Goal: Task Accomplishment & Management: Use online tool/utility

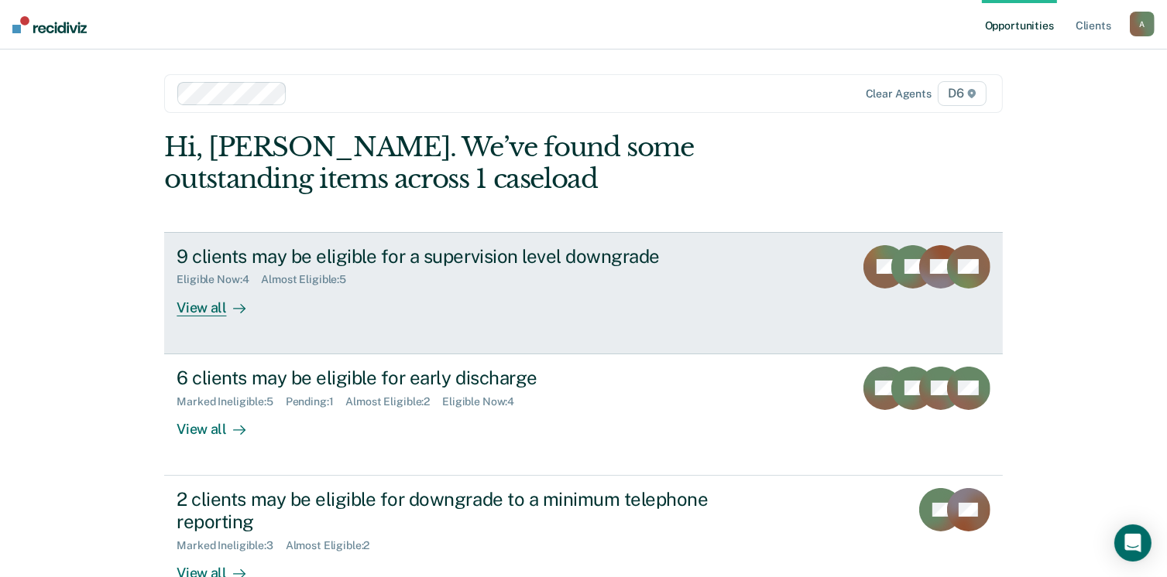
click at [217, 307] on div "View all" at bounding box center [219, 301] width 87 height 30
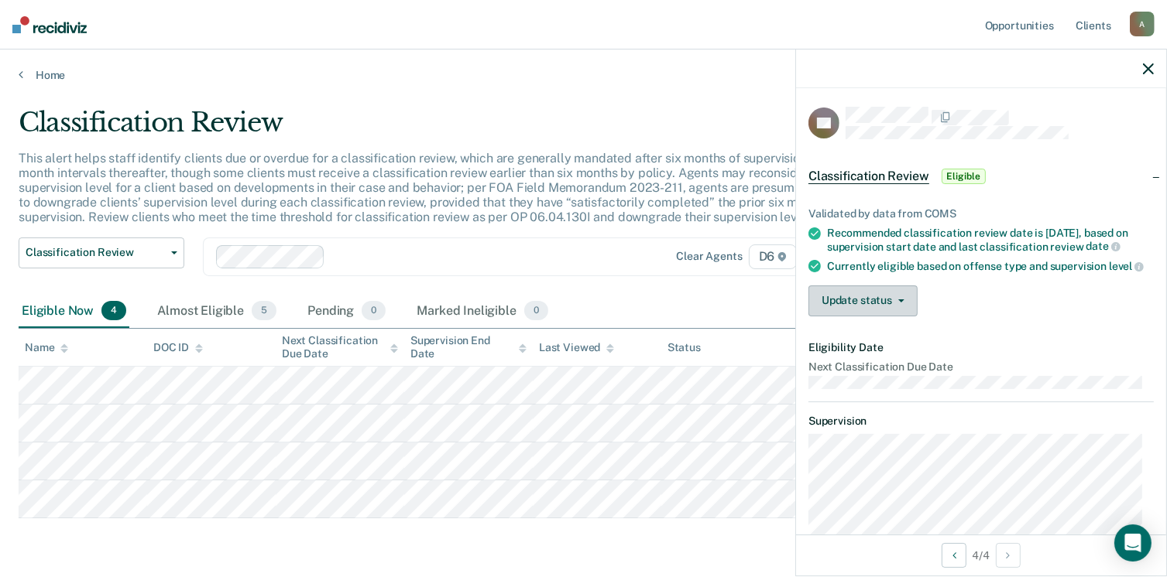
click at [877, 317] on button "Update status" at bounding box center [862, 301] width 109 height 31
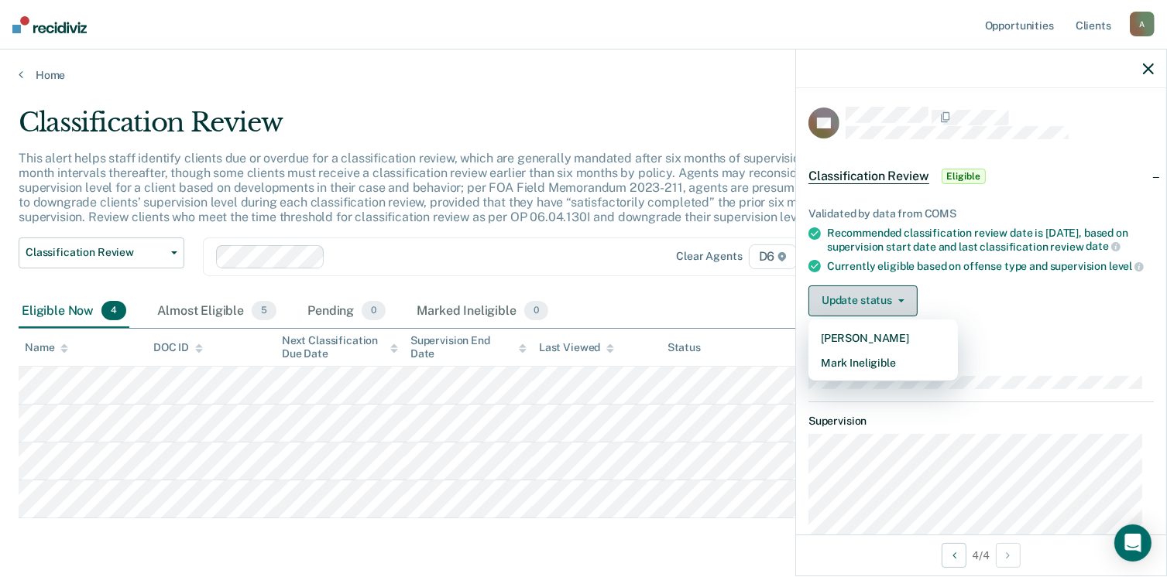
click at [884, 314] on button "Update status" at bounding box center [862, 301] width 109 height 31
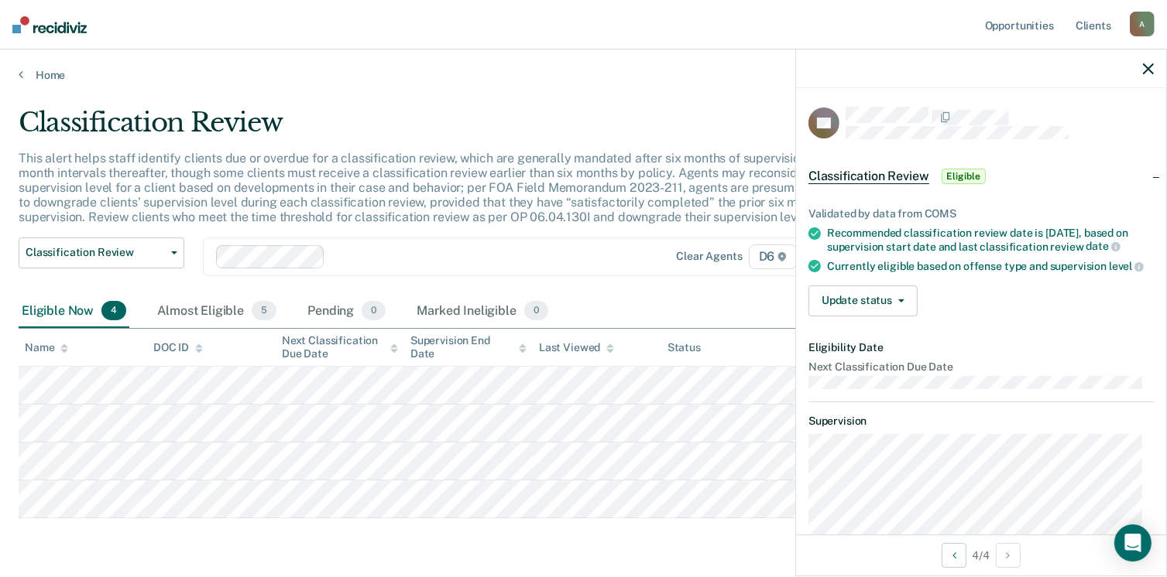
click at [952, 173] on span "Eligible" at bounding box center [963, 176] width 44 height 15
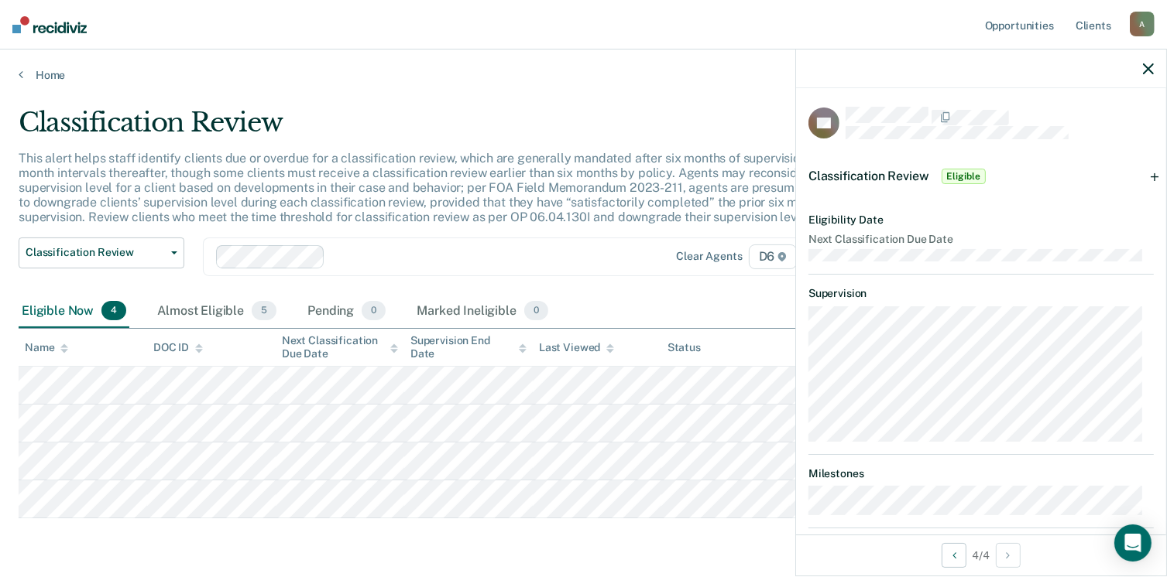
click at [886, 177] on span "Classification Review" at bounding box center [868, 176] width 121 height 15
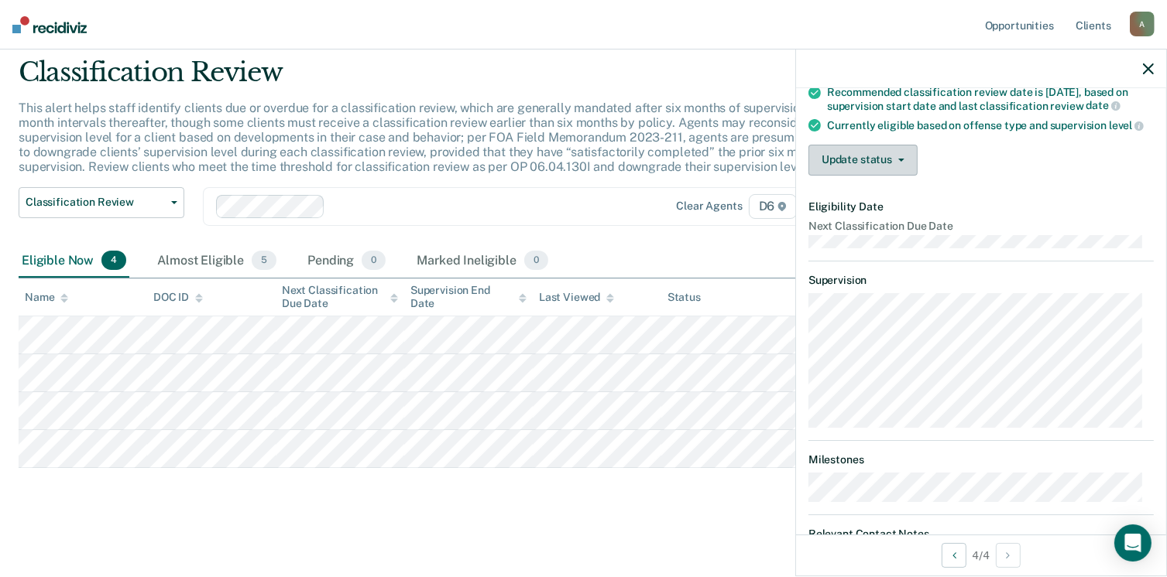
scroll to position [63, 0]
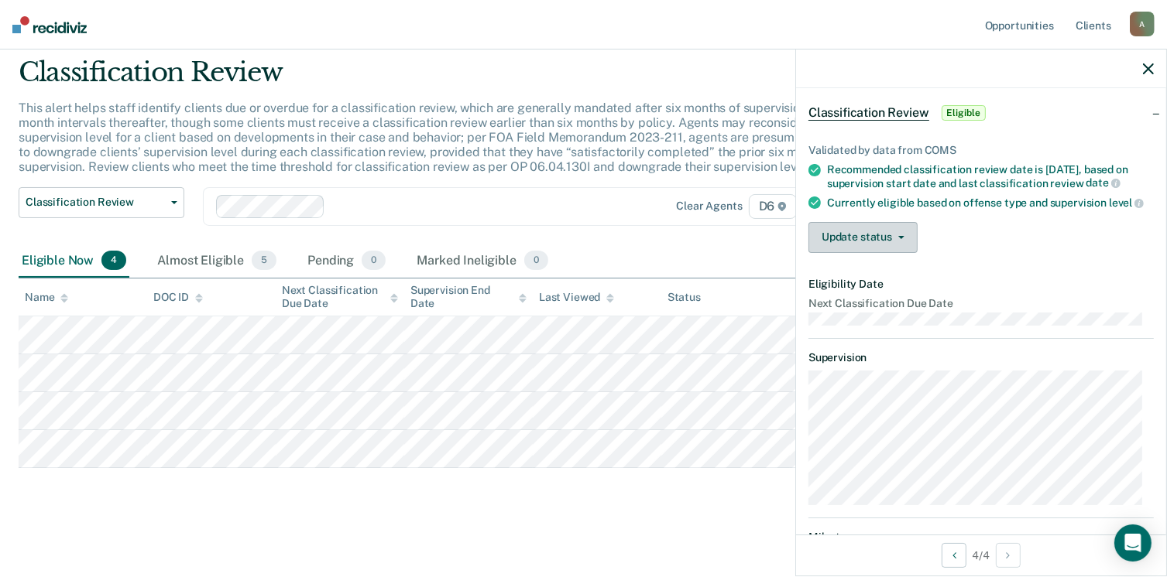
click at [865, 253] on button "Update status" at bounding box center [862, 237] width 109 height 31
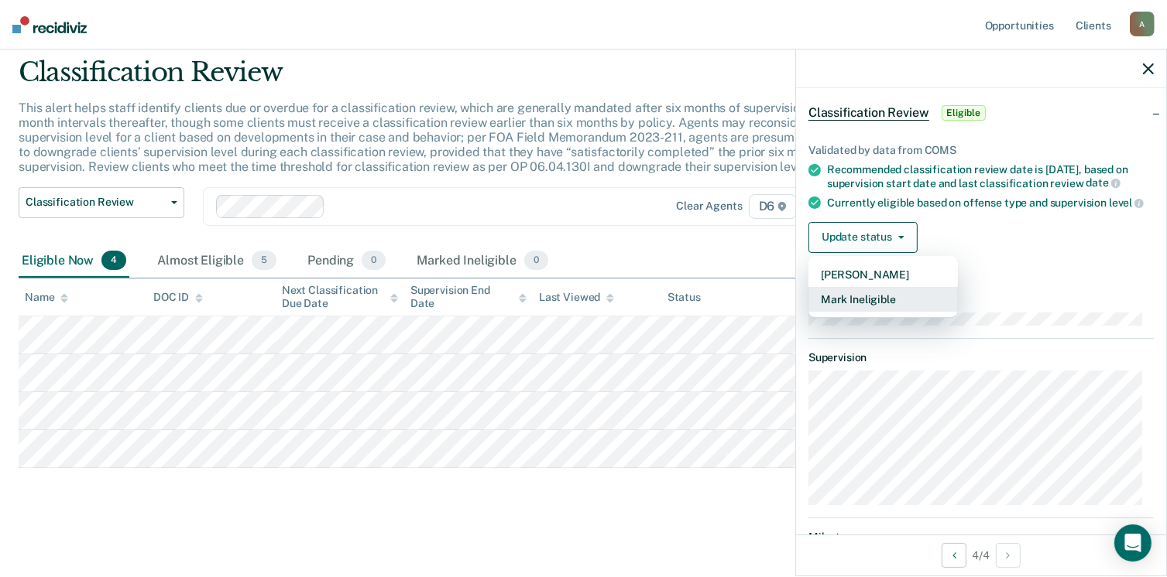
click at [870, 312] on button "Mark Ineligible" at bounding box center [882, 299] width 149 height 25
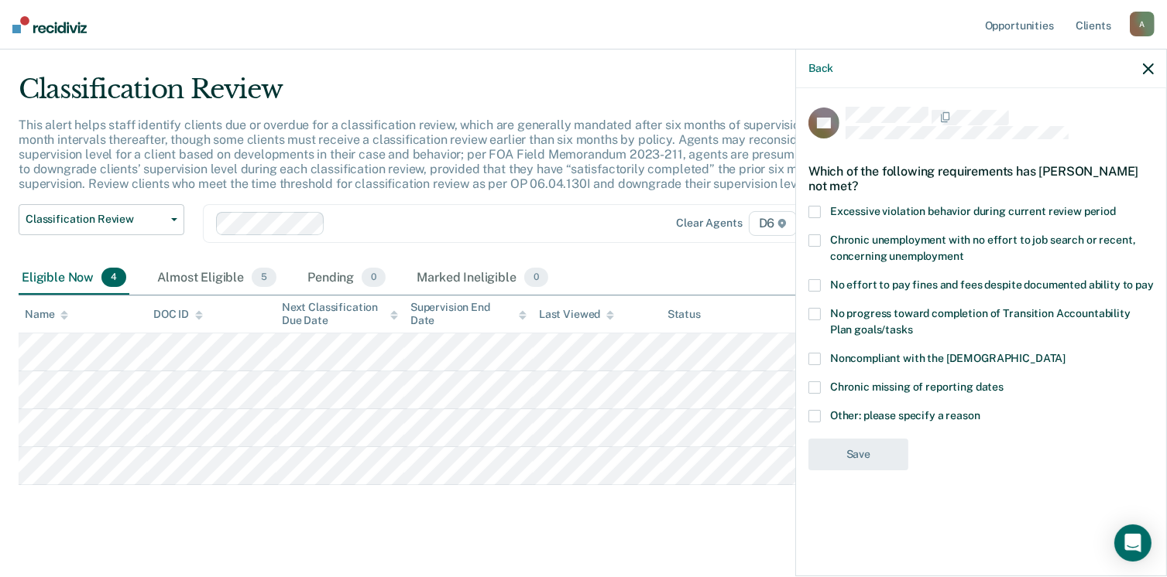
scroll to position [50, 0]
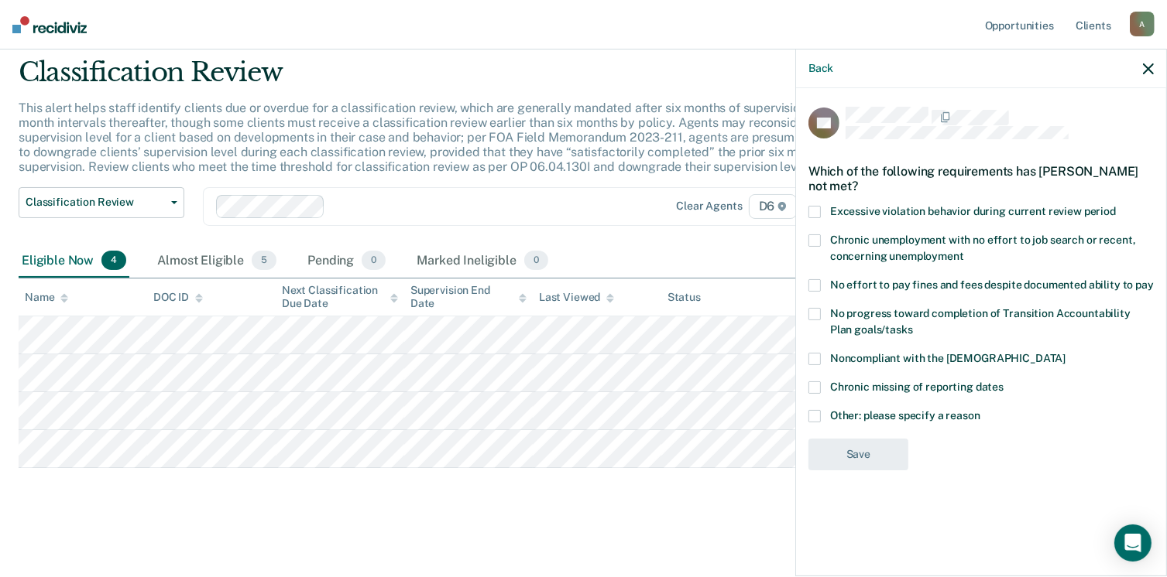
click at [818, 350] on div "No progress toward completion of Transition Accountability Plan goals/tasks" at bounding box center [980, 330] width 345 height 45
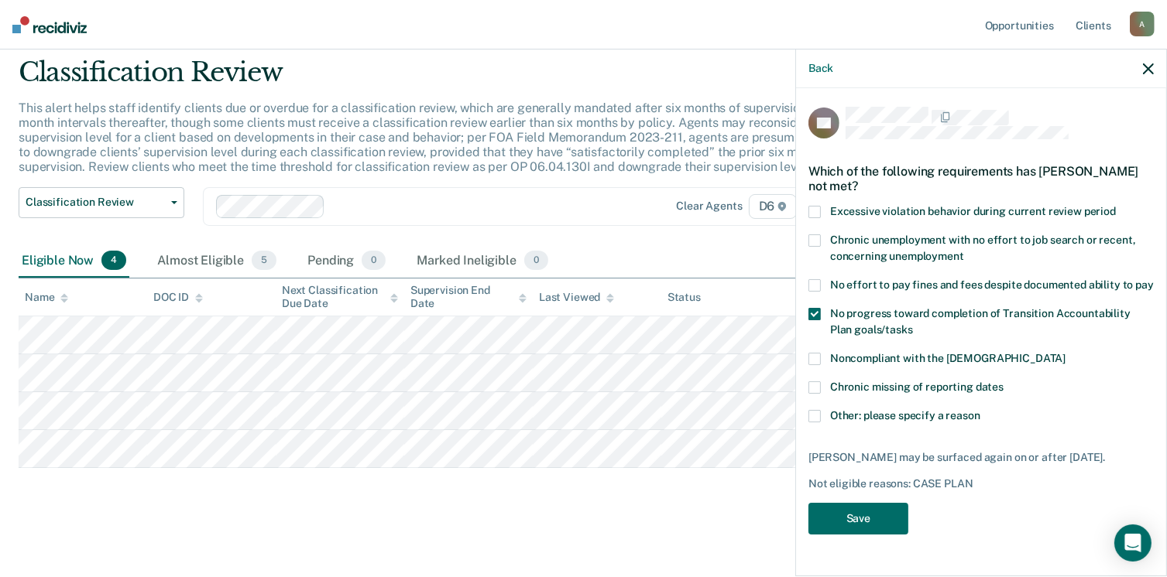
click at [811, 415] on span at bounding box center [814, 416] width 12 height 12
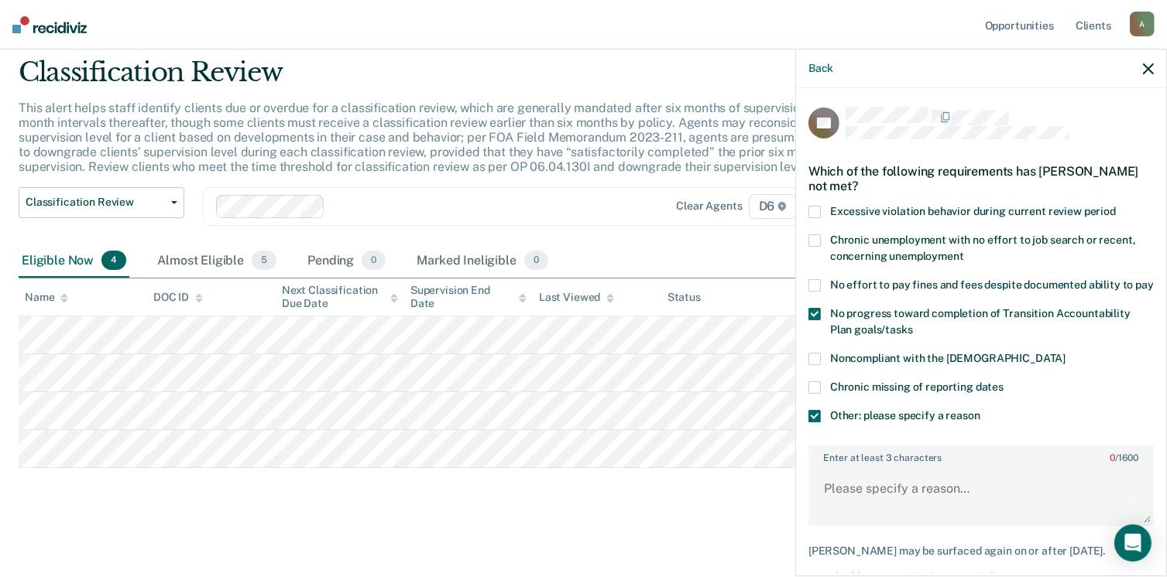
scroll to position [95, 0]
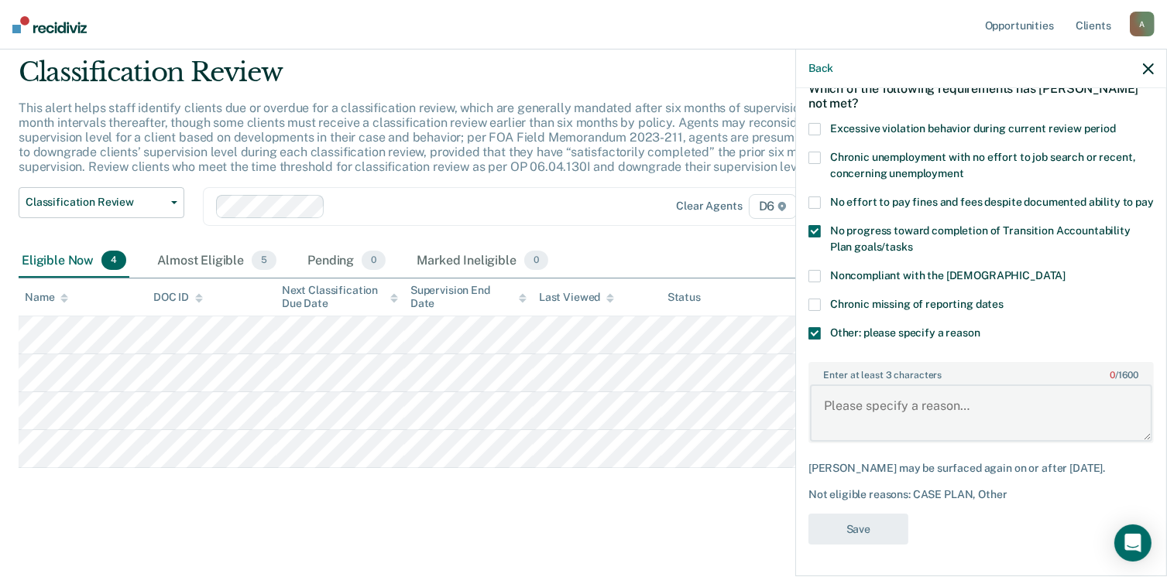
click at [829, 394] on textarea "Enter at least 3 characters 0 / 1600" at bounding box center [981, 413] width 342 height 57
click at [822, 403] on textarea "TV: has to get into Outpatient treatment." at bounding box center [981, 413] width 342 height 57
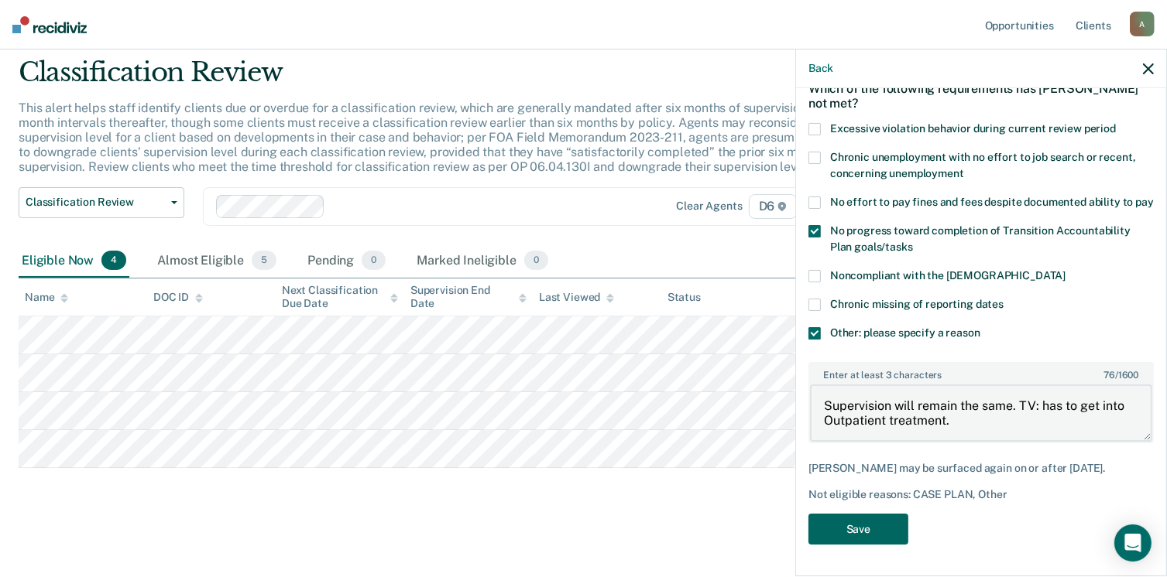
type textarea "Supervision will remain the same. TV: has to get into Outpatient treatment."
click at [850, 543] on button "Save" at bounding box center [858, 530] width 100 height 32
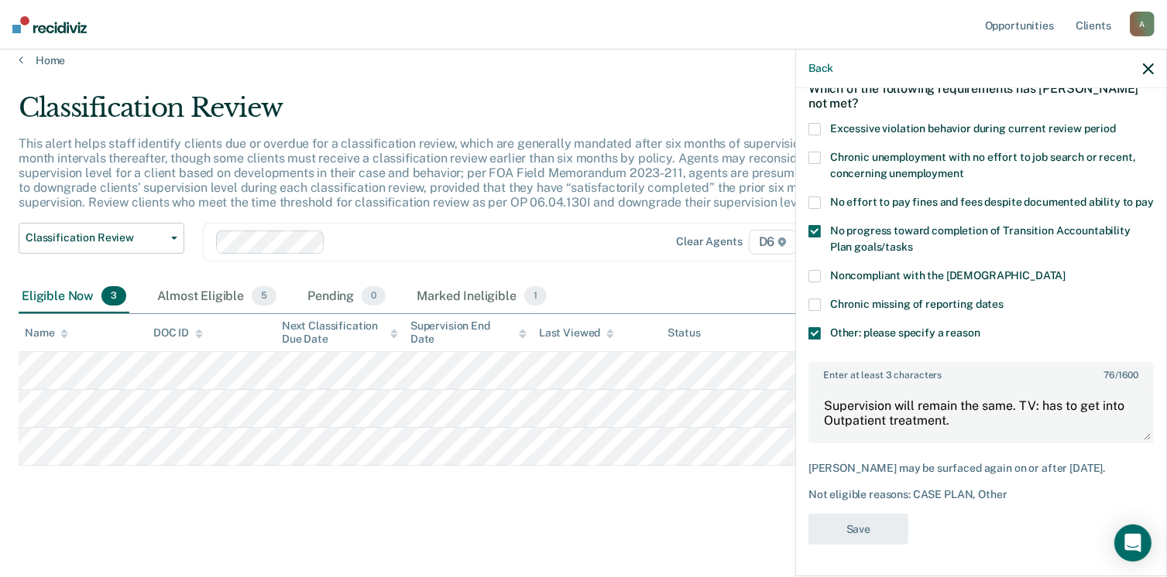
scroll to position [12, 0]
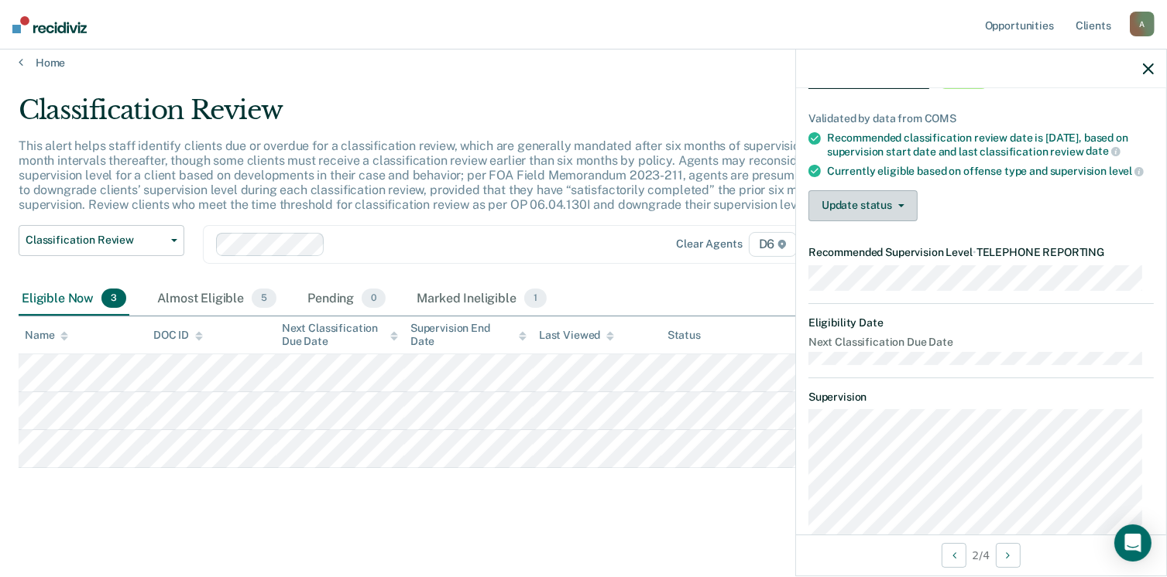
click at [876, 221] on button "Update status" at bounding box center [862, 205] width 109 height 31
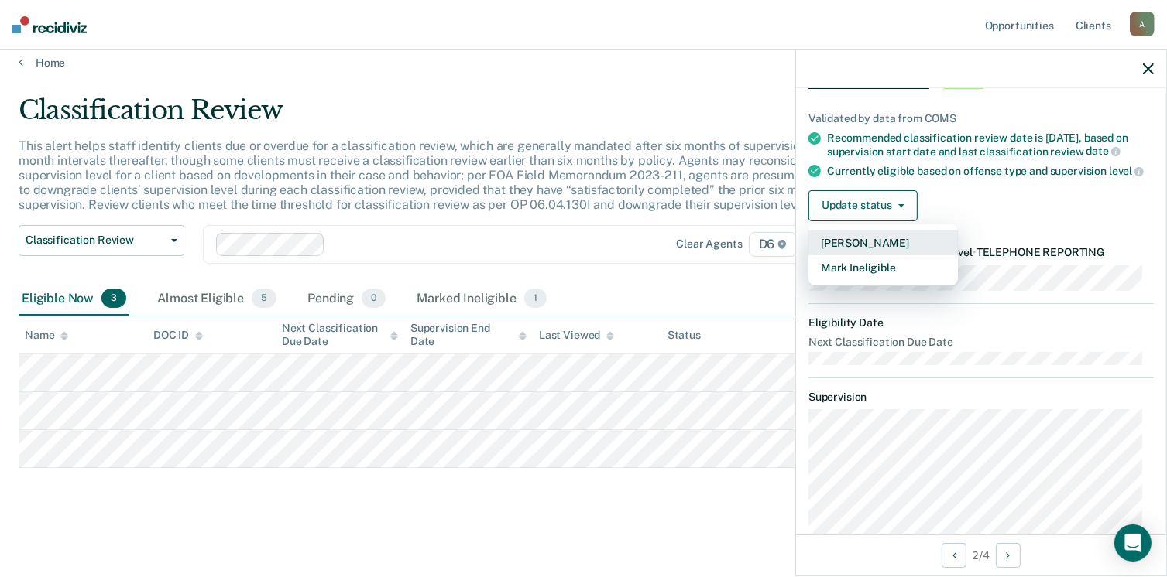
click at [871, 255] on button "[PERSON_NAME]" at bounding box center [882, 243] width 149 height 25
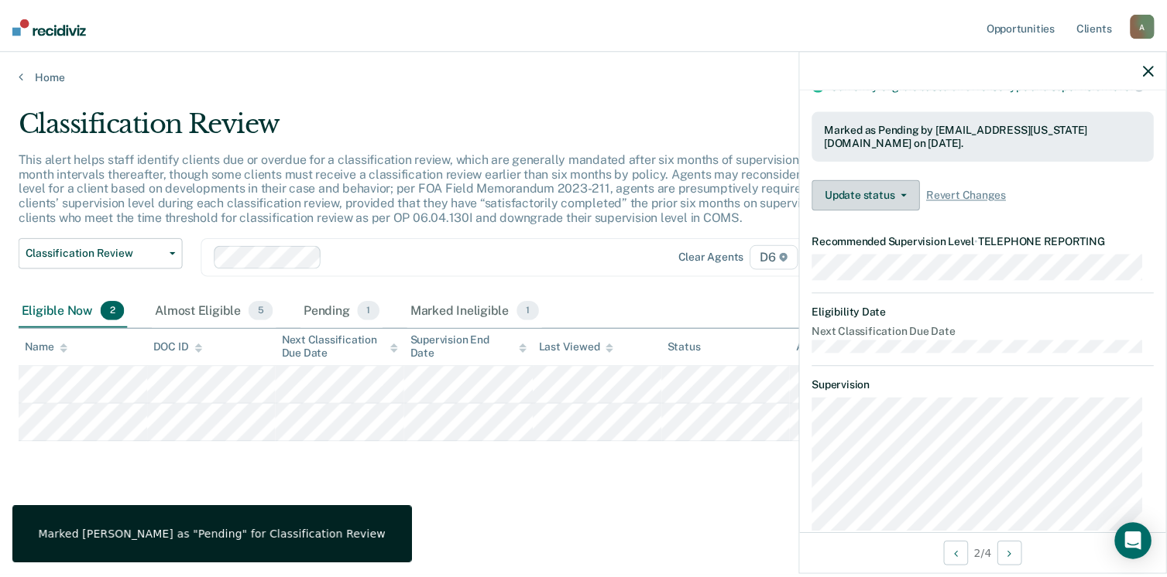
scroll to position [0, 0]
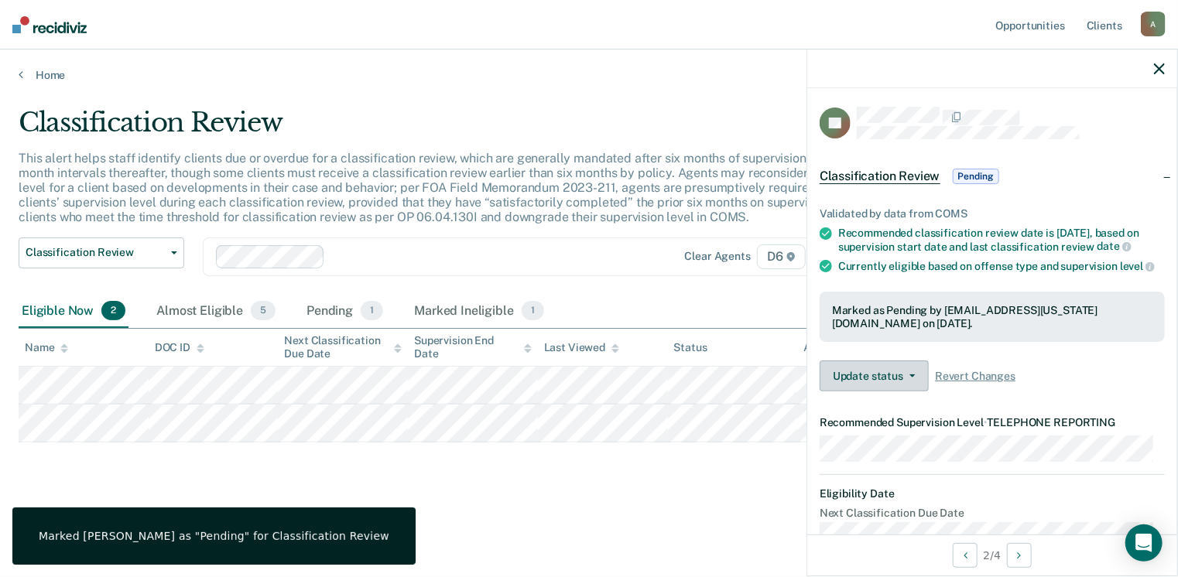
click at [872, 392] on button "Update status" at bounding box center [874, 376] width 109 height 31
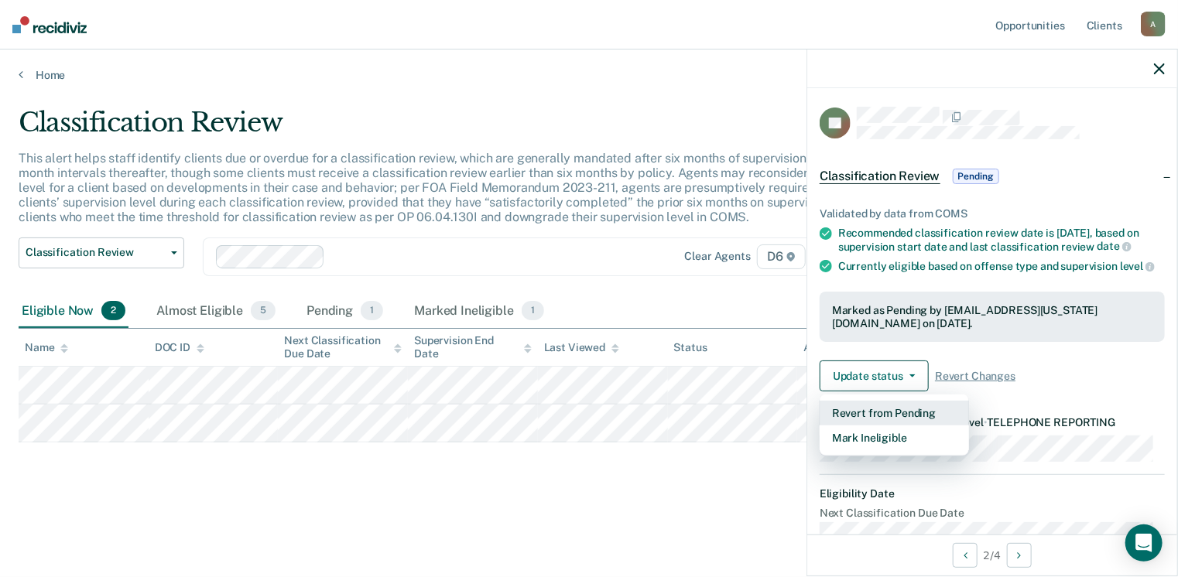
click at [885, 426] on button "Revert from Pending" at bounding box center [894, 413] width 149 height 25
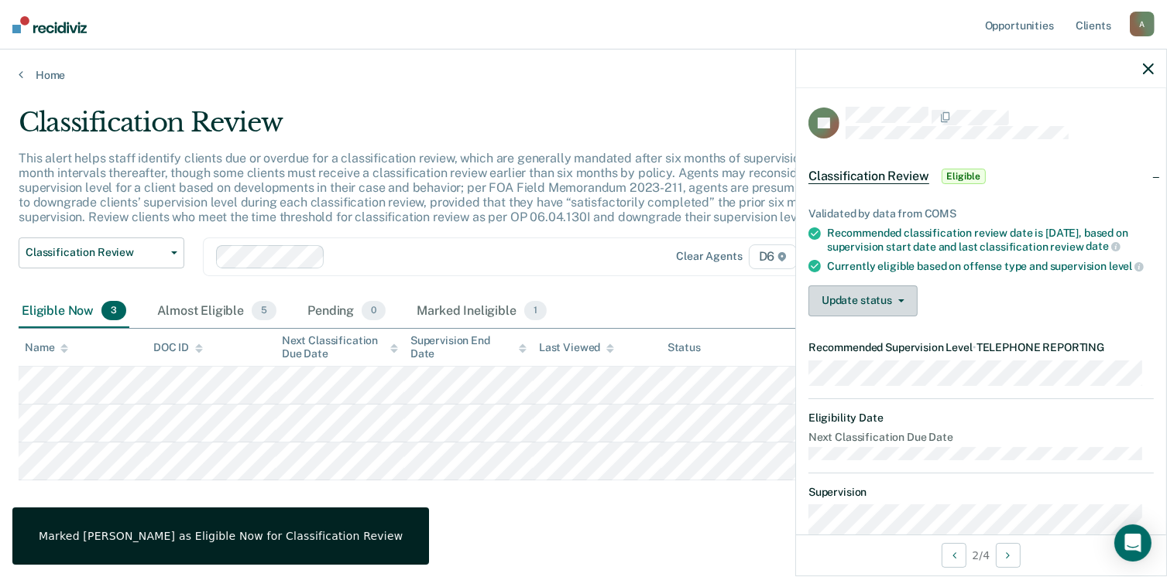
click at [886, 317] on button "Update status" at bounding box center [862, 301] width 109 height 31
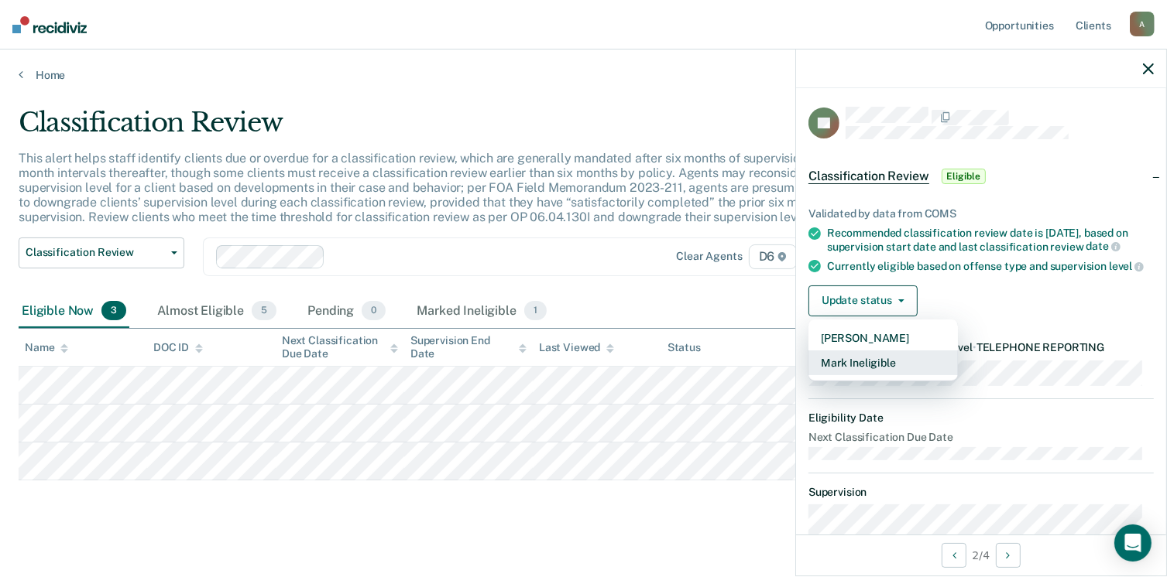
click at [881, 375] on button "Mark Ineligible" at bounding box center [882, 363] width 149 height 25
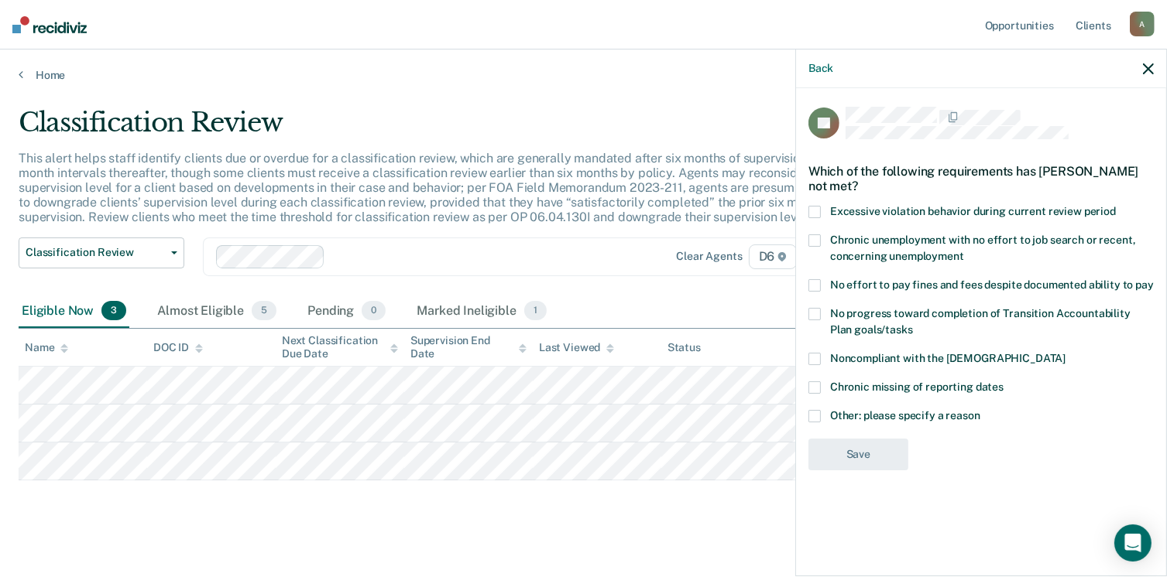
click at [814, 355] on span at bounding box center [814, 359] width 12 height 12
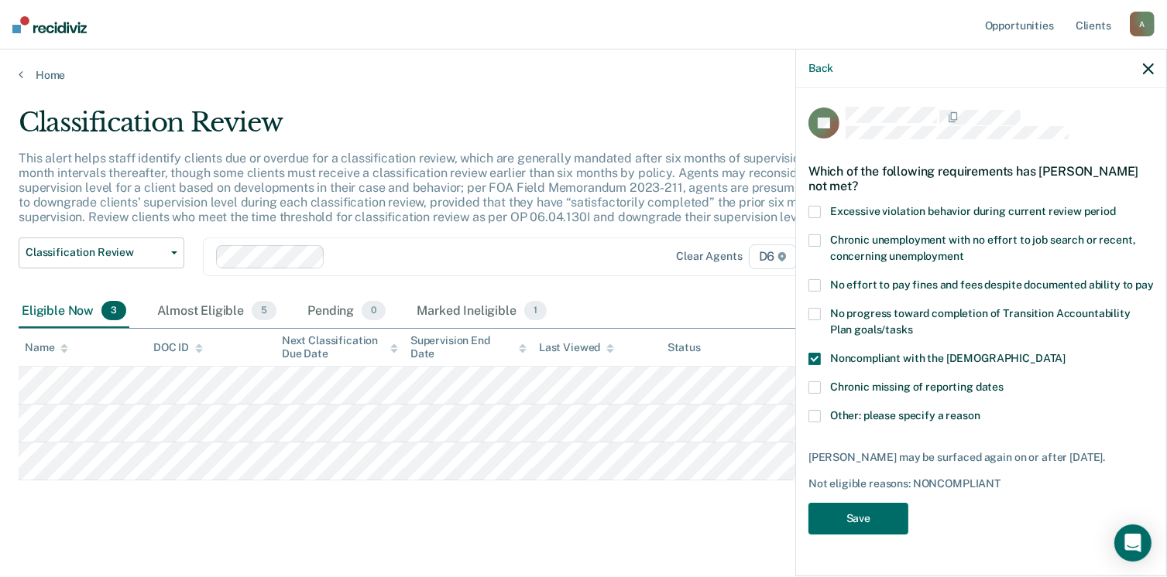
click at [814, 413] on span at bounding box center [814, 416] width 12 height 12
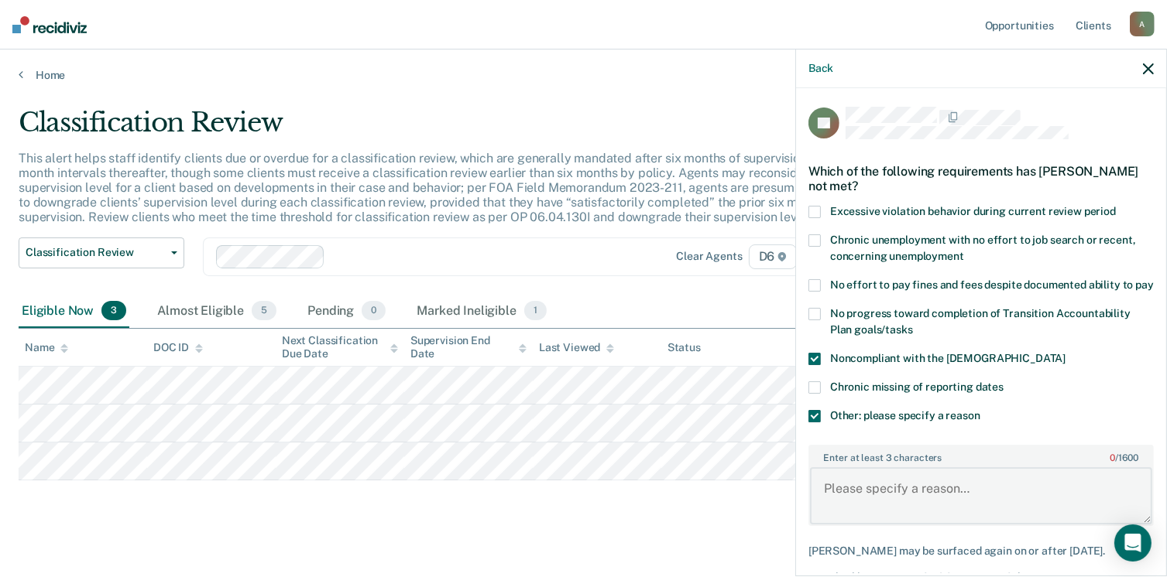
click at [829, 505] on textarea "Enter at least 3 characters 0 / 1600" at bounding box center [981, 496] width 342 height 57
type textarea "h"
type textarea "s"
click at [1046, 501] on textarea "Supervision level will remain the same. Sentencing County is submitted a discha…" at bounding box center [981, 496] width 342 height 57
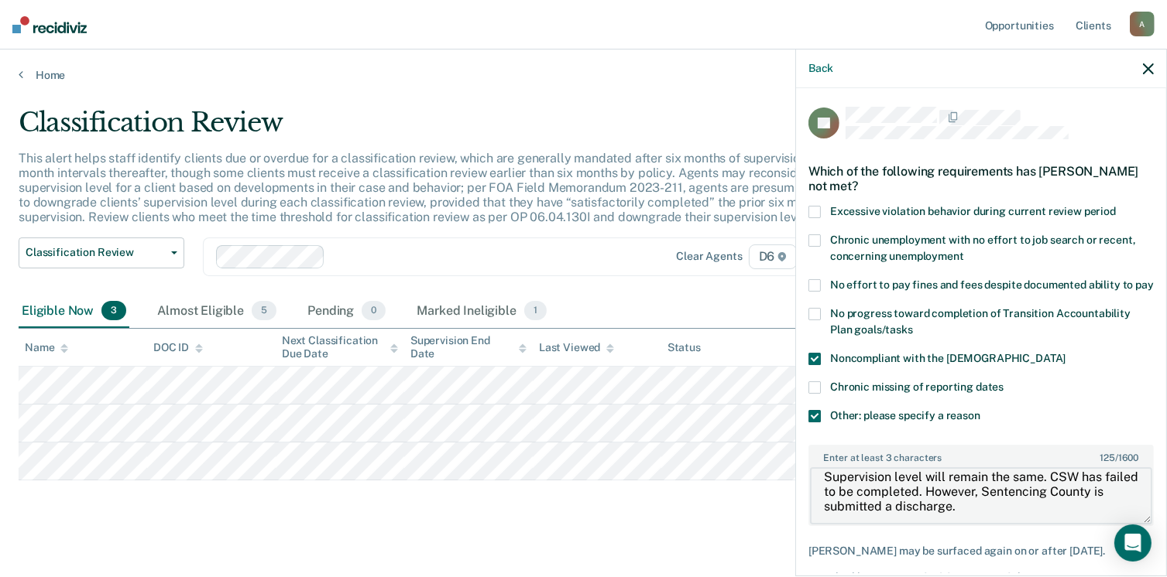
scroll to position [15, 0]
click at [868, 517] on textarea "Supervision level will remain the same. CSW has failed to be completed. However…" at bounding box center [981, 496] width 342 height 57
click at [953, 512] on textarea "Supervision level will remain the same. CSW has failed to be completed. However…" at bounding box center [981, 496] width 342 height 57
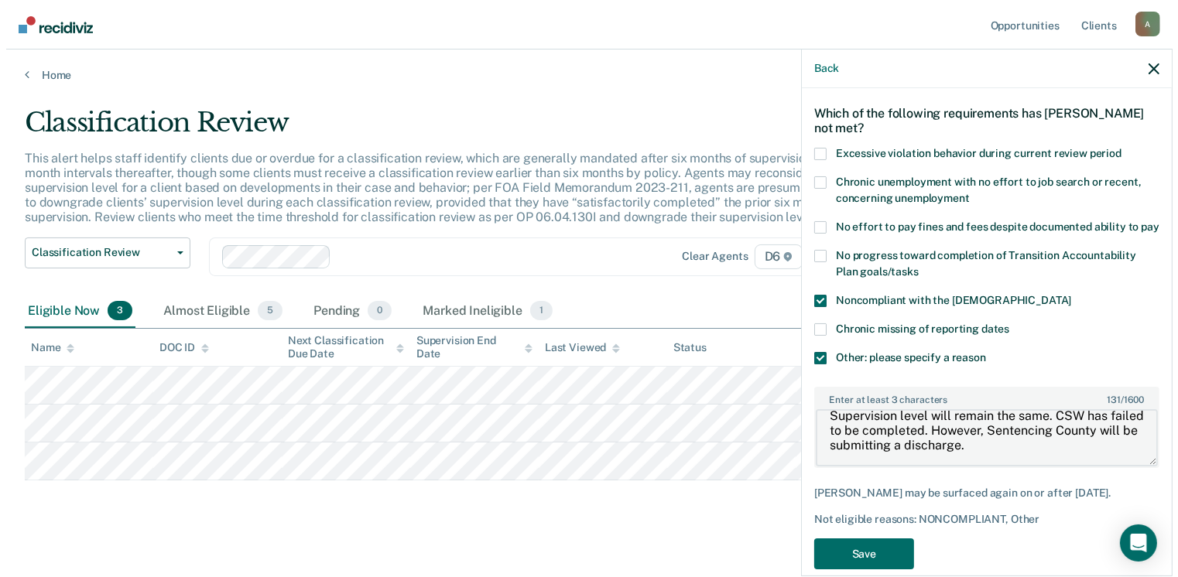
scroll to position [108, 0]
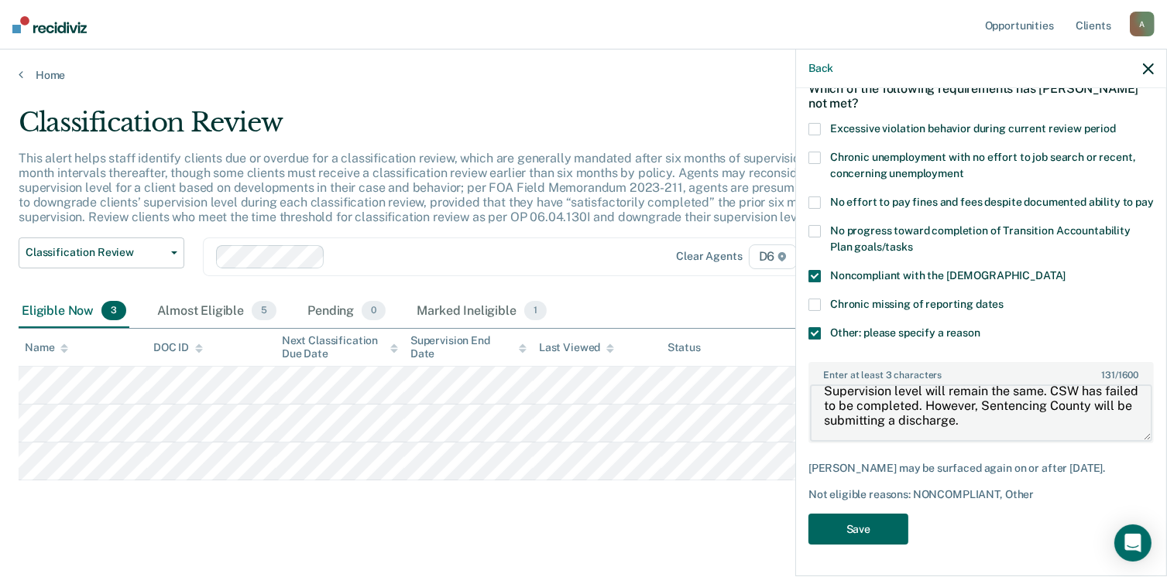
type textarea "Supervision level will remain the same. CSW has failed to be completed. However…"
click at [865, 536] on button "Save" at bounding box center [858, 530] width 100 height 32
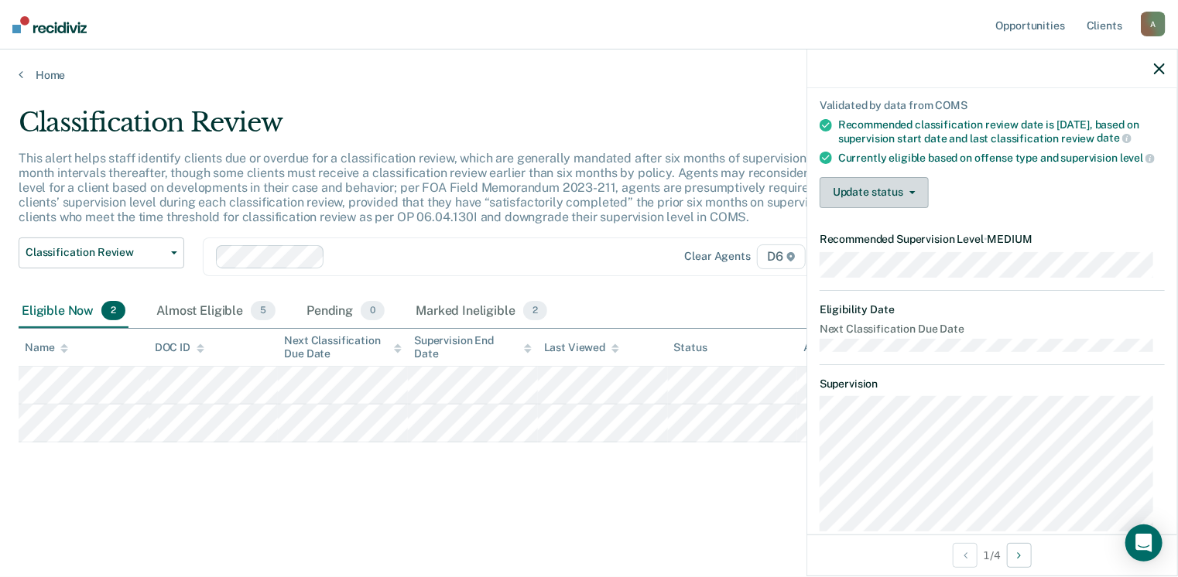
click at [885, 208] on button "Update status" at bounding box center [874, 192] width 109 height 31
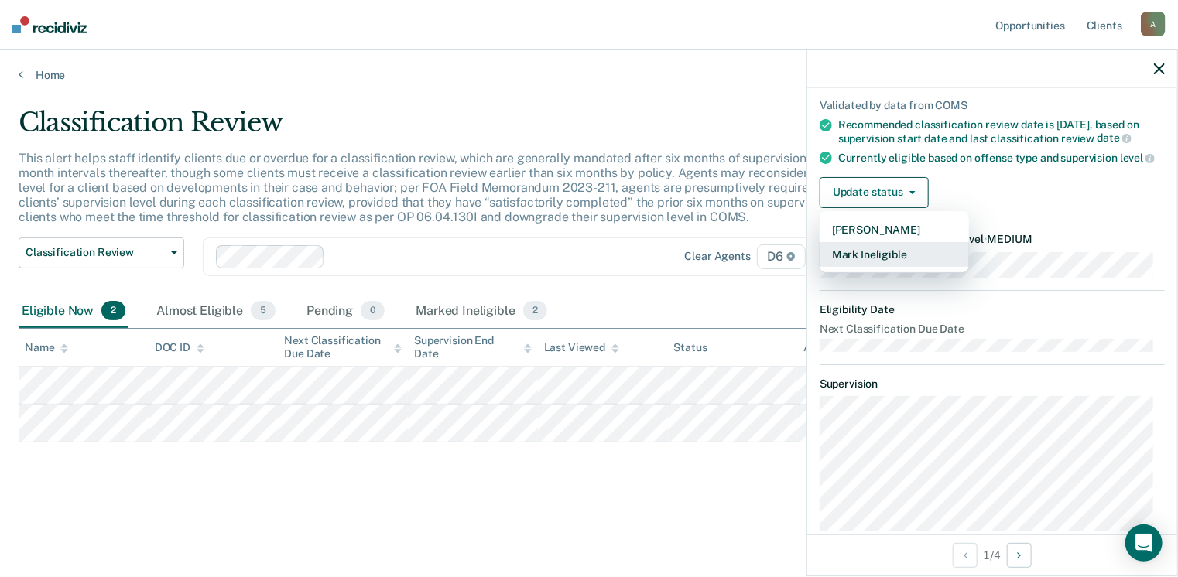
click at [881, 267] on button "Mark Ineligible" at bounding box center [894, 254] width 149 height 25
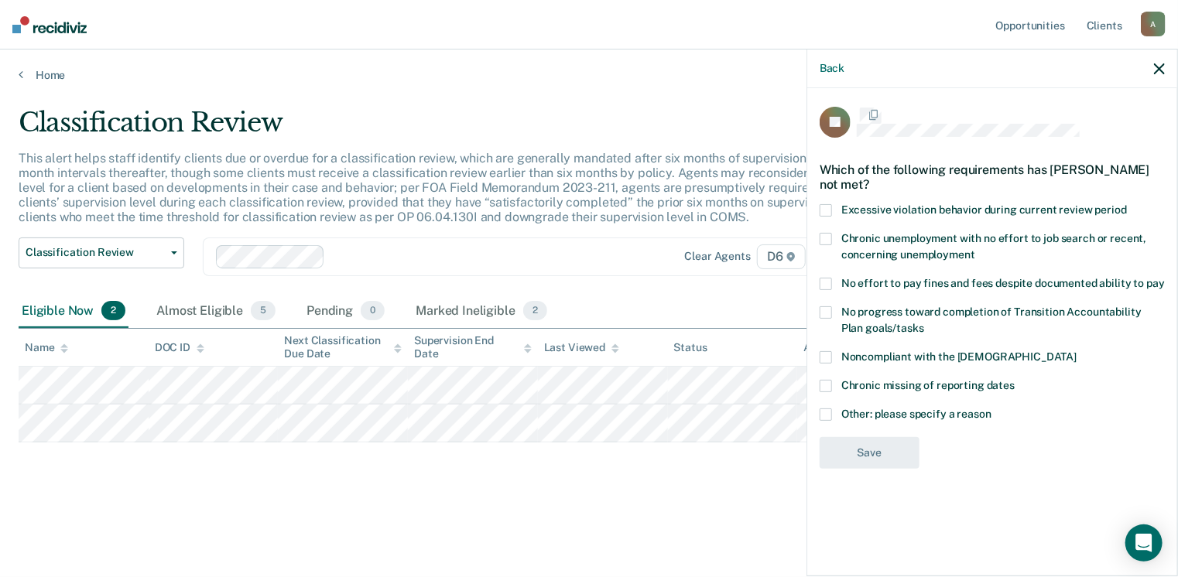
scroll to position [0, 0]
click at [837, 74] on button "Back" at bounding box center [832, 68] width 25 height 13
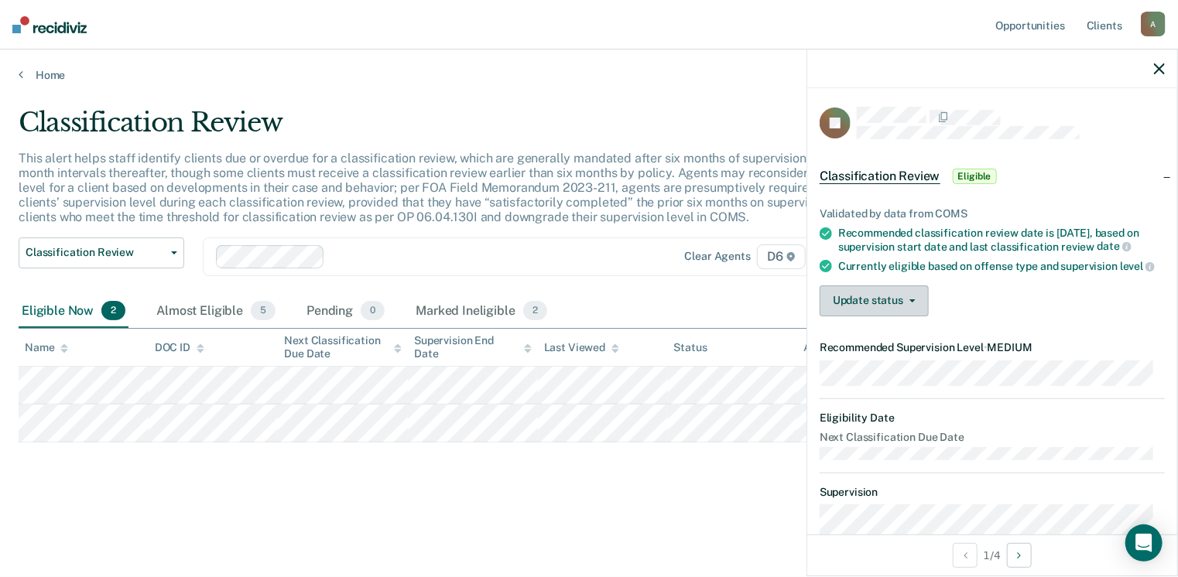
click at [871, 317] on button "Update status" at bounding box center [874, 301] width 109 height 31
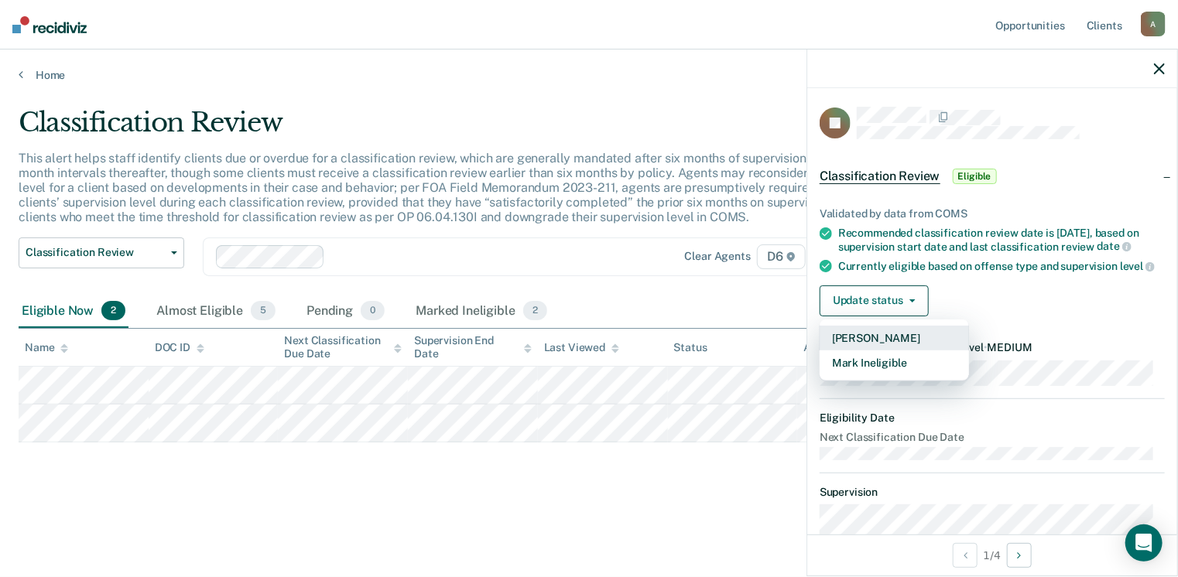
click at [876, 351] on button "[PERSON_NAME]" at bounding box center [894, 338] width 149 height 25
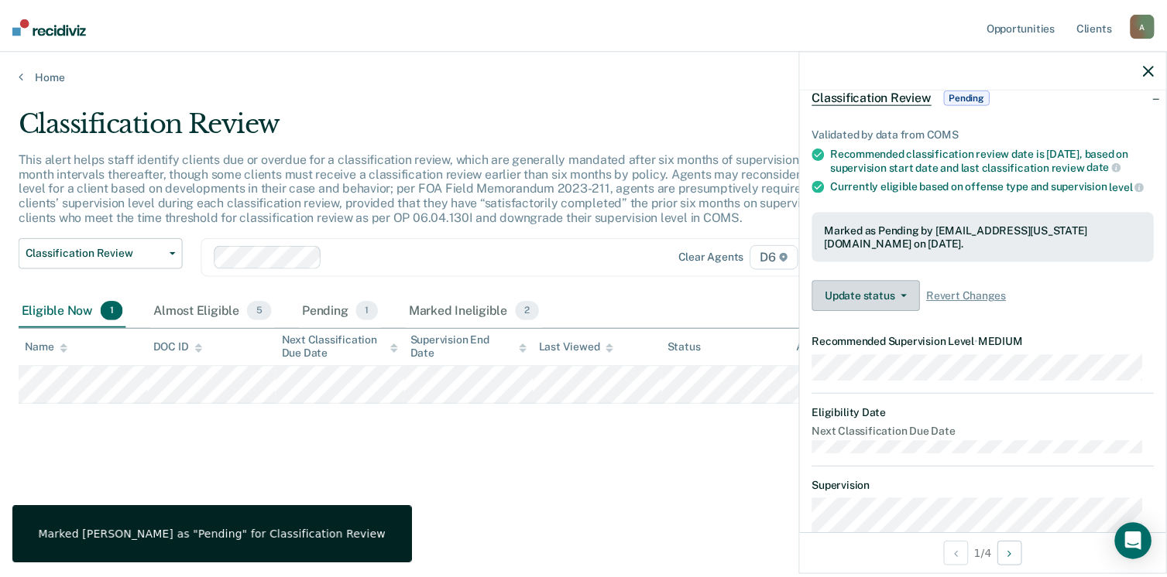
scroll to position [77, 0]
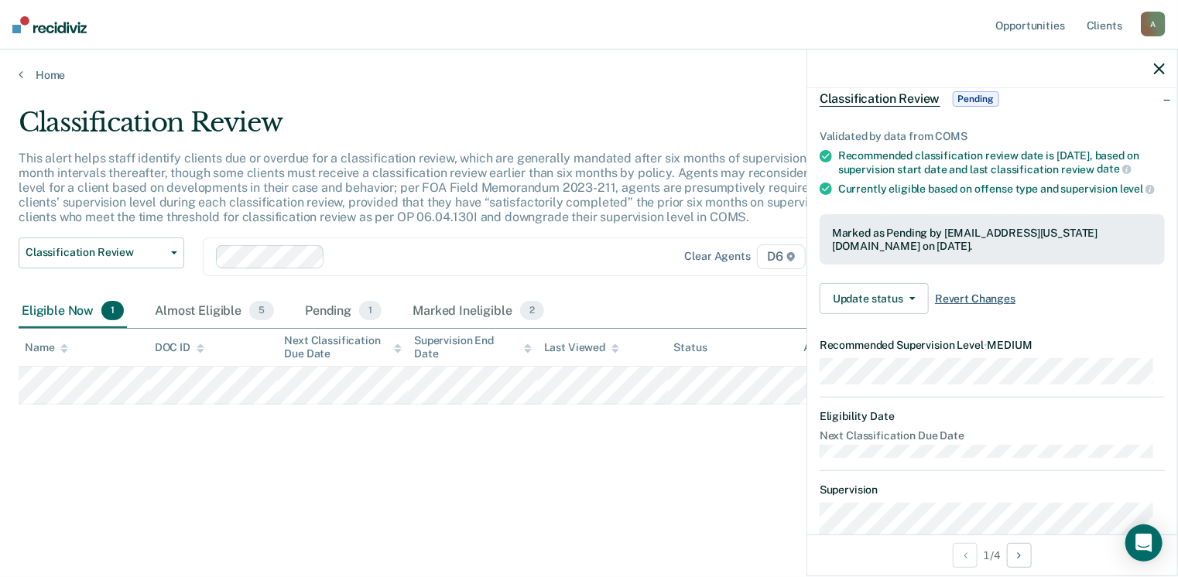
click at [965, 306] on span "Revert Changes" at bounding box center [975, 299] width 81 height 13
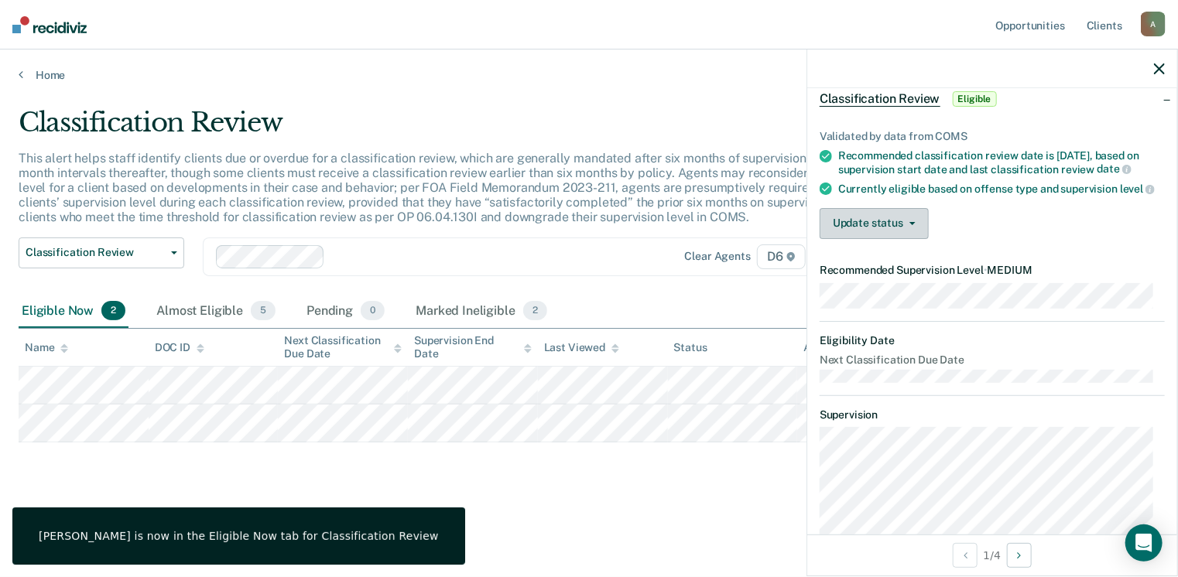
click at [898, 239] on button "Update status" at bounding box center [874, 223] width 109 height 31
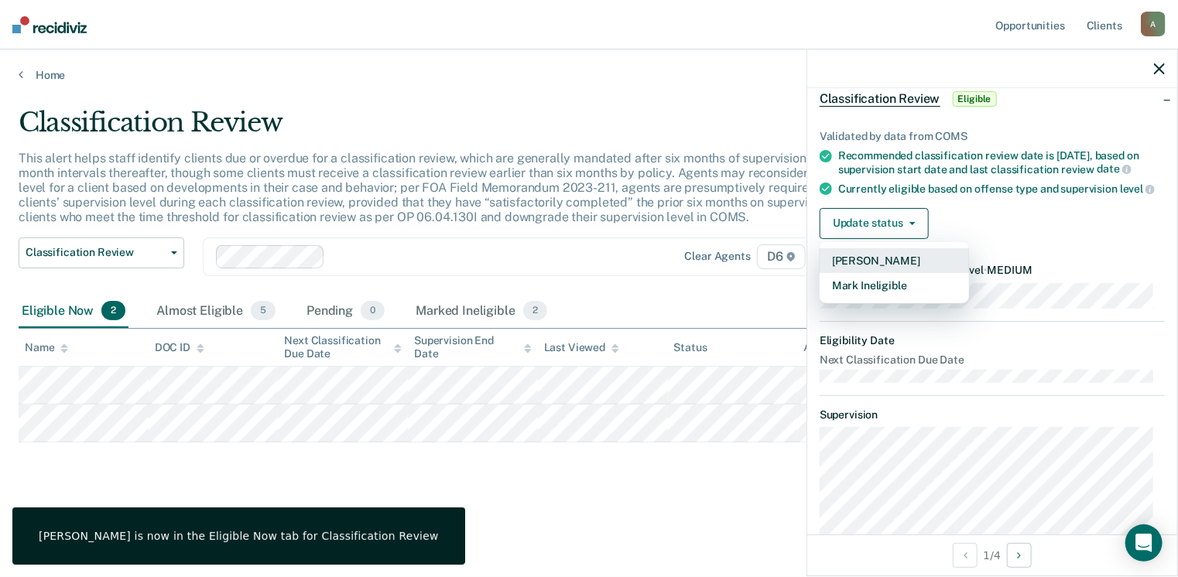
click at [884, 273] on button "[PERSON_NAME]" at bounding box center [894, 260] width 149 height 25
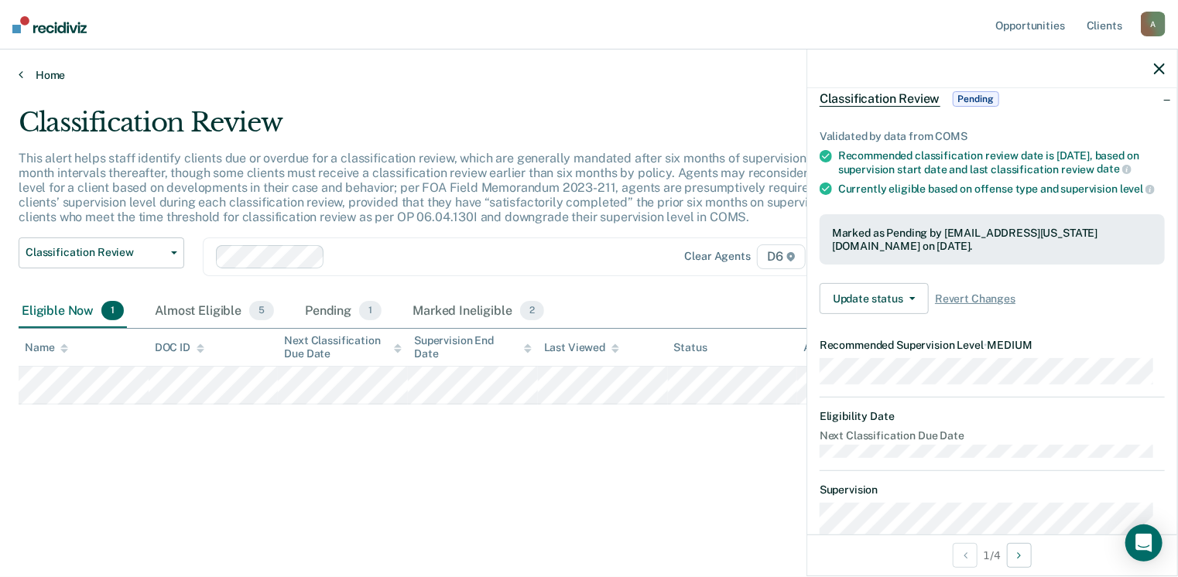
click at [55, 76] on link "Home" at bounding box center [589, 75] width 1141 height 14
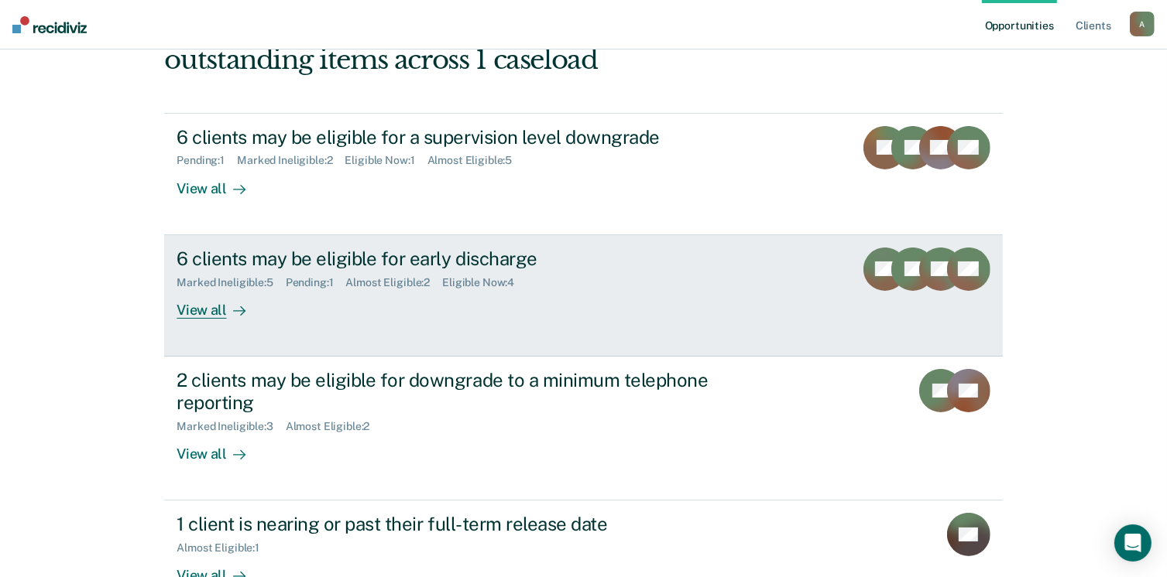
scroll to position [155, 0]
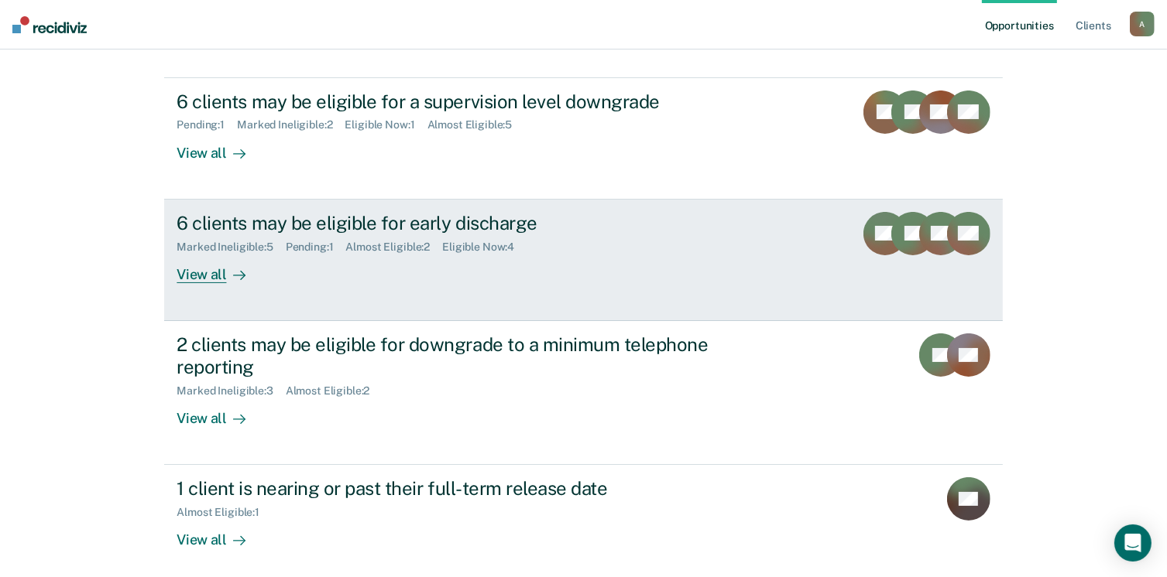
click at [207, 279] on div "View all" at bounding box center [219, 268] width 87 height 30
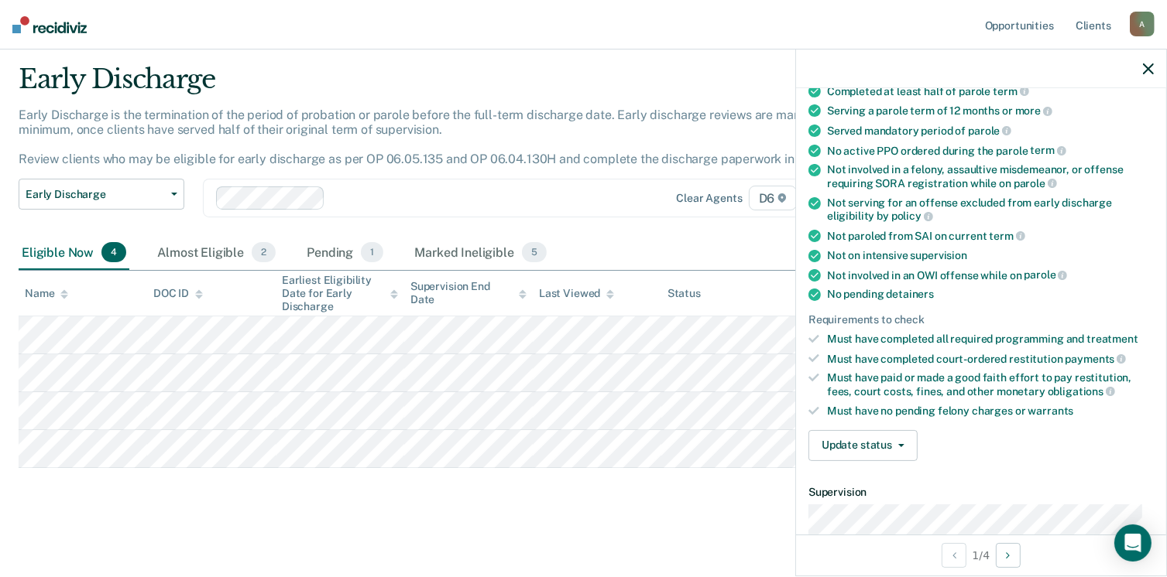
scroll to position [232, 0]
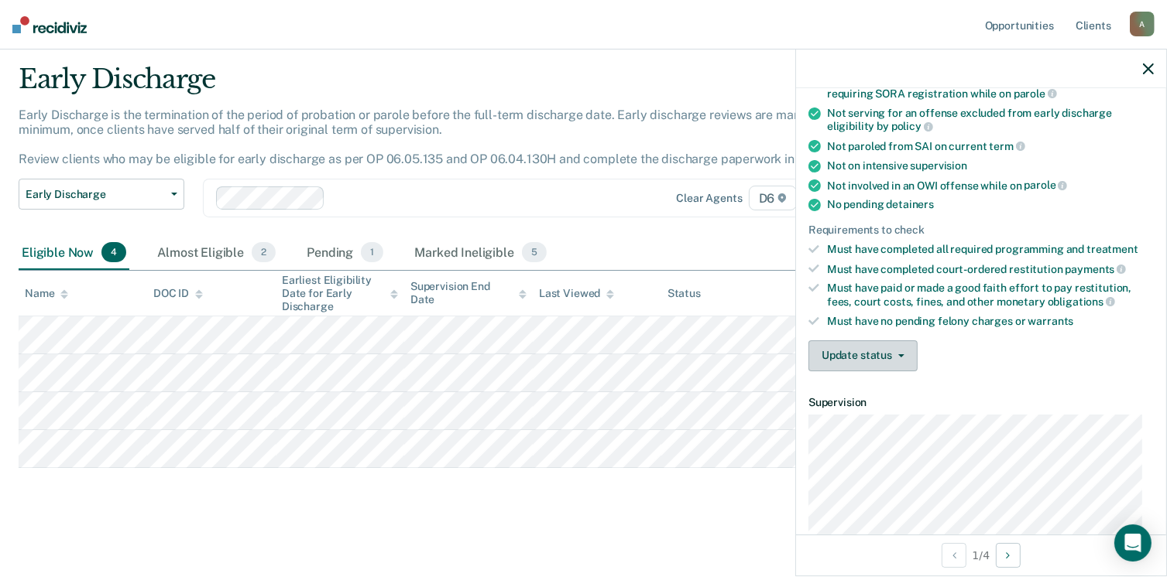
click at [868, 341] on button "Update status" at bounding box center [862, 356] width 109 height 31
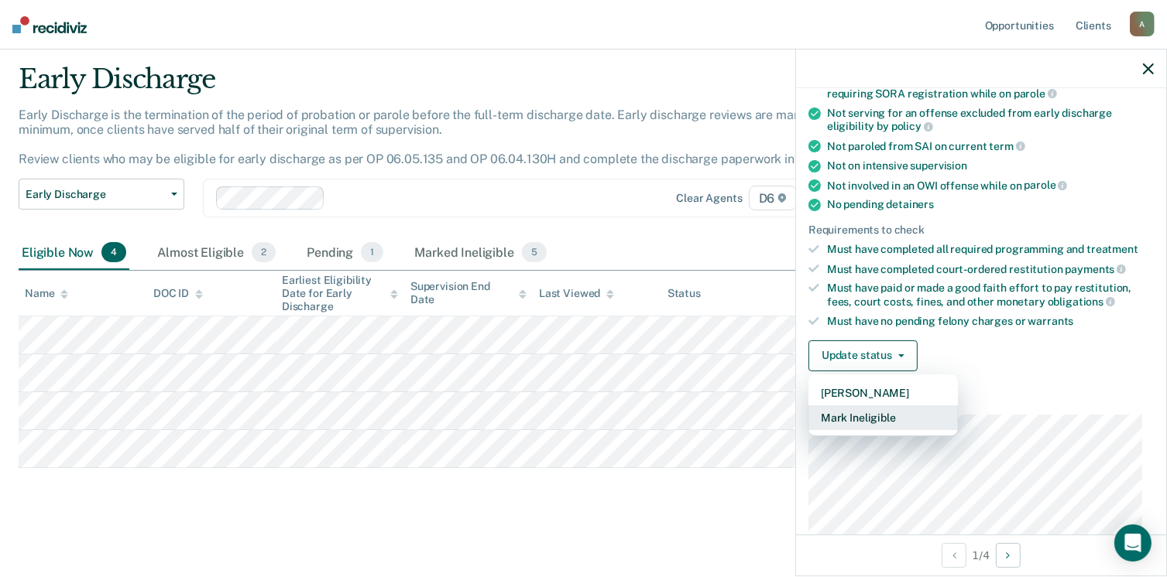
click at [889, 409] on button "Mark Ineligible" at bounding box center [882, 418] width 149 height 25
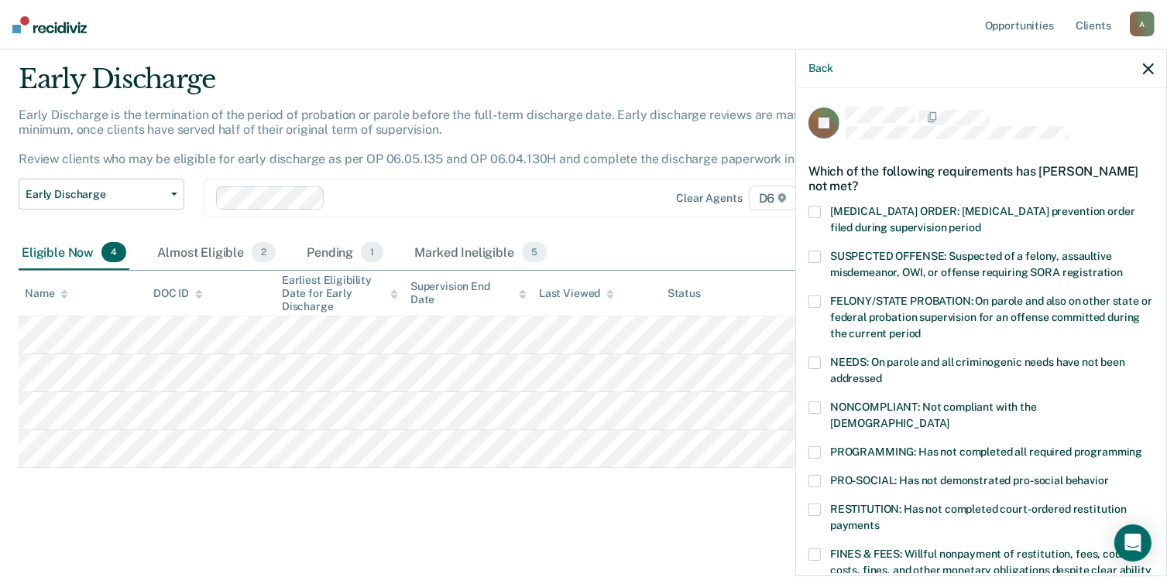
scroll to position [77, 0]
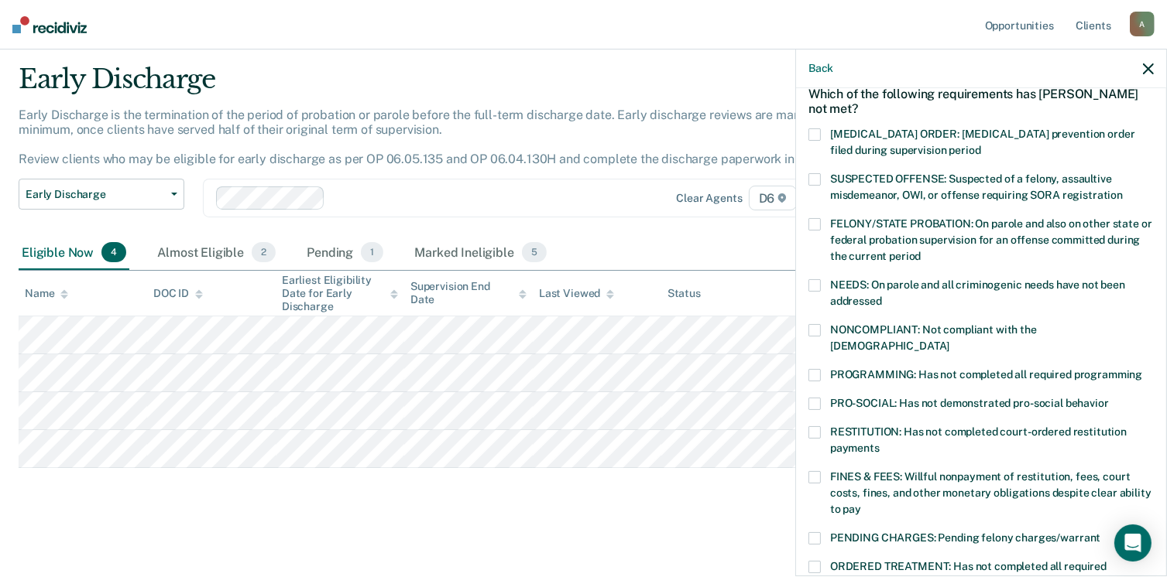
click at [824, 283] on label "NEEDS: On parole and all criminogenic needs have not been addressed" at bounding box center [980, 295] width 345 height 33
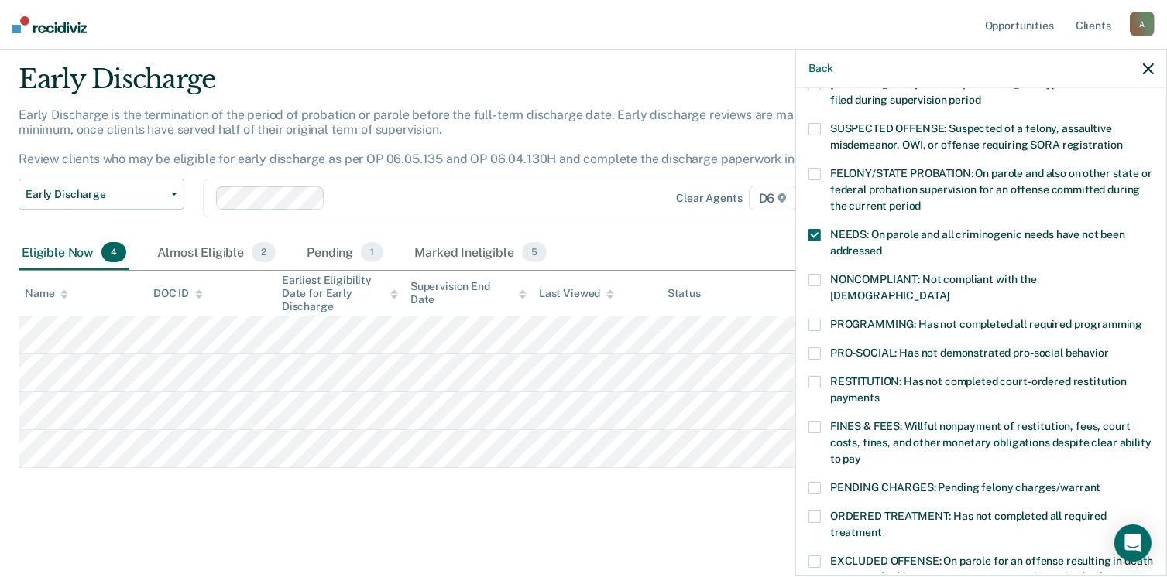
scroll to position [155, 0]
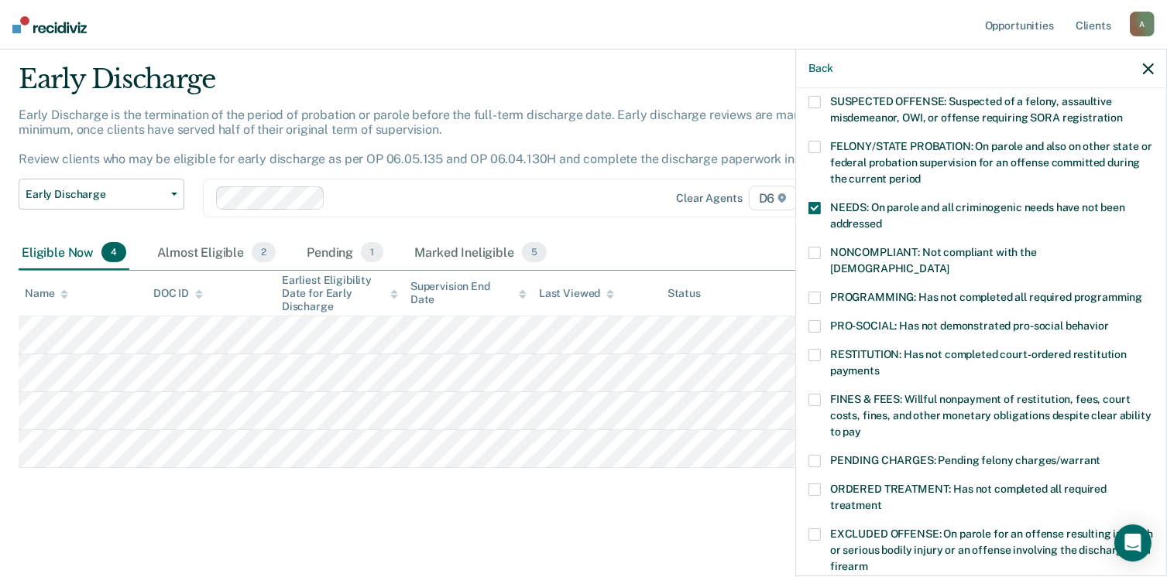
click at [828, 292] on label "PROGRAMMING: Has not completed all required programming" at bounding box center [980, 300] width 345 height 16
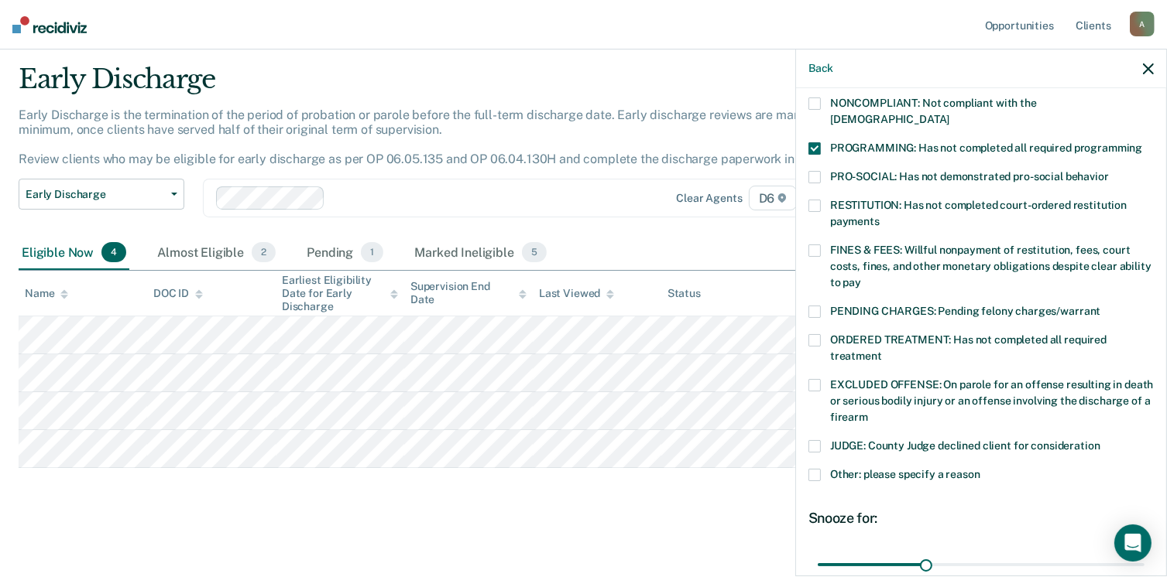
scroll to position [310, 0]
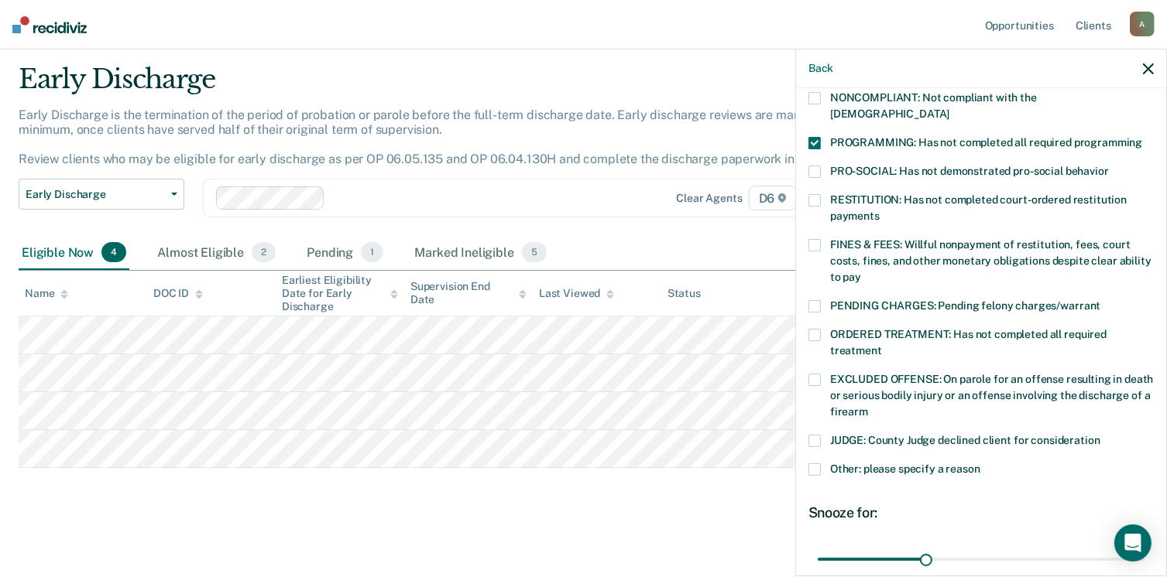
click at [821, 194] on label "RESTITUTION: Has not completed court-ordered restitution payments" at bounding box center [980, 210] width 345 height 33
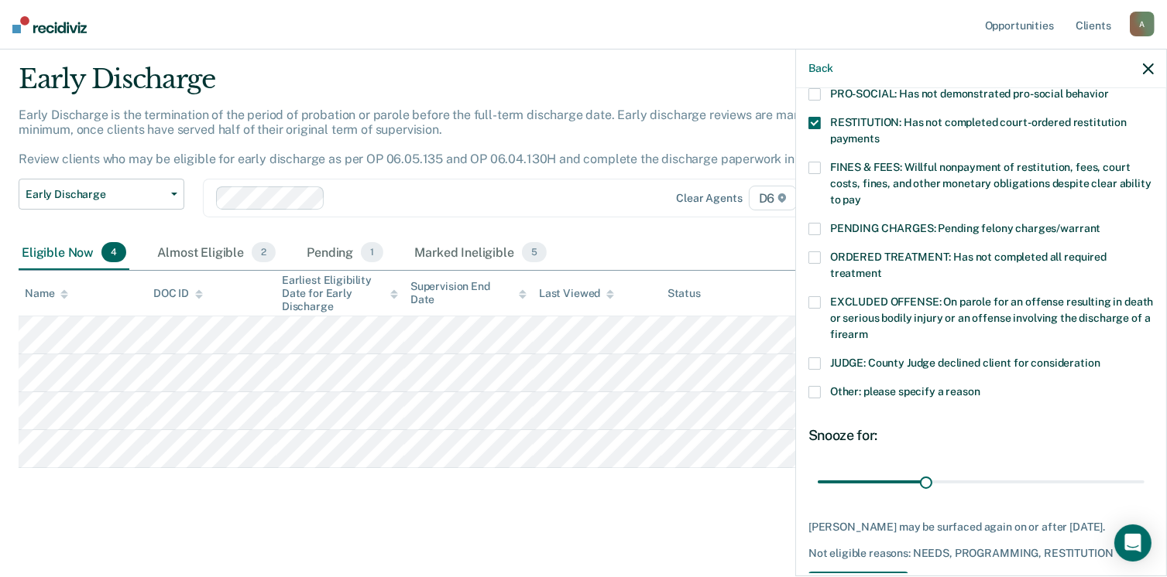
click at [817, 162] on span at bounding box center [814, 168] width 12 height 12
click at [819, 162] on span at bounding box center [814, 168] width 12 height 12
click at [825, 252] on label "ORDERED TREATMENT: Has not completed all required treatment" at bounding box center [980, 268] width 345 height 33
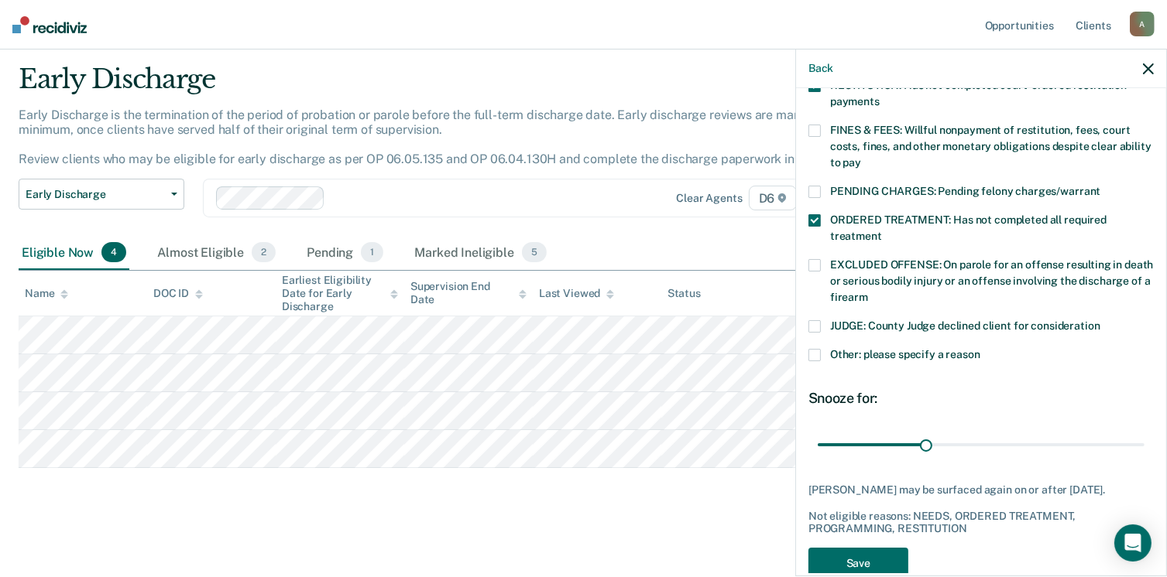
scroll to position [440, 0]
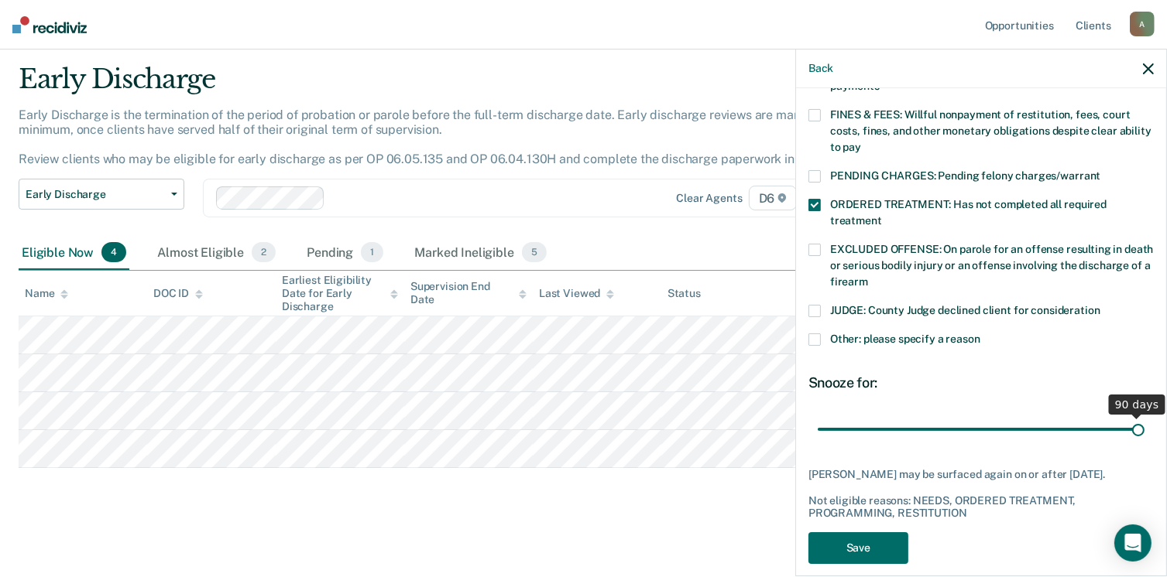
drag, startPoint x: 920, startPoint y: 409, endPoint x: 1183, endPoint y: 409, distance: 263.2
type input "90"
click at [1144, 416] on input "range" at bounding box center [980, 429] width 327 height 27
click at [874, 533] on button "Save" at bounding box center [858, 549] width 100 height 32
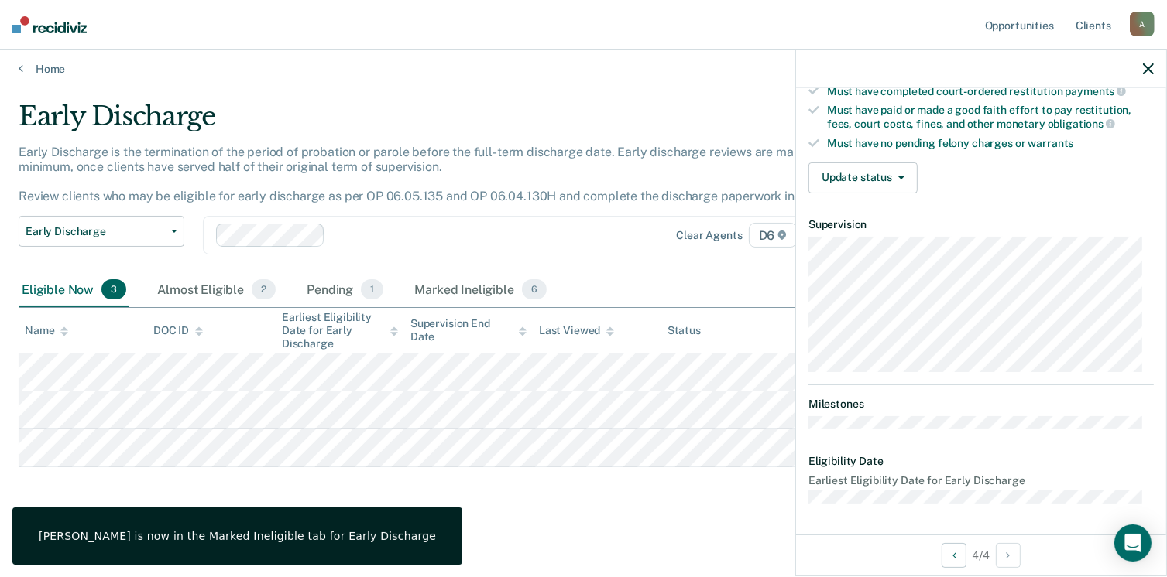
scroll to position [402, 0]
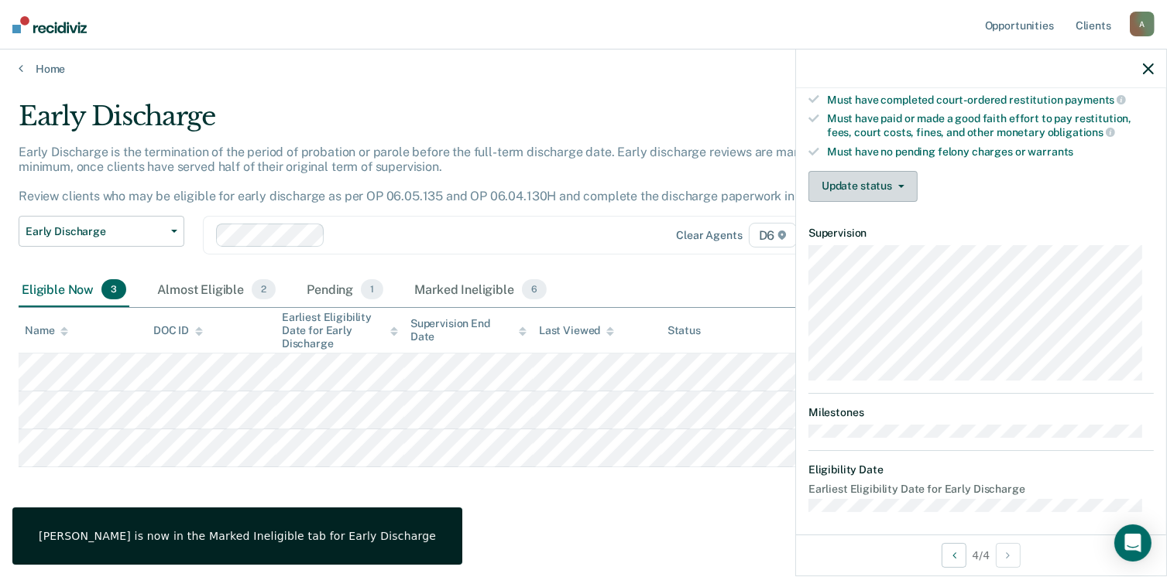
click at [875, 176] on button "Update status" at bounding box center [862, 186] width 109 height 31
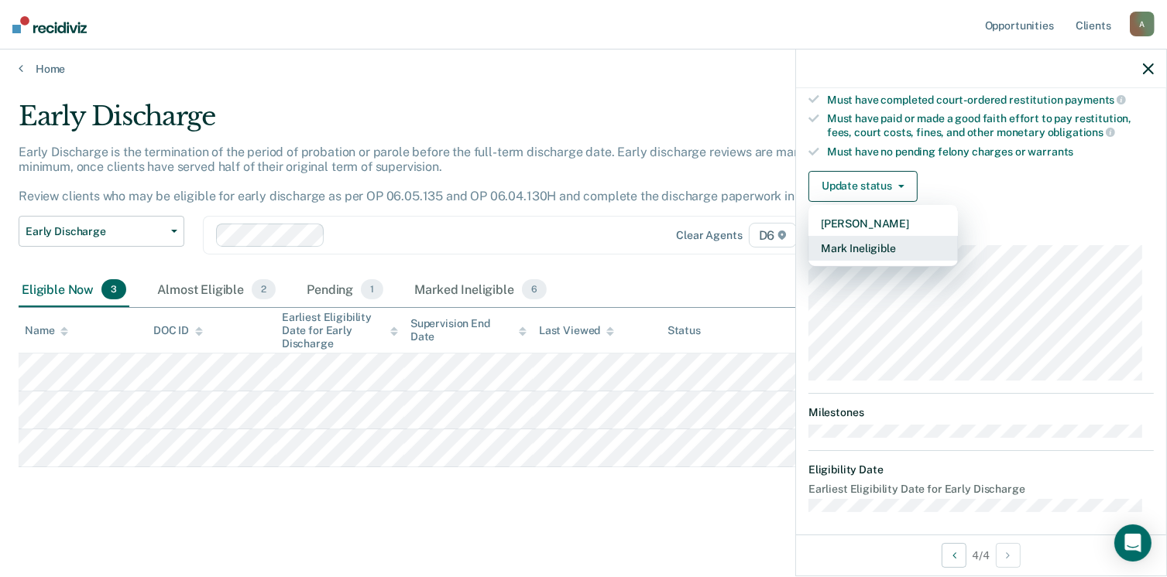
click at [874, 239] on button "Mark Ineligible" at bounding box center [882, 248] width 149 height 25
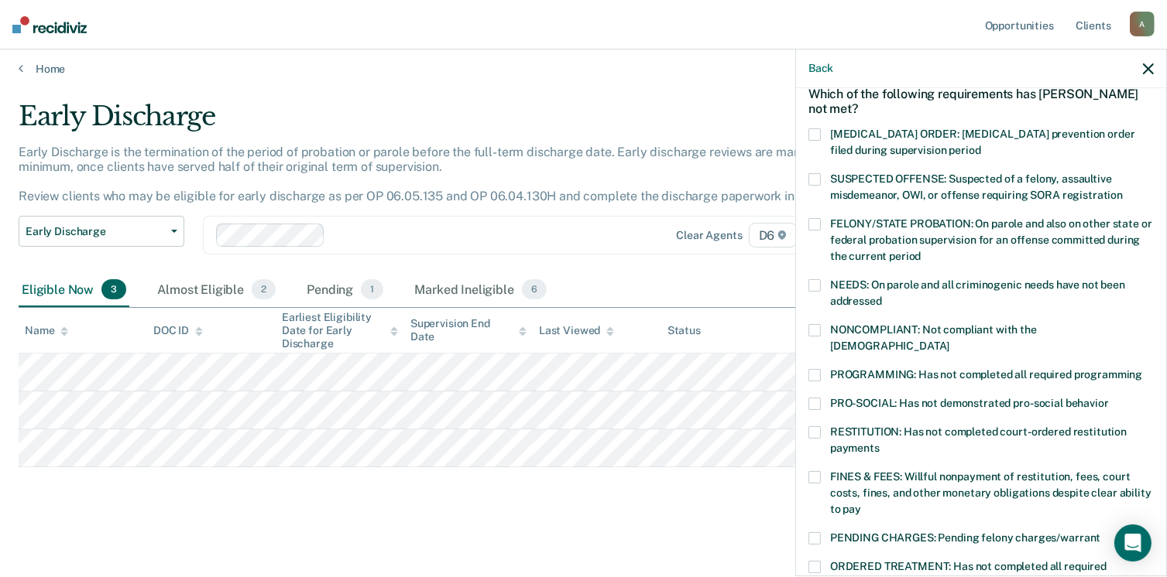
scroll to position [155, 0]
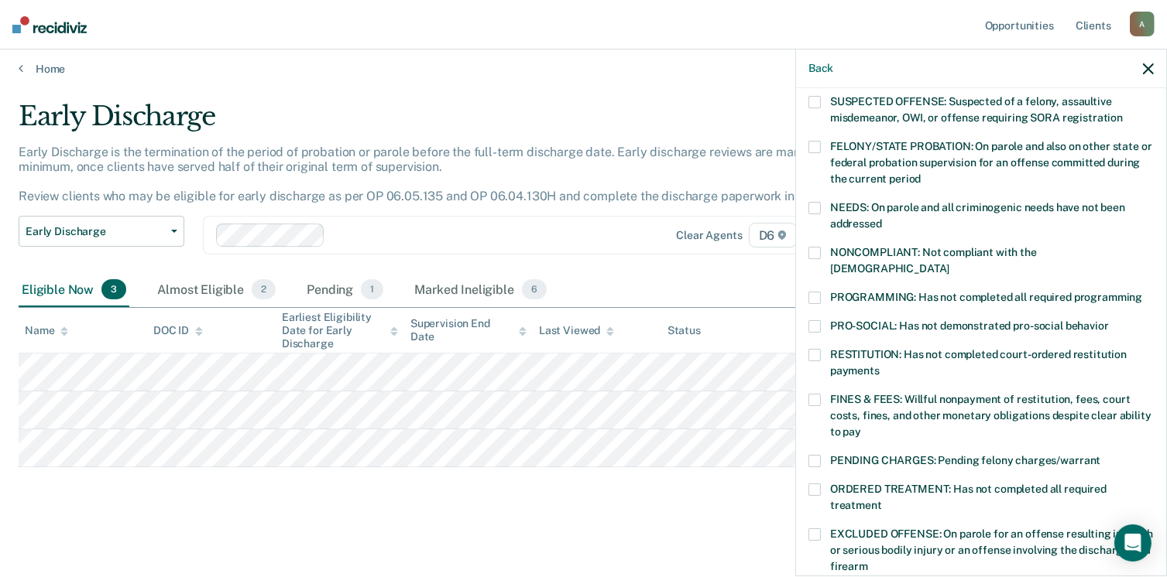
click at [815, 207] on span at bounding box center [814, 208] width 12 height 12
click at [817, 259] on label "NONCOMPLIANT: Not compliant with the [DEMOGRAPHIC_DATA]" at bounding box center [980, 263] width 345 height 33
click at [818, 254] on span at bounding box center [814, 253] width 12 height 12
click at [817, 292] on span at bounding box center [814, 298] width 12 height 12
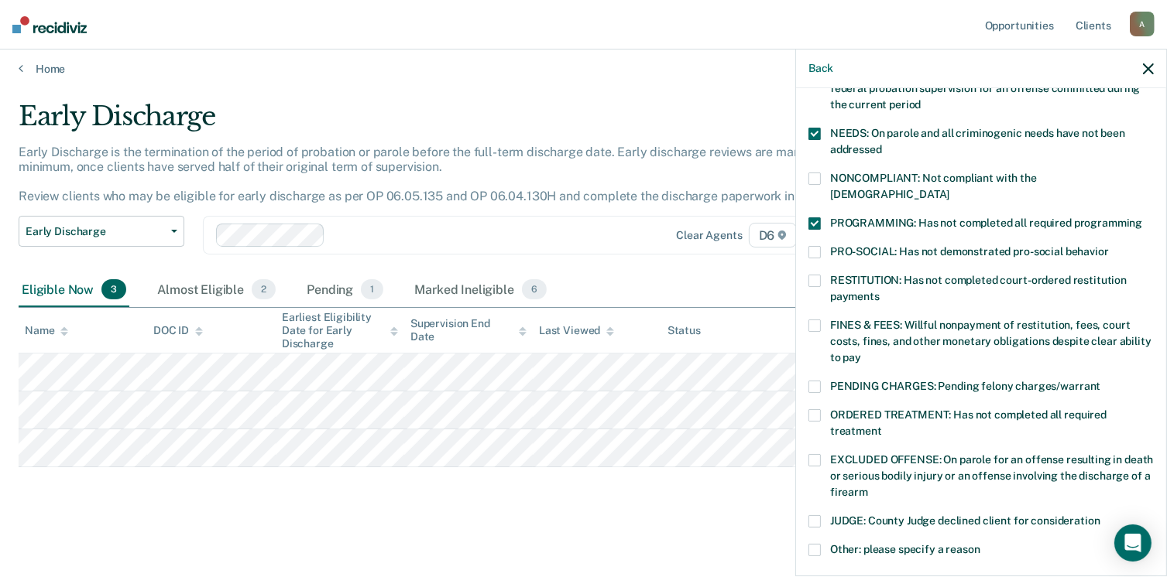
scroll to position [232, 0]
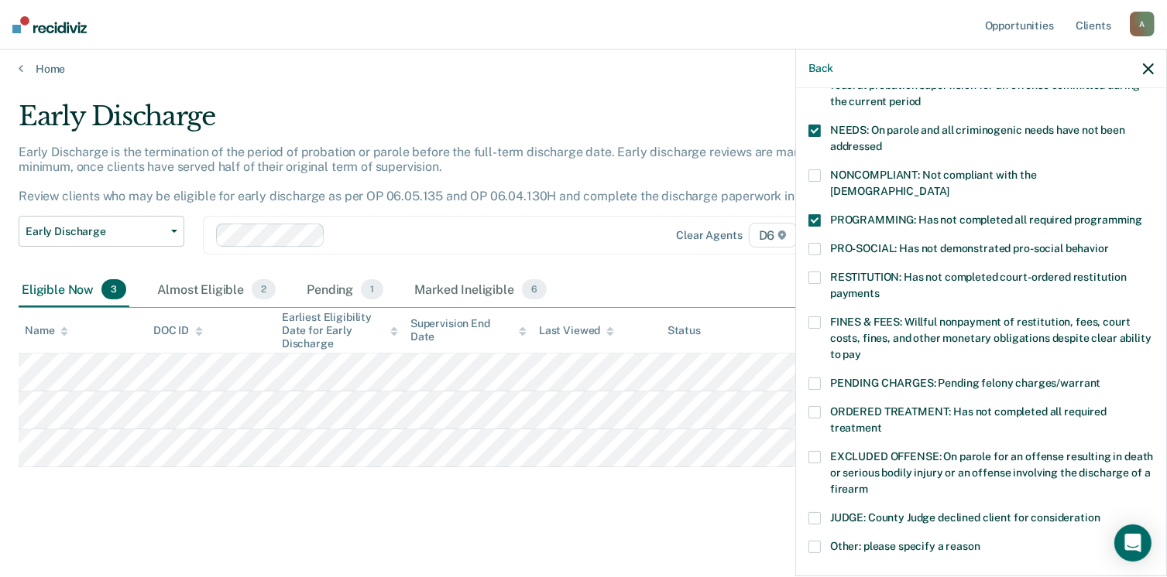
click at [820, 272] on span at bounding box center [814, 278] width 12 height 12
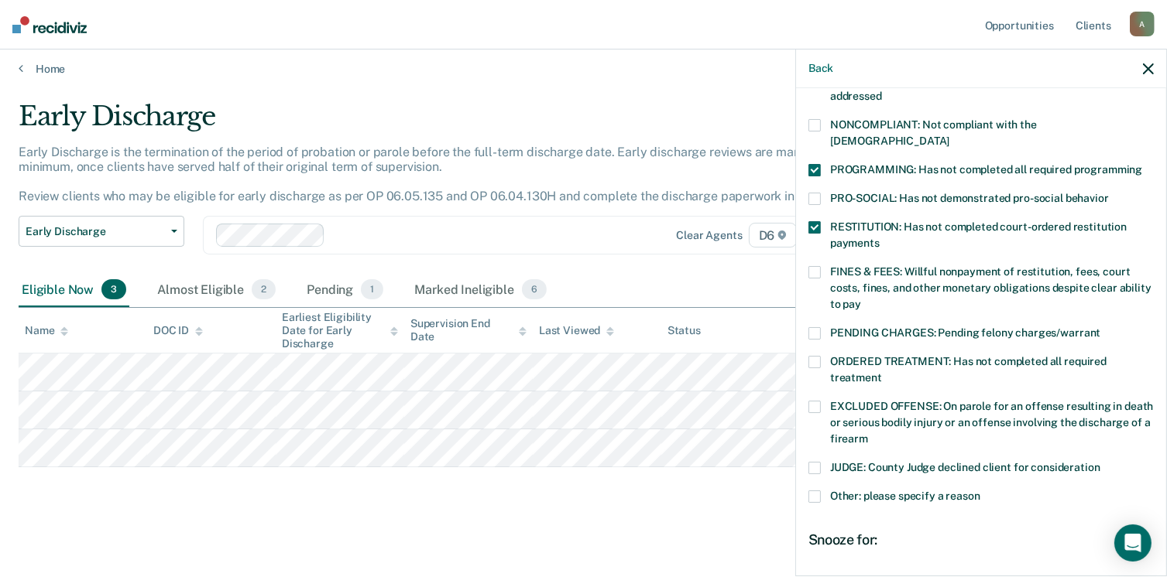
scroll to position [310, 0]
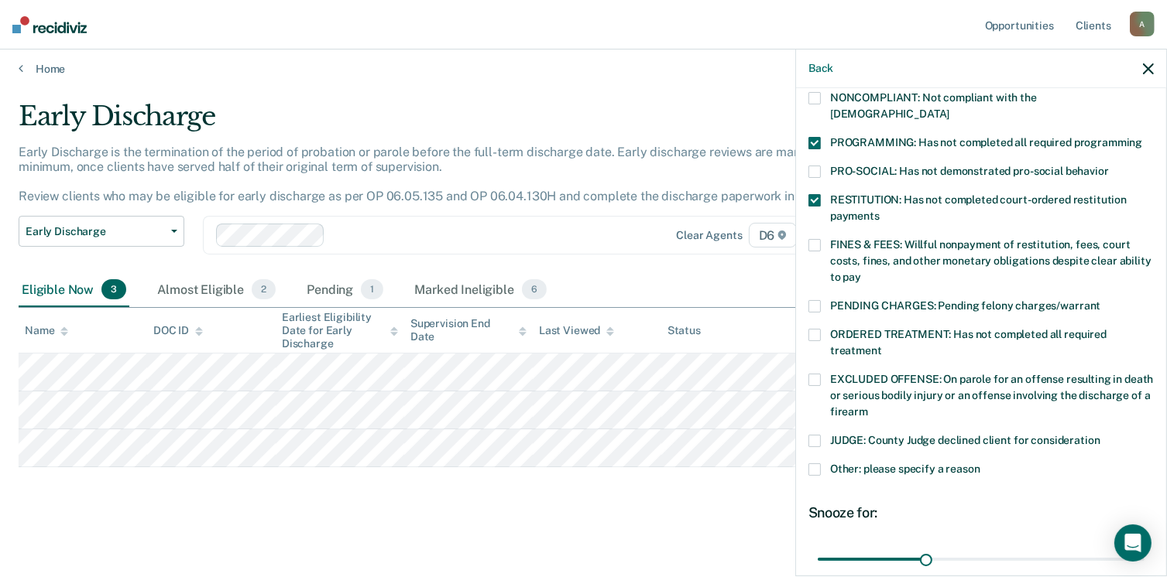
click at [814, 194] on span at bounding box center [814, 200] width 12 height 12
click at [815, 239] on span at bounding box center [814, 245] width 12 height 12
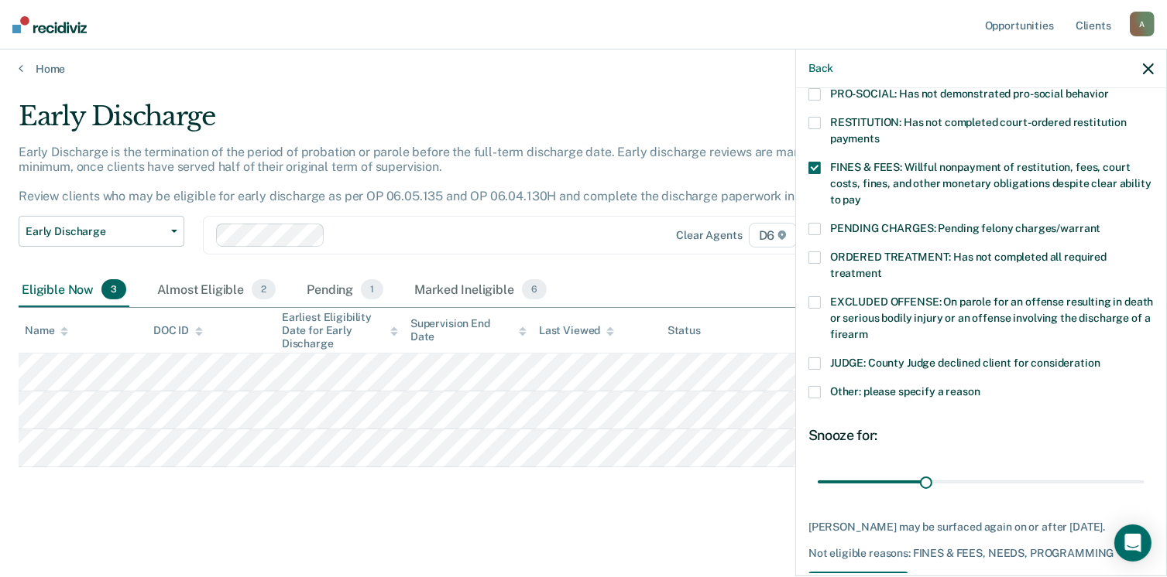
click at [819, 252] on span at bounding box center [814, 258] width 12 height 12
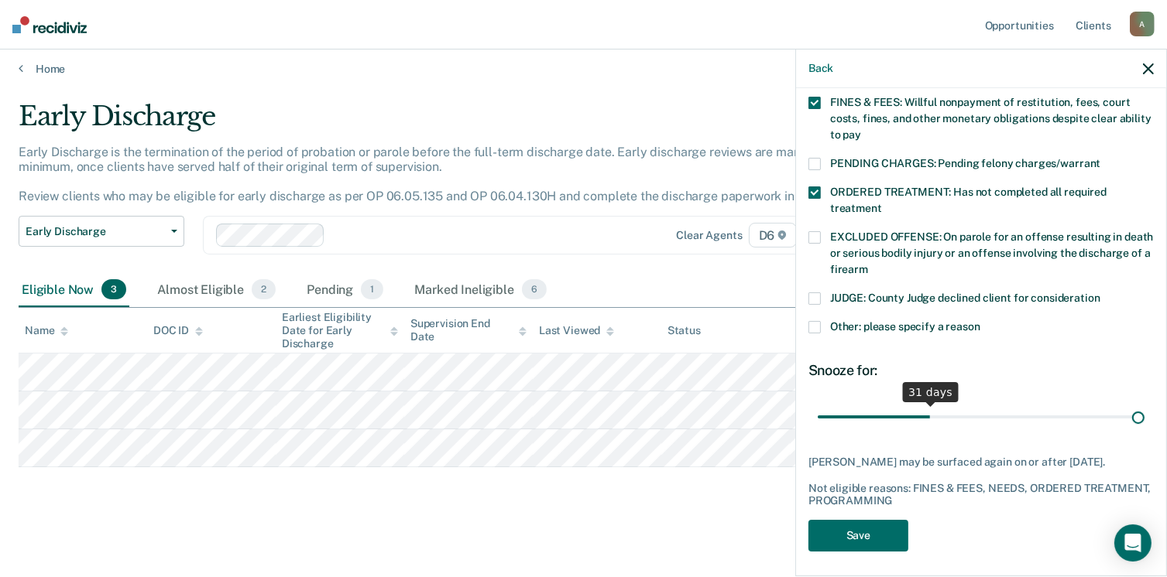
scroll to position [452, 0]
drag, startPoint x: 920, startPoint y: 401, endPoint x: 1175, endPoint y: 392, distance: 255.6
type input "90"
click at [1144, 404] on input "range" at bounding box center [980, 417] width 327 height 27
click at [875, 523] on button "Save" at bounding box center [858, 536] width 100 height 32
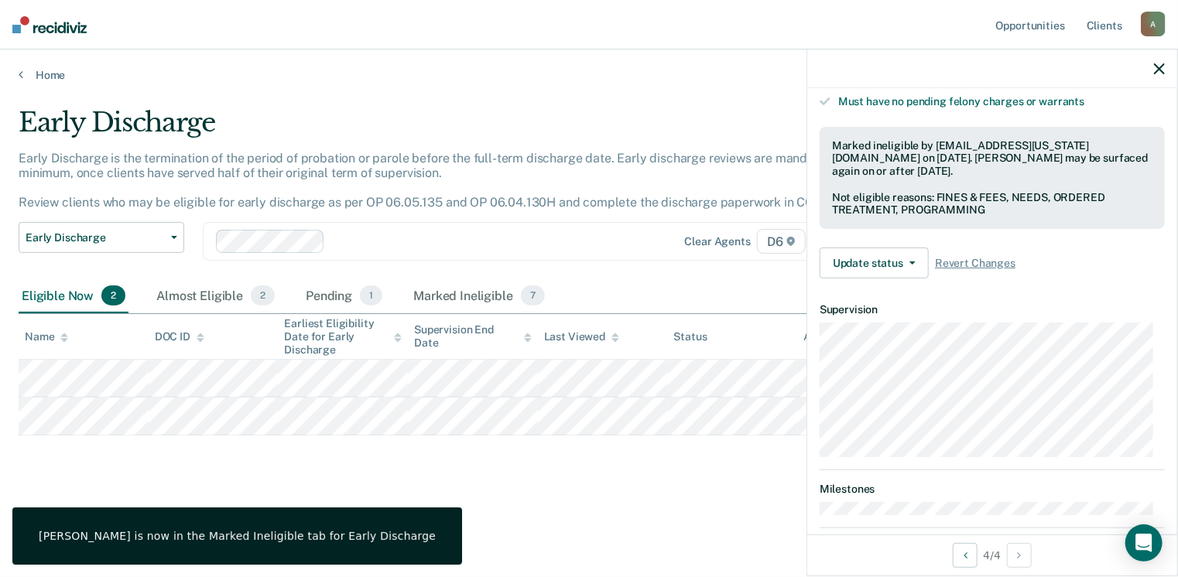
scroll to position [302, 0]
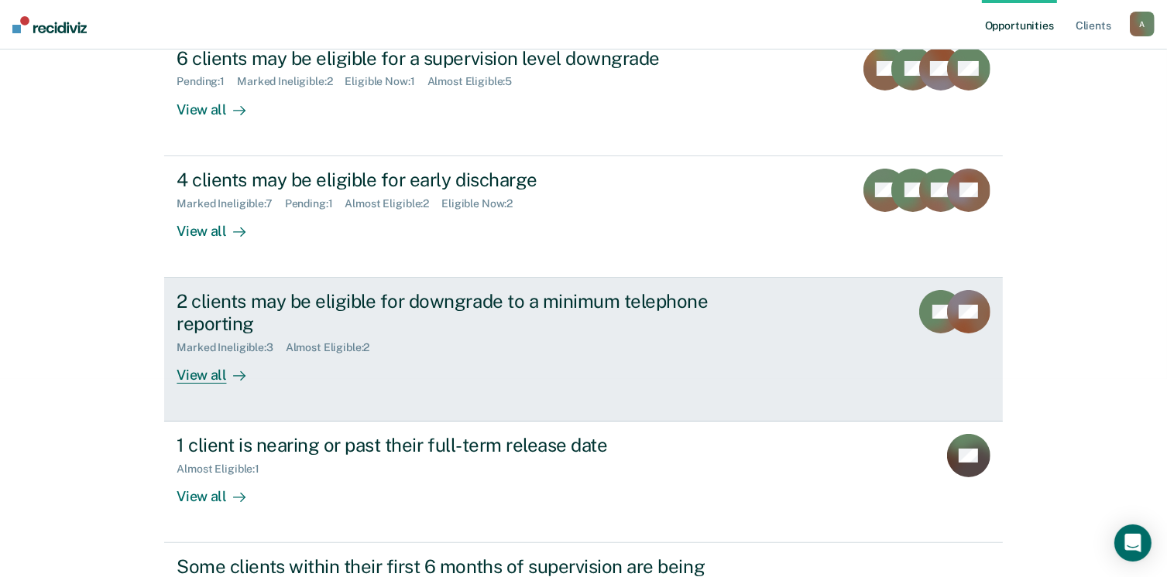
scroll to position [232, 0]
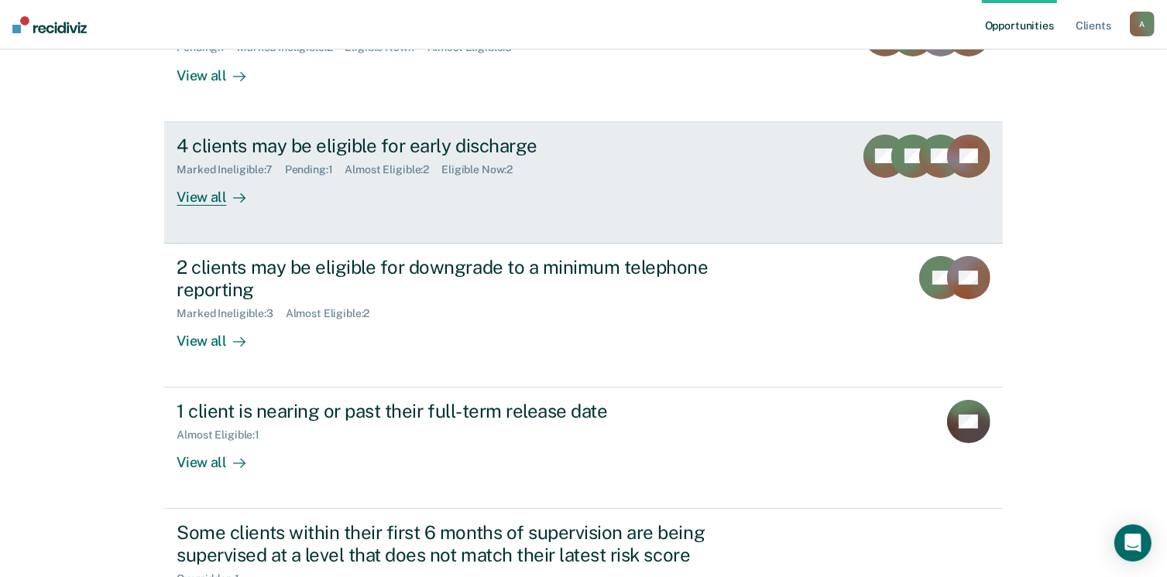
click at [227, 190] on div at bounding box center [236, 197] width 19 height 18
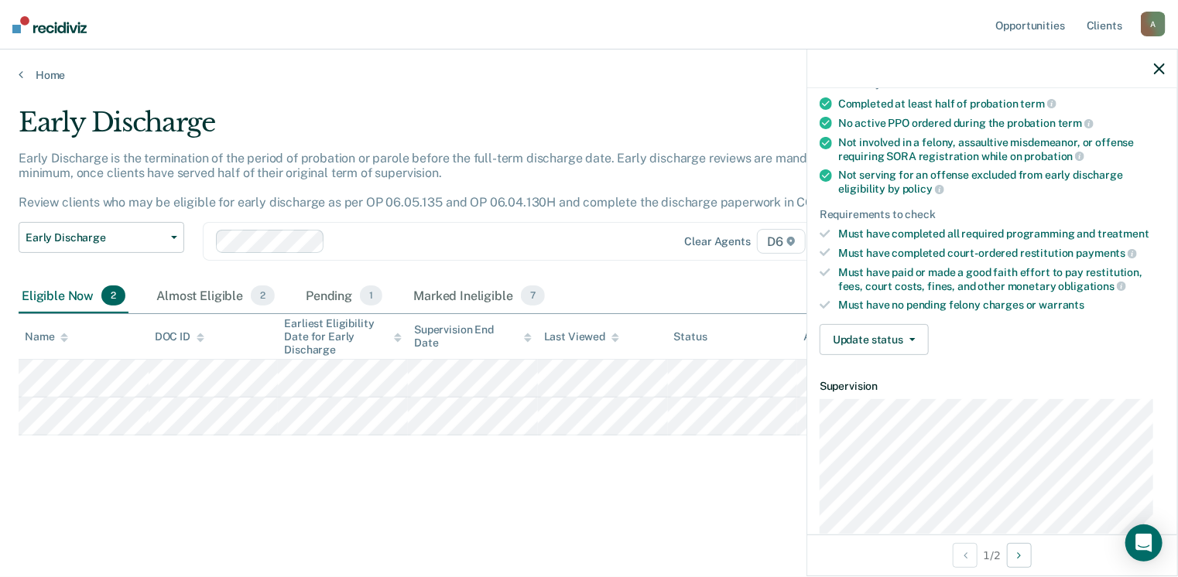
scroll to position [232, 0]
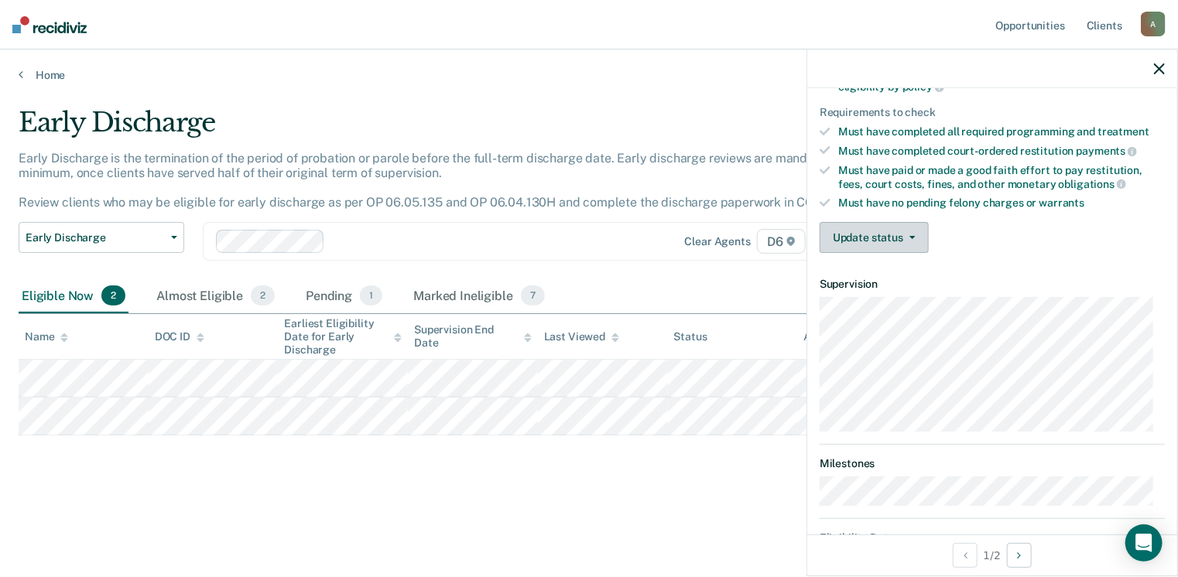
click at [882, 224] on button "Update status" at bounding box center [874, 237] width 109 height 31
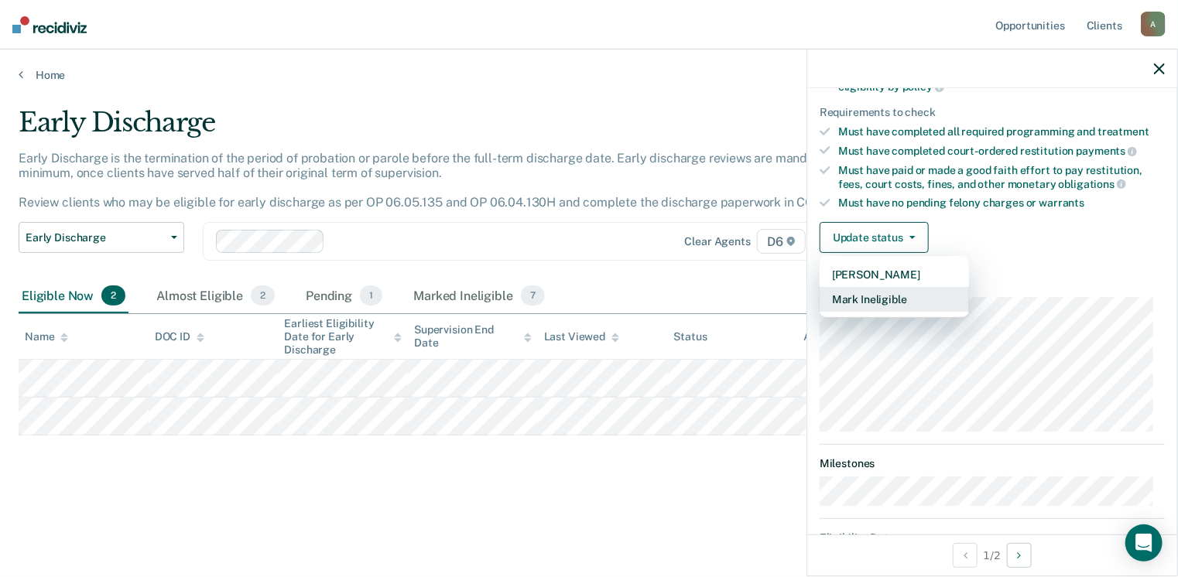
click at [883, 294] on button "Mark Ineligible" at bounding box center [894, 299] width 149 height 25
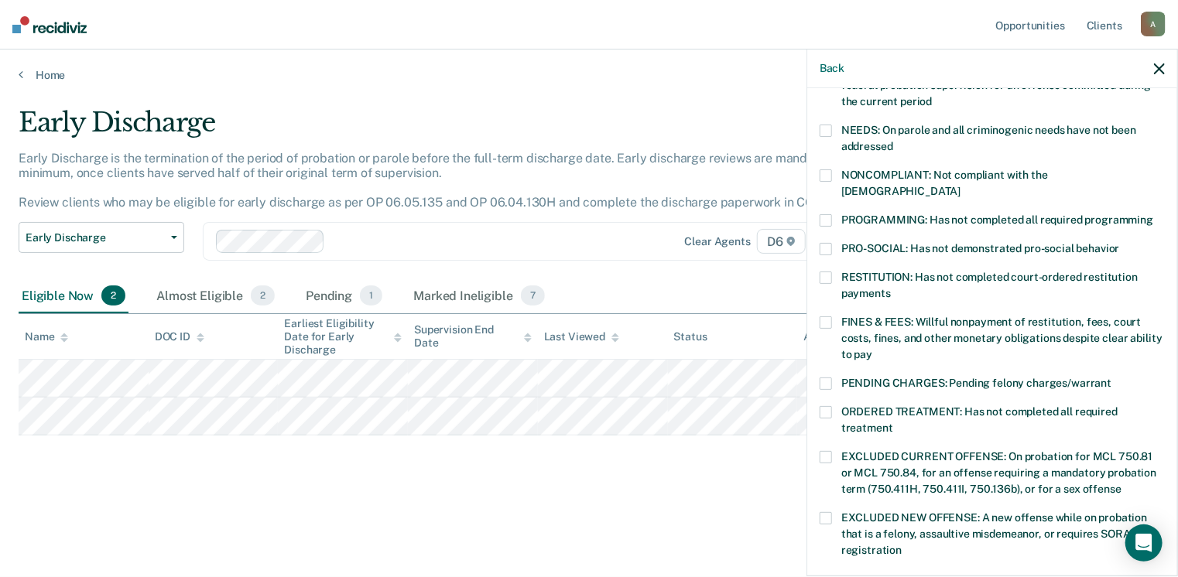
scroll to position [464, 0]
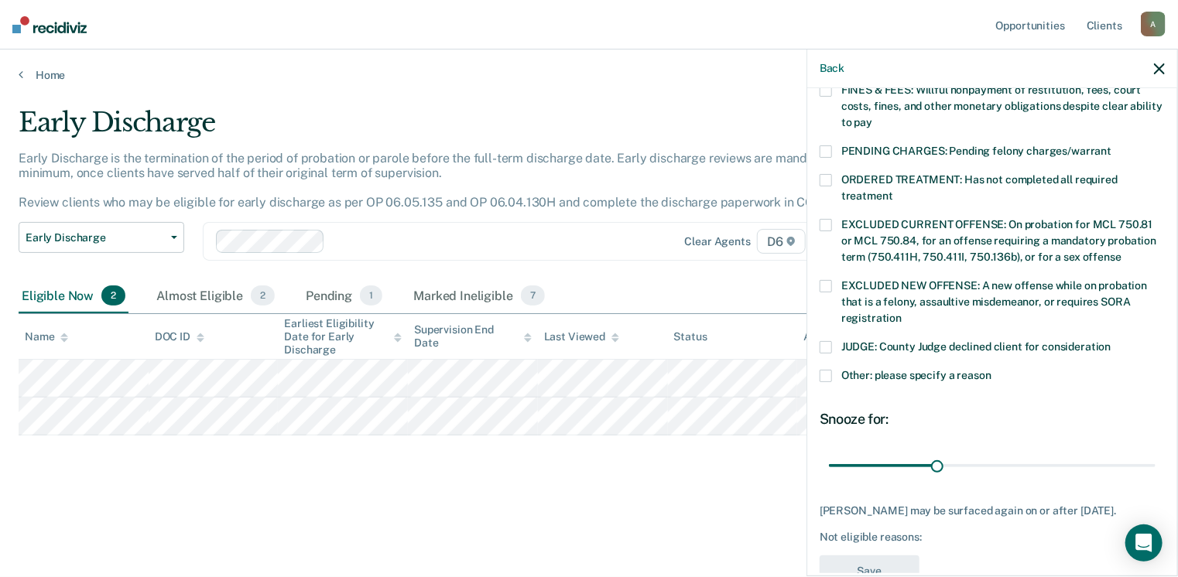
click at [833, 341] on label "JUDGE: County Judge declined client for consideration" at bounding box center [992, 349] width 345 height 16
click at [830, 370] on span at bounding box center [826, 376] width 12 height 12
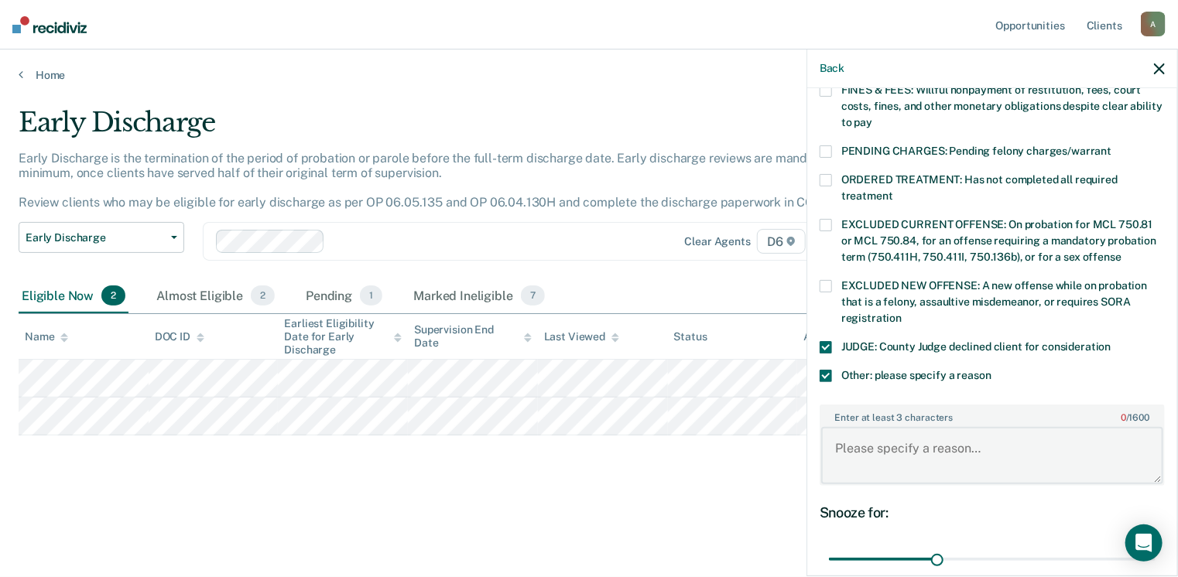
click at [861, 427] on textarea "Enter at least 3 characters 0 / 1600" at bounding box center [992, 455] width 342 height 57
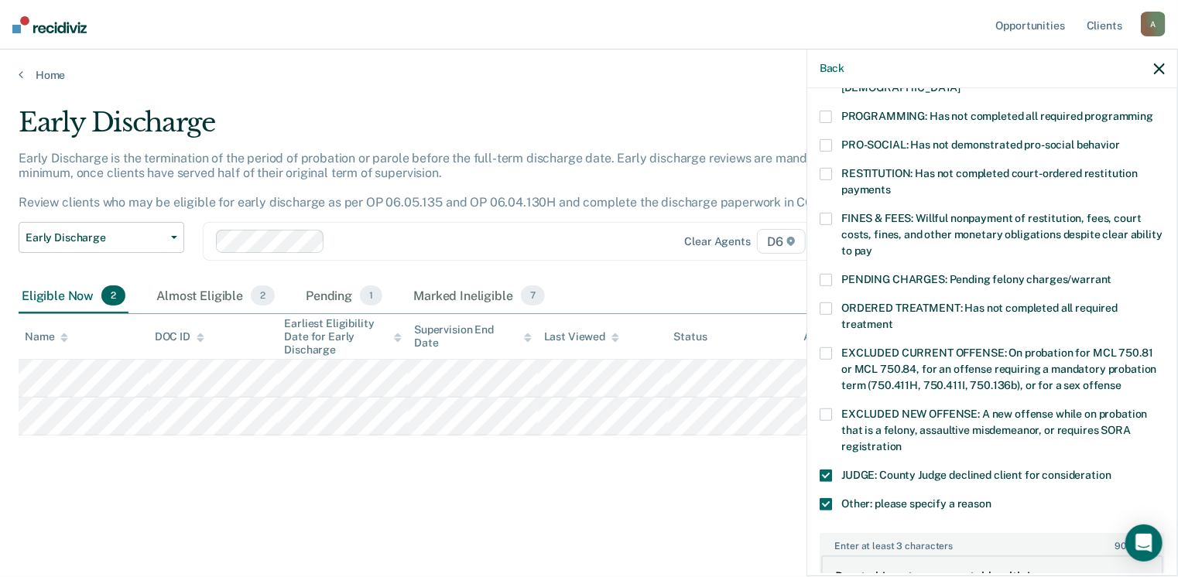
scroll to position [310, 0]
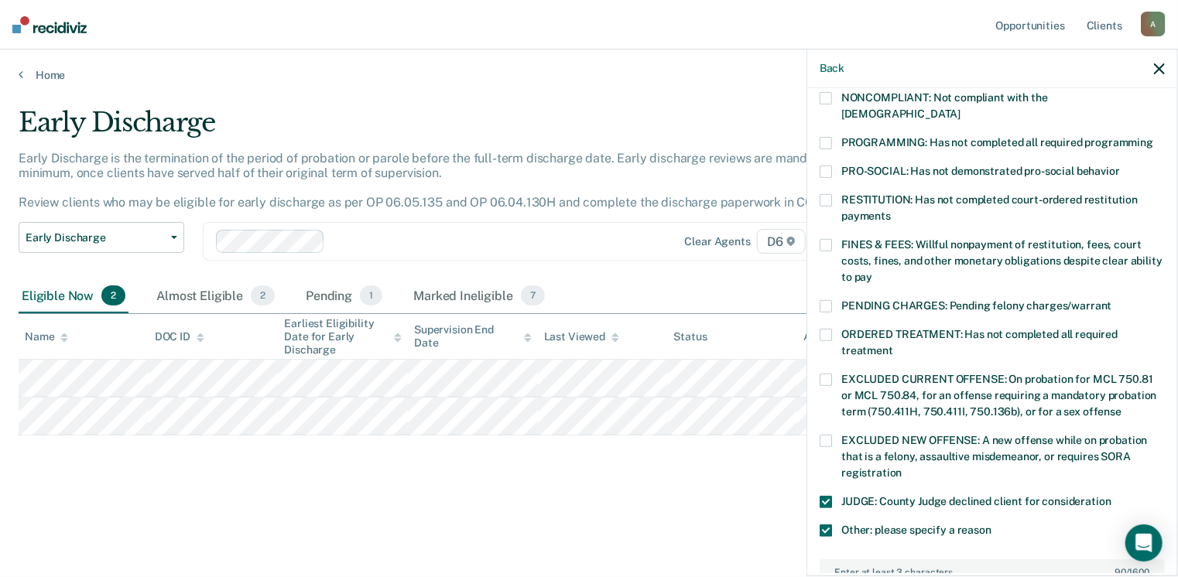
type textarea "Due to his extreme mental health issues. Judge ordered him 3 years probation su…"
click at [827, 329] on span at bounding box center [826, 335] width 12 height 12
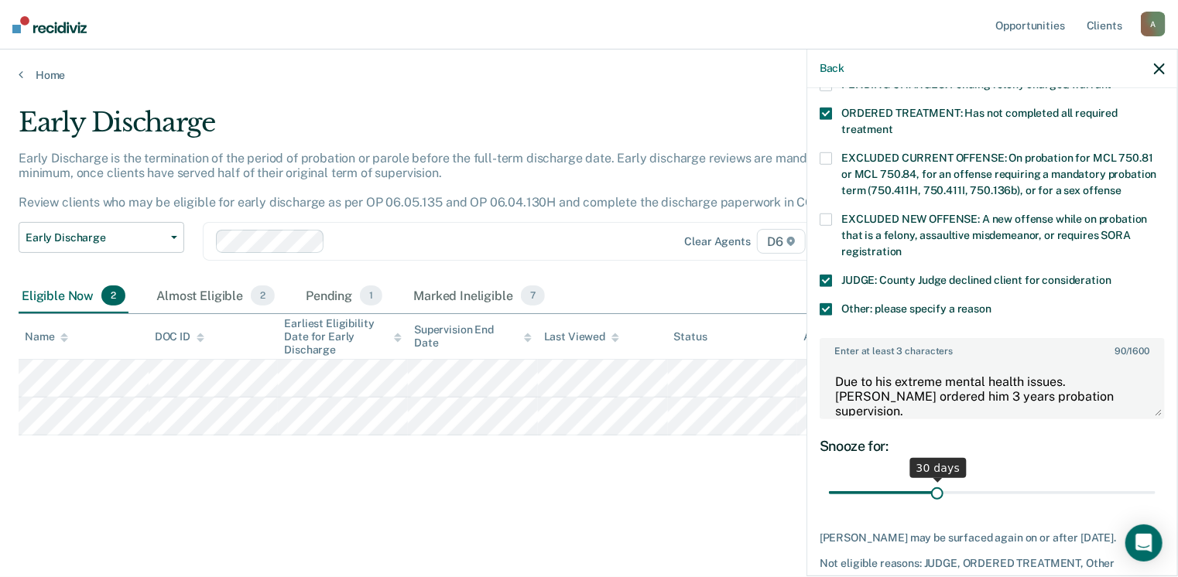
scroll to position [542, 0]
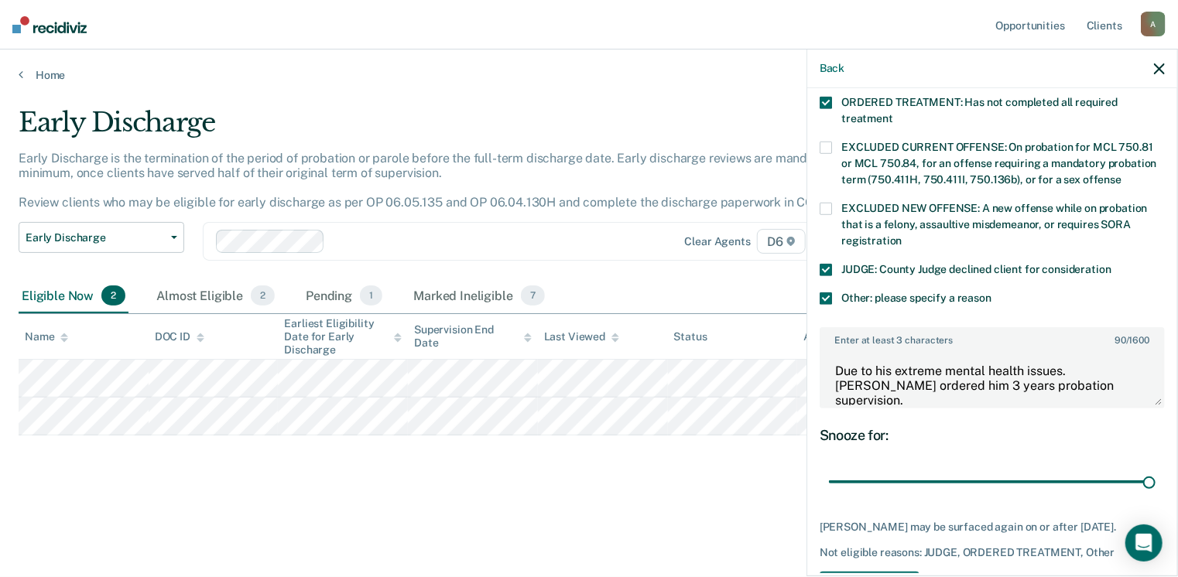
drag, startPoint x: 936, startPoint y: 462, endPoint x: 1030, endPoint y: 435, distance: 98.2
type input "90"
click at [1156, 469] on input "range" at bounding box center [992, 482] width 327 height 27
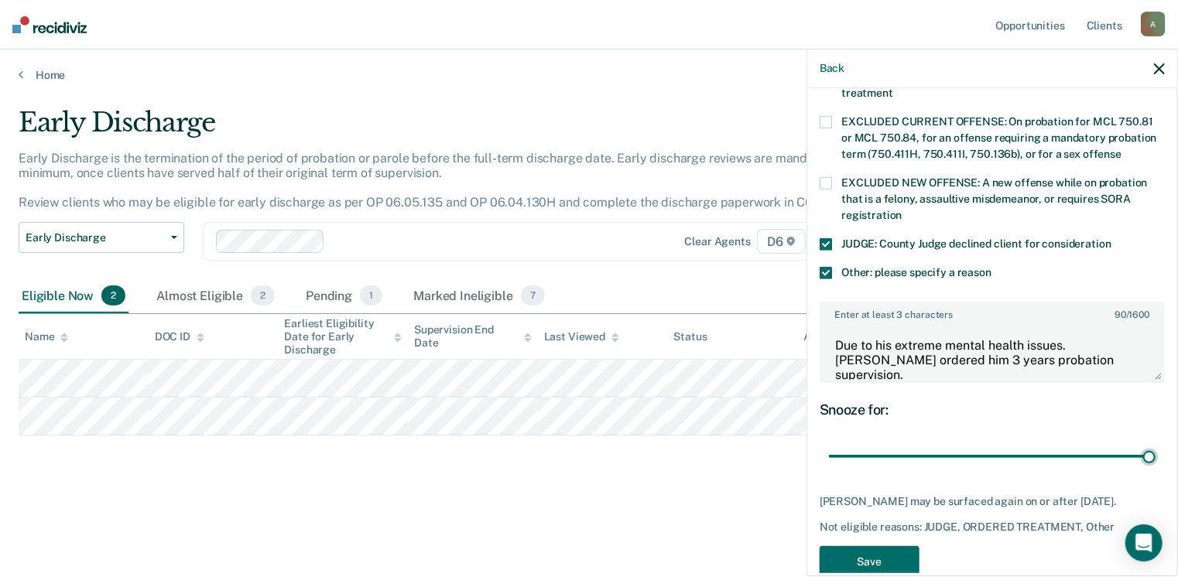
scroll to position [593, 0]
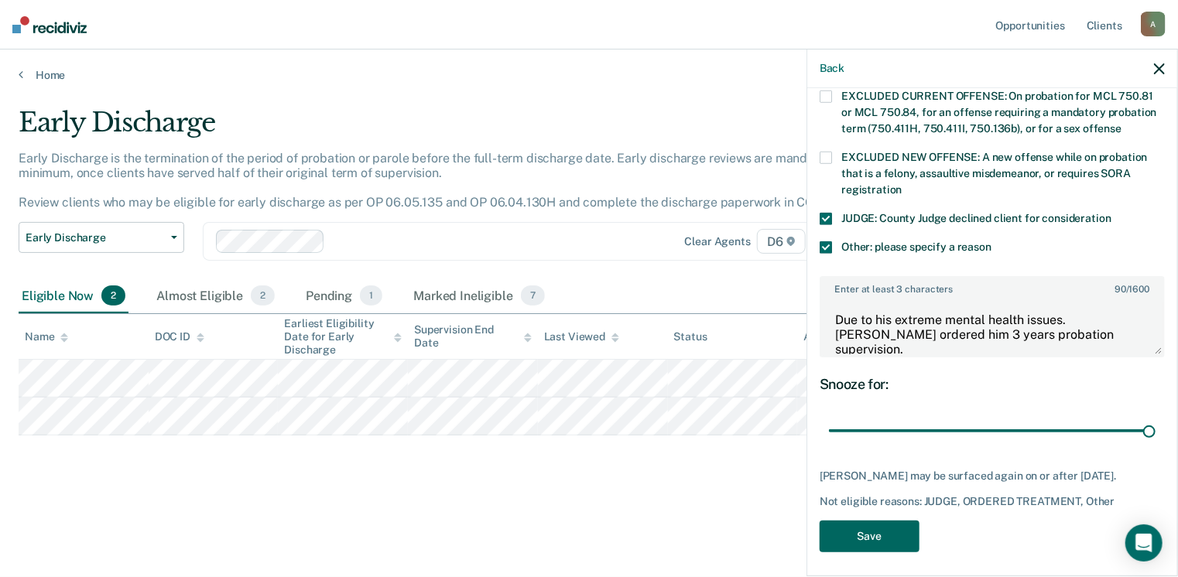
click at [904, 521] on button "Save" at bounding box center [870, 537] width 100 height 32
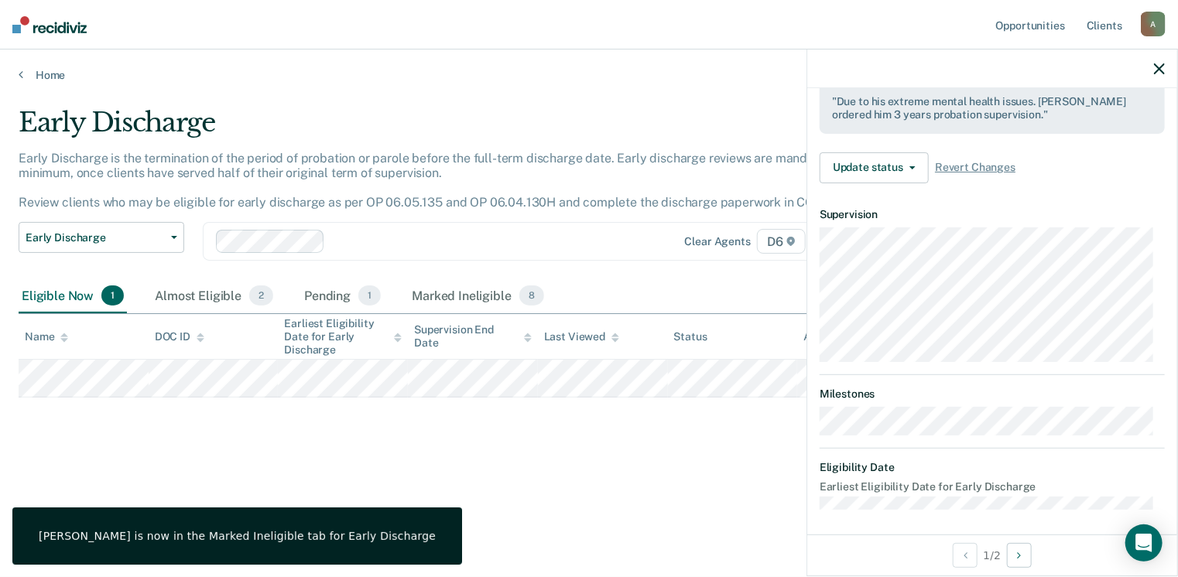
scroll to position [418, 0]
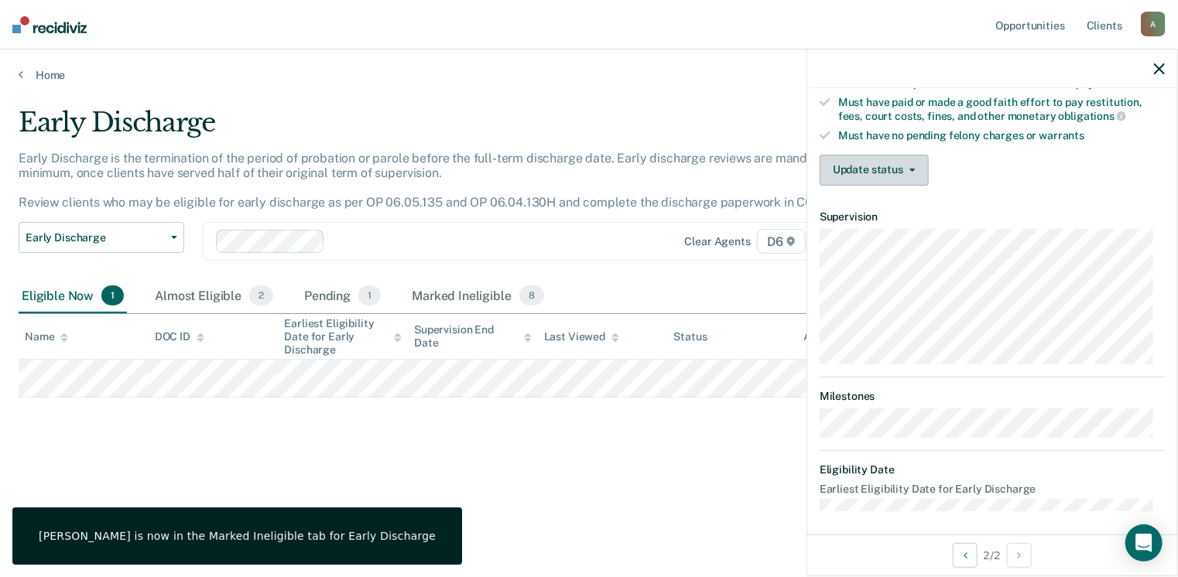
click at [882, 155] on button "Update status" at bounding box center [874, 170] width 109 height 31
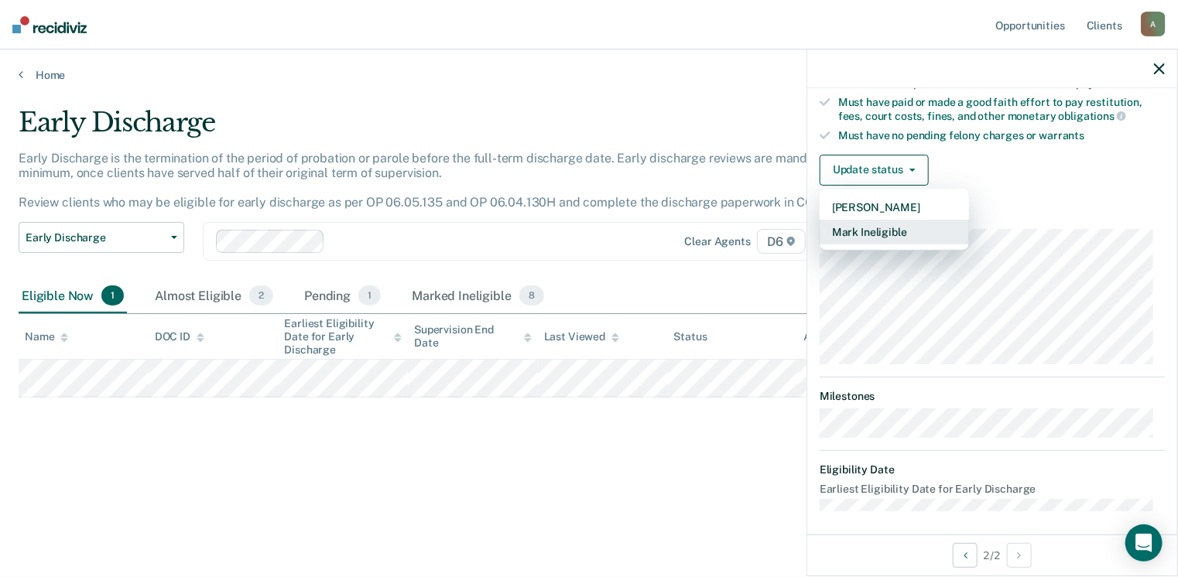
click at [875, 230] on button "Mark Ineligible" at bounding box center [894, 232] width 149 height 25
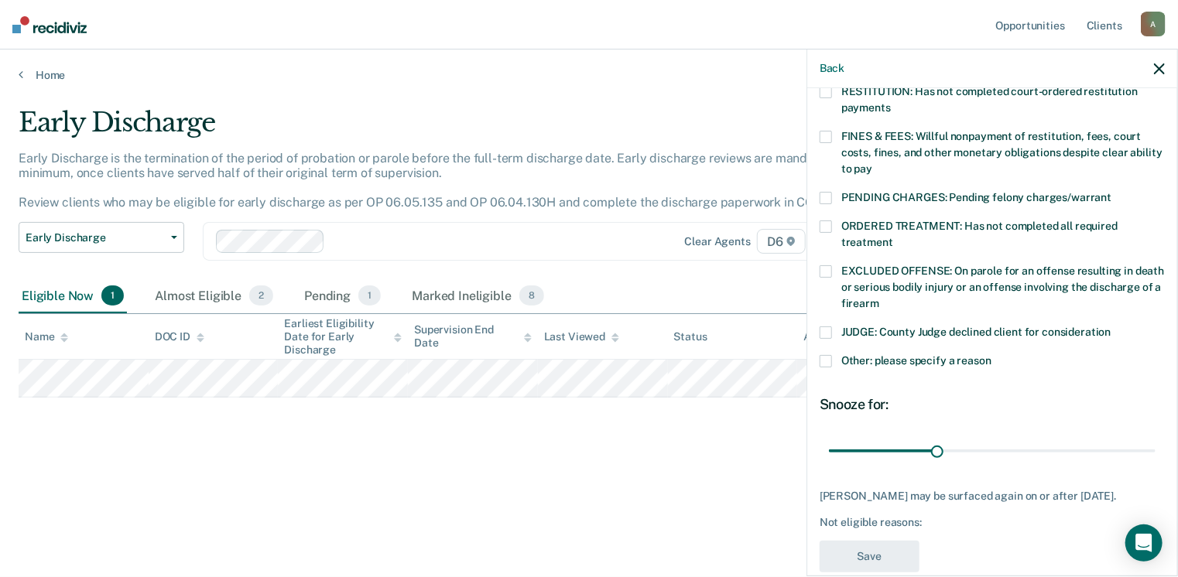
click at [824, 355] on span at bounding box center [826, 361] width 12 height 12
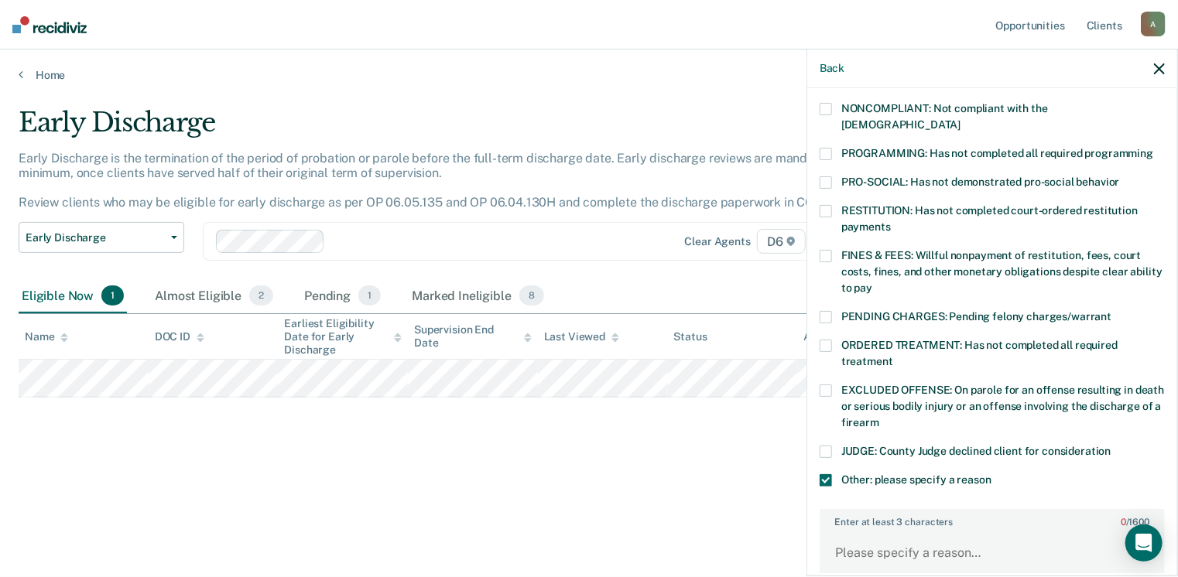
scroll to position [263, 0]
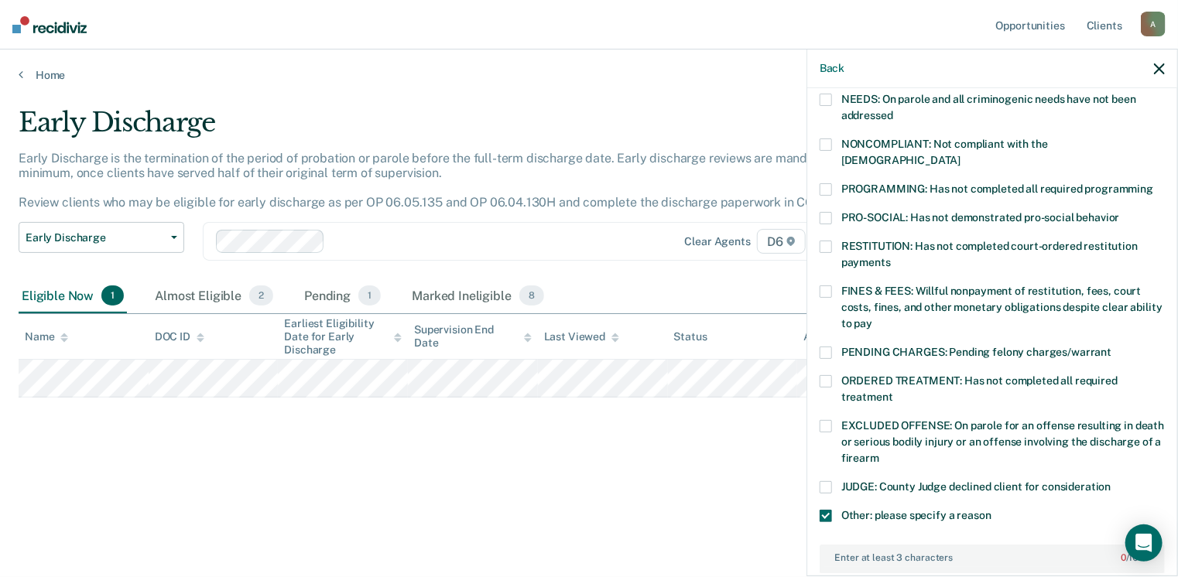
click at [827, 286] on span at bounding box center [826, 292] width 12 height 12
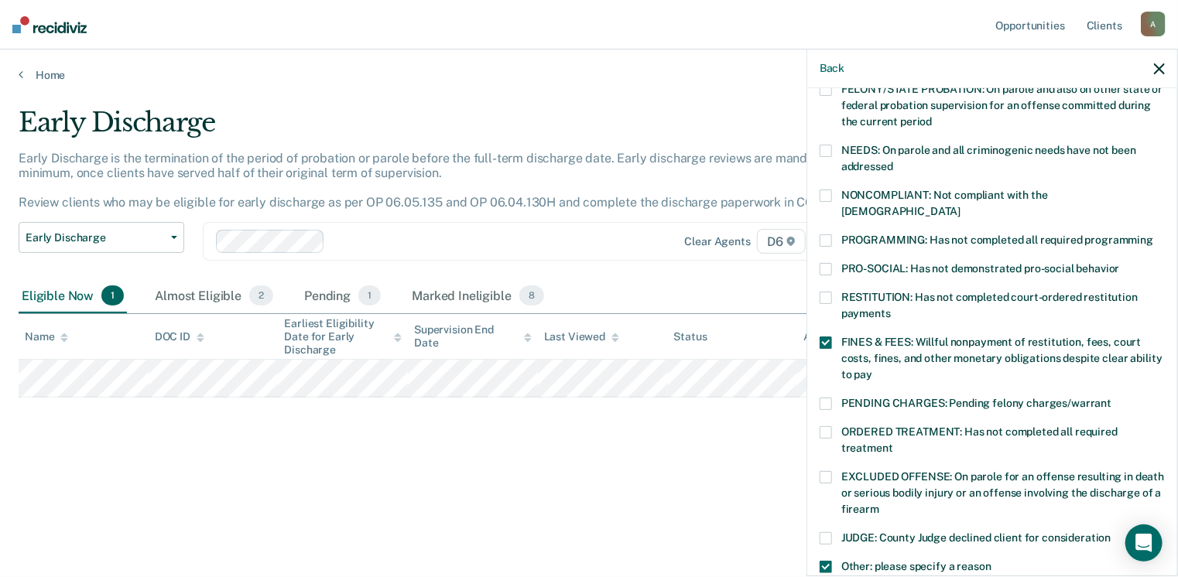
scroll to position [186, 0]
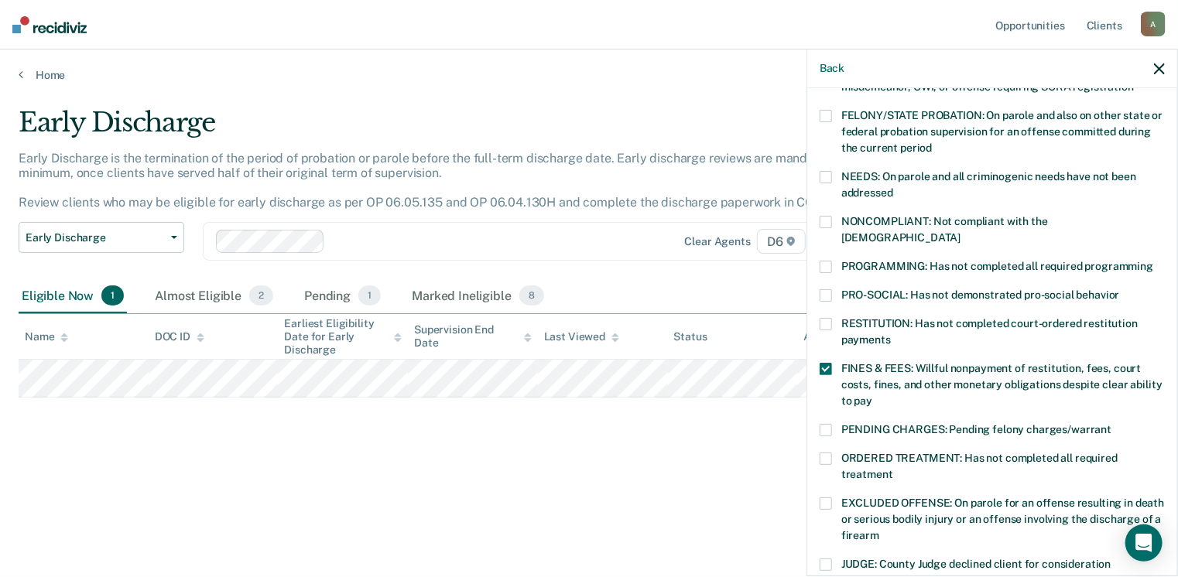
click at [824, 261] on span at bounding box center [826, 267] width 12 height 12
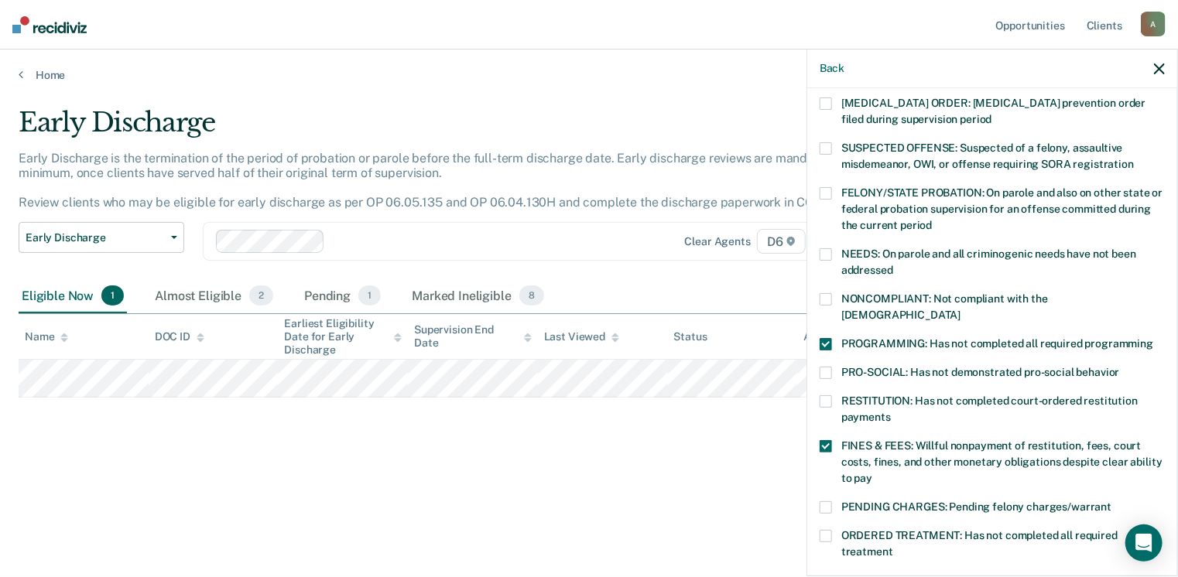
click at [830, 297] on span at bounding box center [826, 299] width 12 height 12
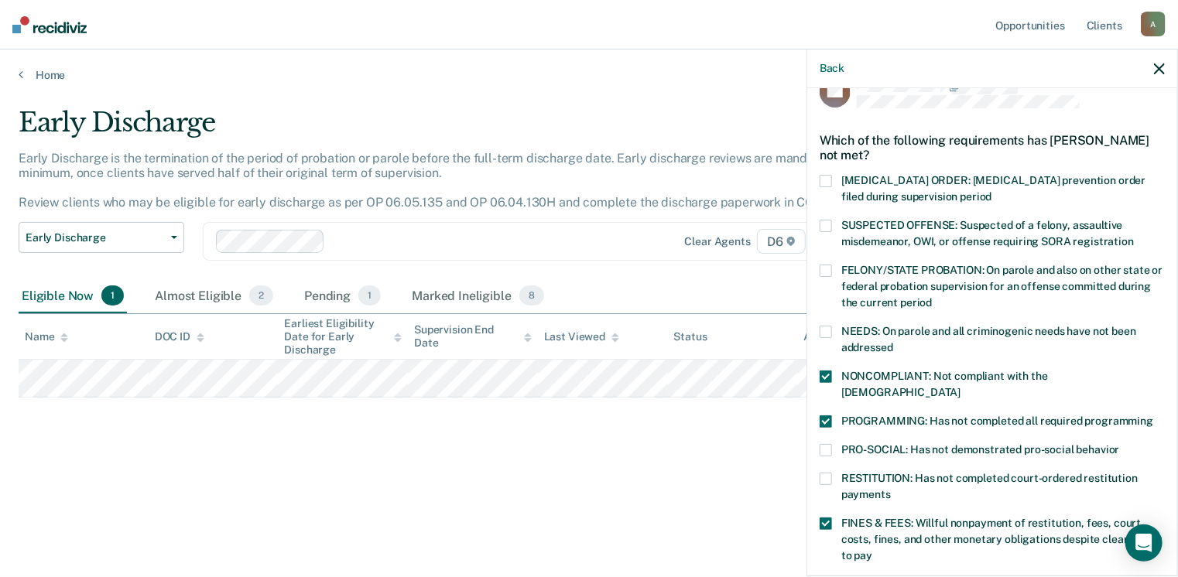
drag, startPoint x: 821, startPoint y: 328, endPoint x: 869, endPoint y: 344, distance: 51.4
click at [821, 328] on span at bounding box center [826, 332] width 12 height 12
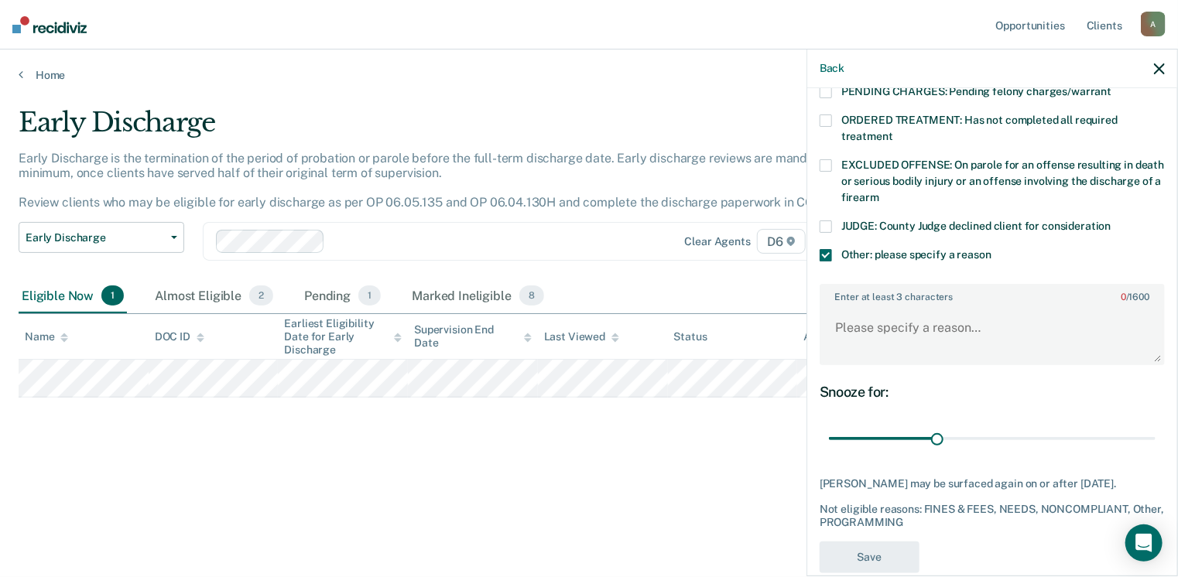
scroll to position [545, 0]
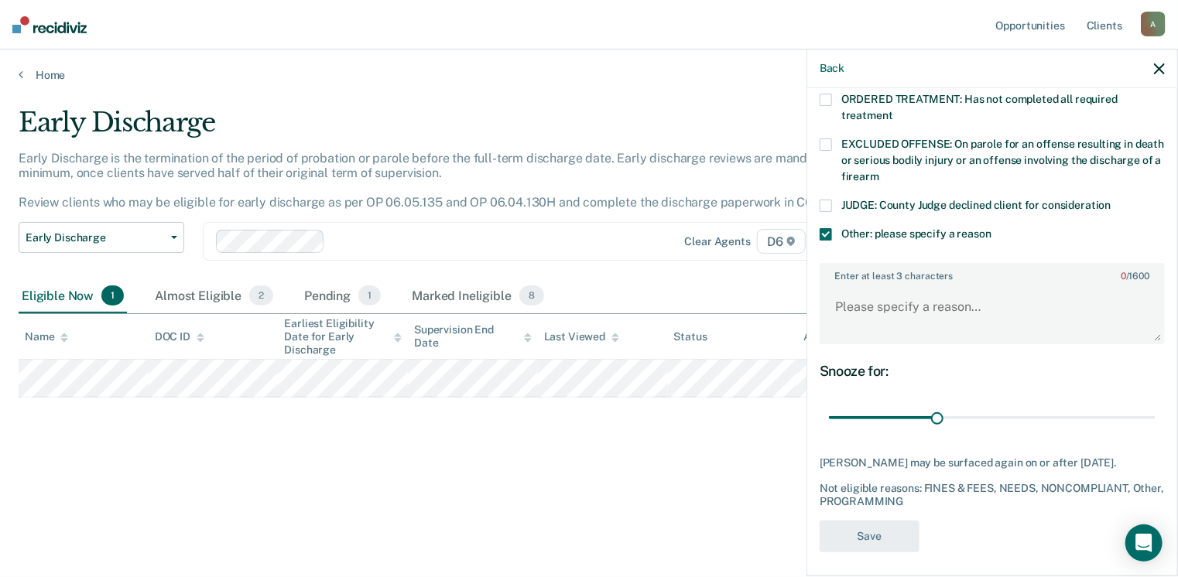
click at [830, 228] on span at bounding box center [826, 234] width 12 height 12
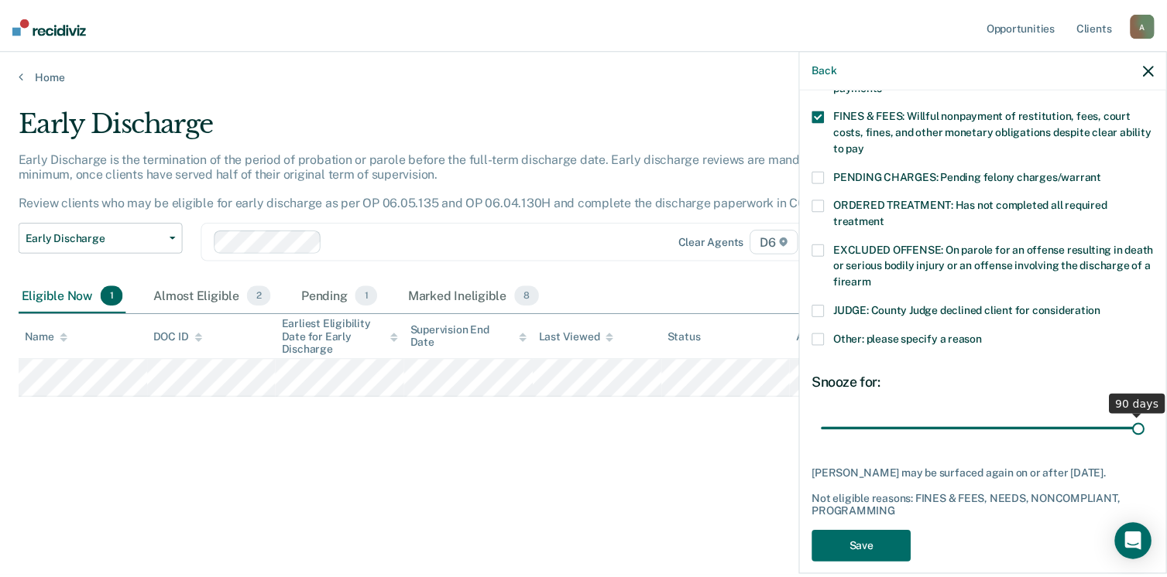
scroll to position [452, 0]
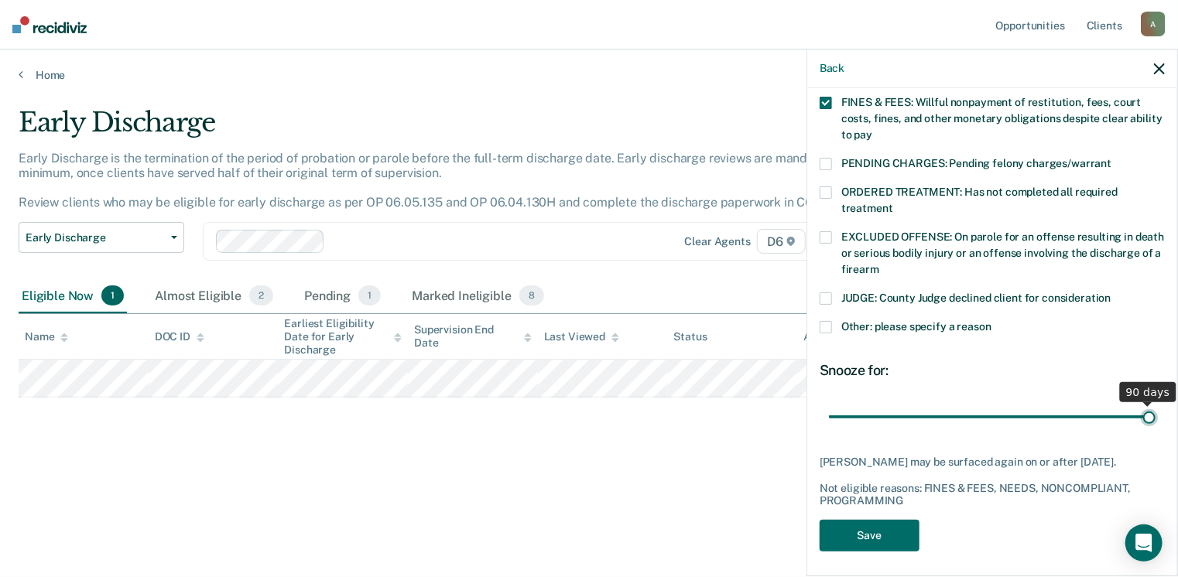
drag, startPoint x: 938, startPoint y: 400, endPoint x: 1180, endPoint y: 385, distance: 242.0
type input "90"
click at [1156, 404] on input "range" at bounding box center [992, 417] width 327 height 27
drag, startPoint x: 867, startPoint y: 529, endPoint x: 874, endPoint y: 524, distance: 8.8
click at [869, 528] on button "Save" at bounding box center [870, 536] width 100 height 32
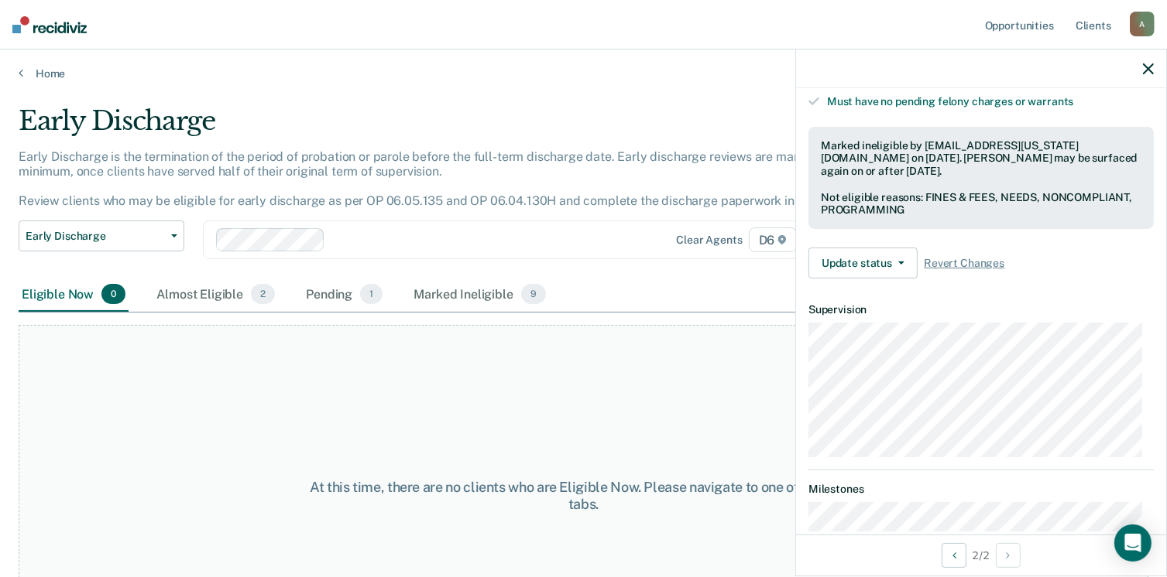
scroll to position [0, 0]
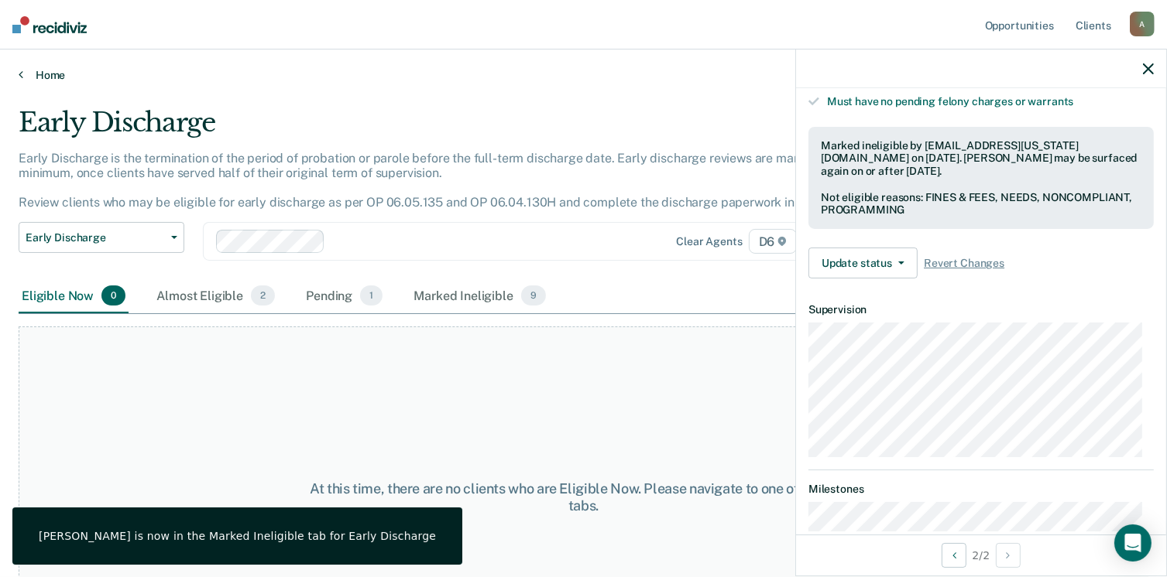
click at [46, 74] on link "Home" at bounding box center [583, 75] width 1129 height 14
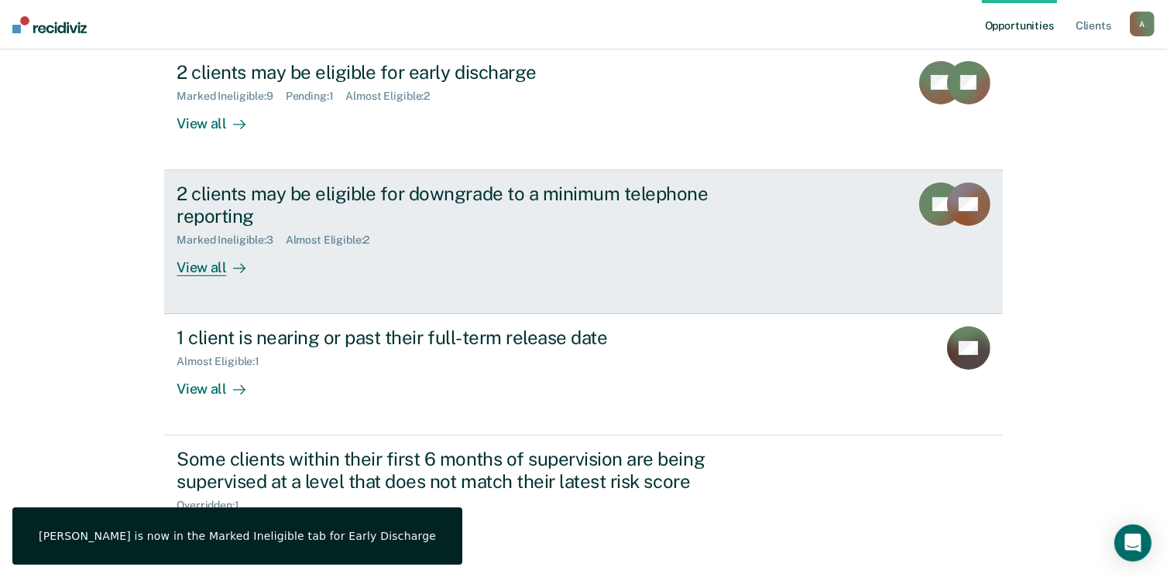
scroll to position [368, 0]
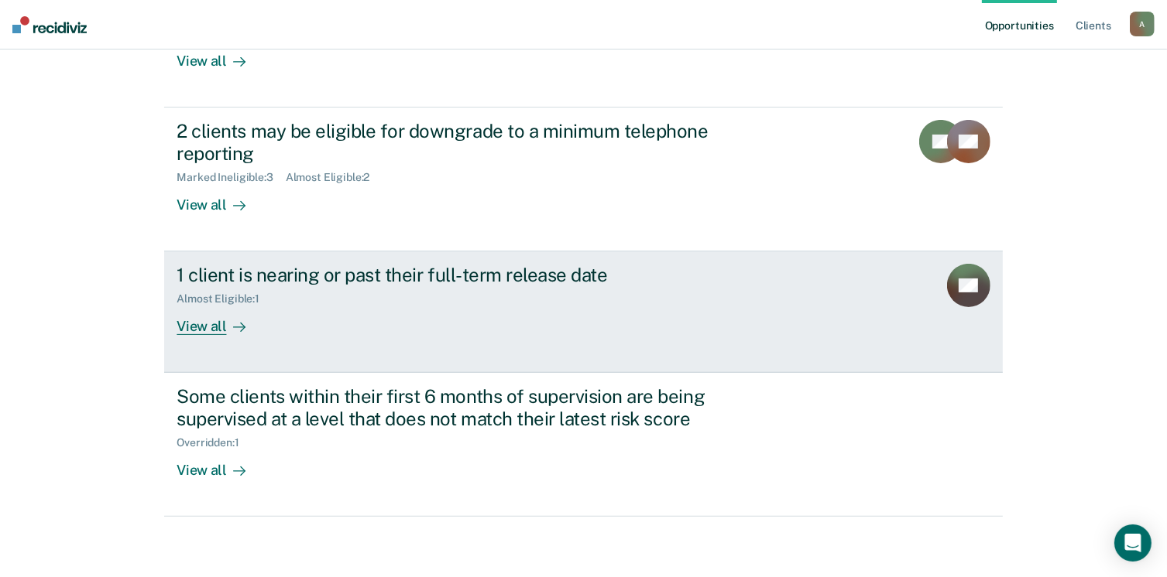
click at [201, 325] on div "View all" at bounding box center [219, 321] width 87 height 30
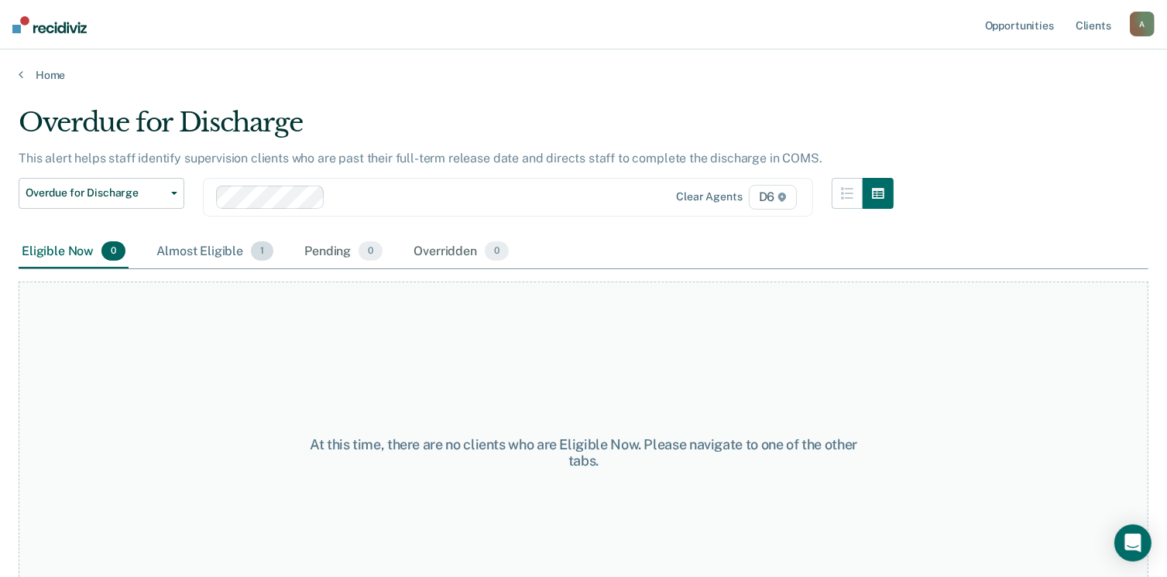
click at [187, 252] on div "Almost Eligible 1" at bounding box center [214, 252] width 123 height 34
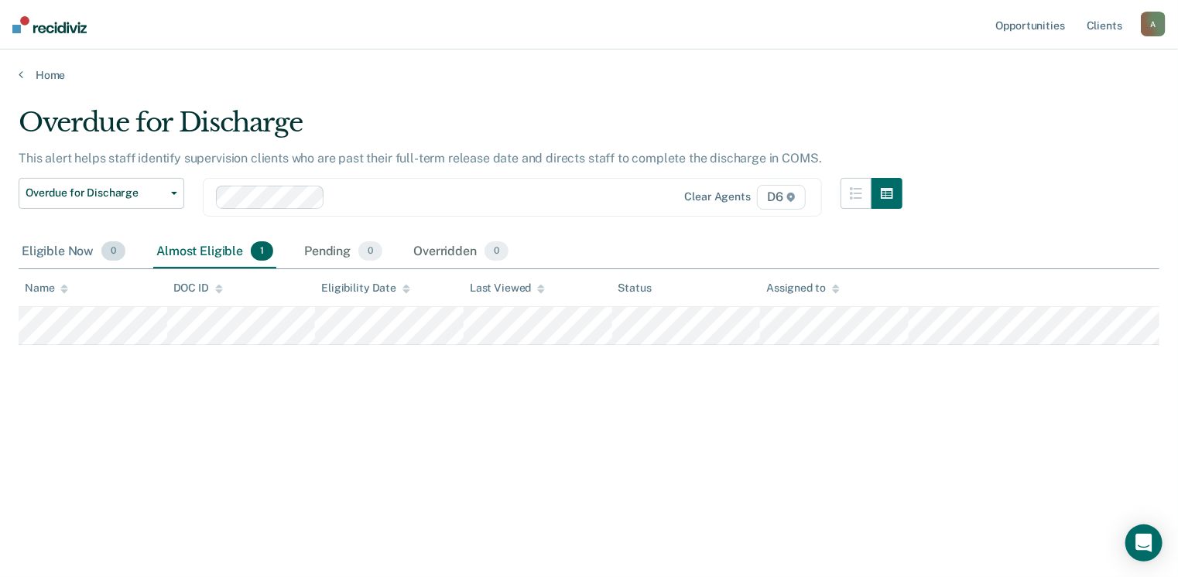
click at [84, 254] on div "Eligible Now 0" at bounding box center [74, 252] width 110 height 34
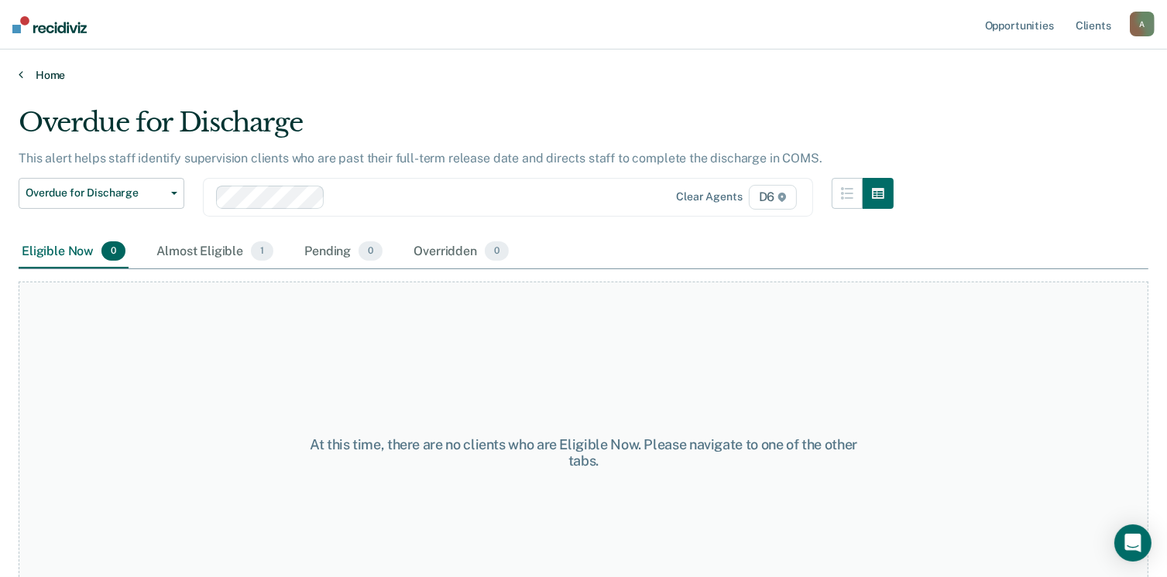
click at [46, 79] on link "Home" at bounding box center [583, 75] width 1129 height 14
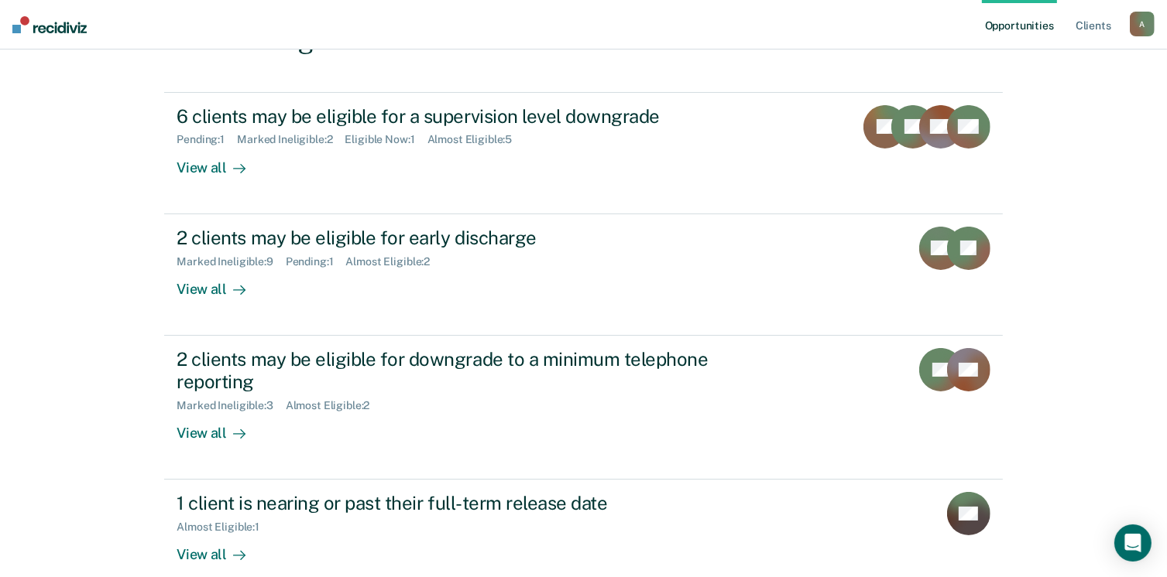
scroll to position [368, 0]
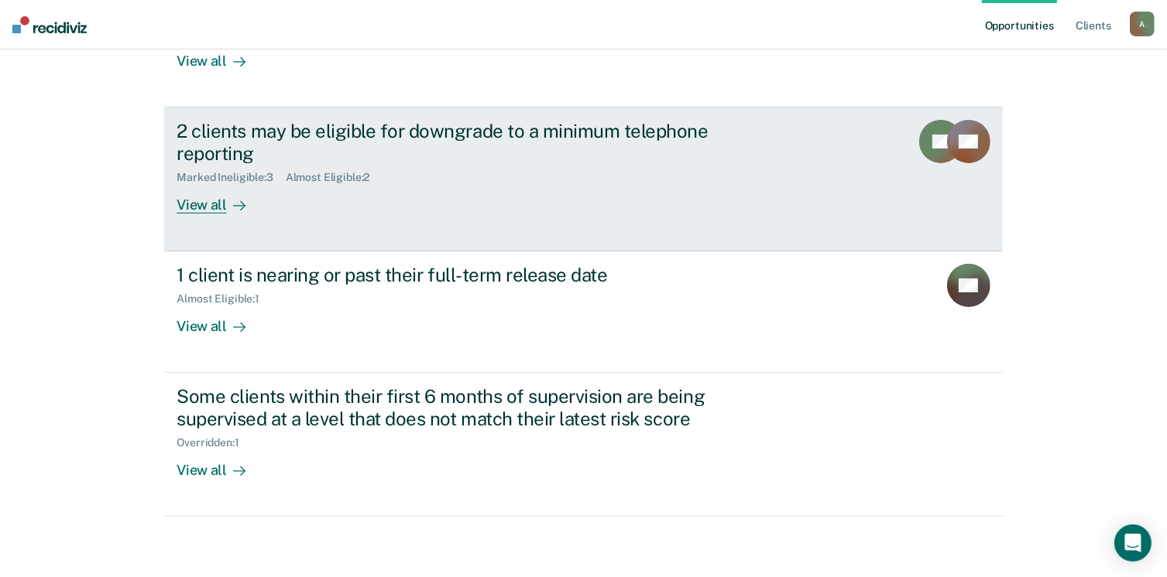
click at [214, 199] on div "View all" at bounding box center [219, 198] width 87 height 30
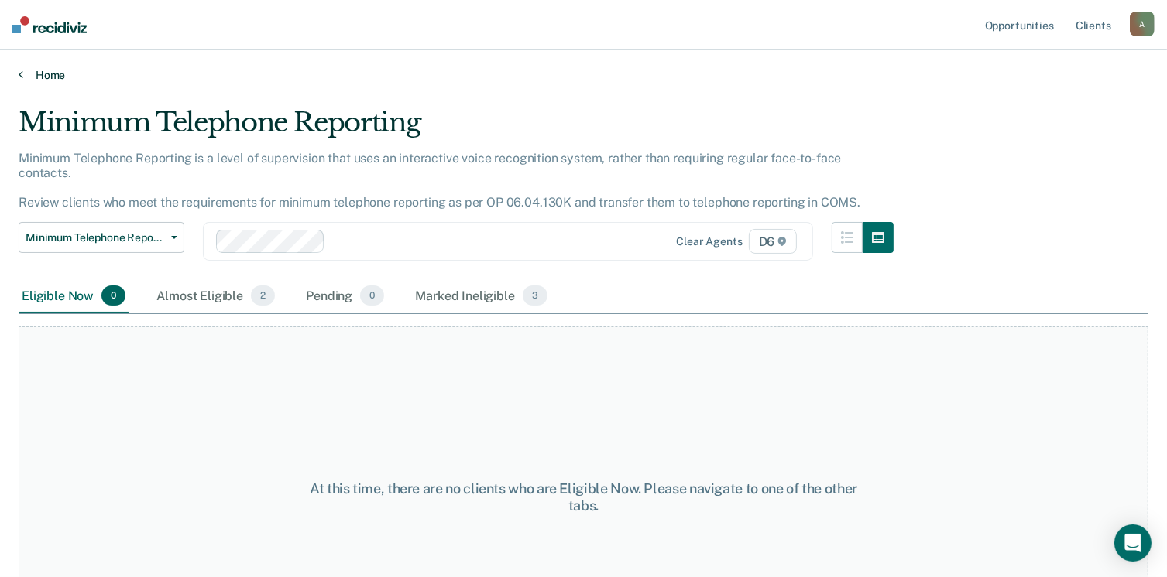
click at [53, 74] on link "Home" at bounding box center [583, 75] width 1129 height 14
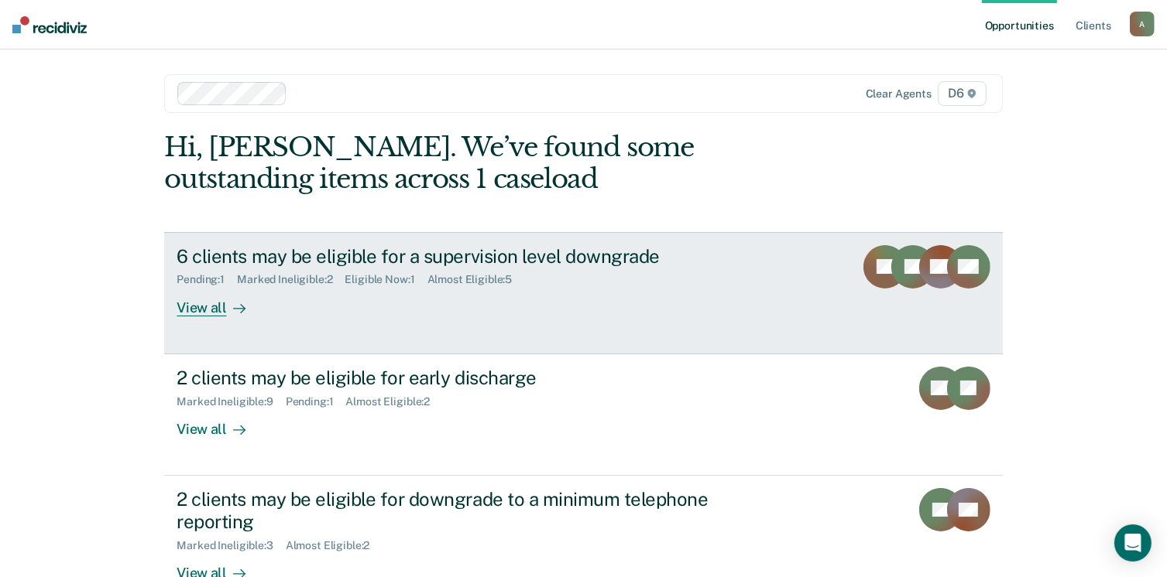
click at [198, 309] on div "View all" at bounding box center [219, 301] width 87 height 30
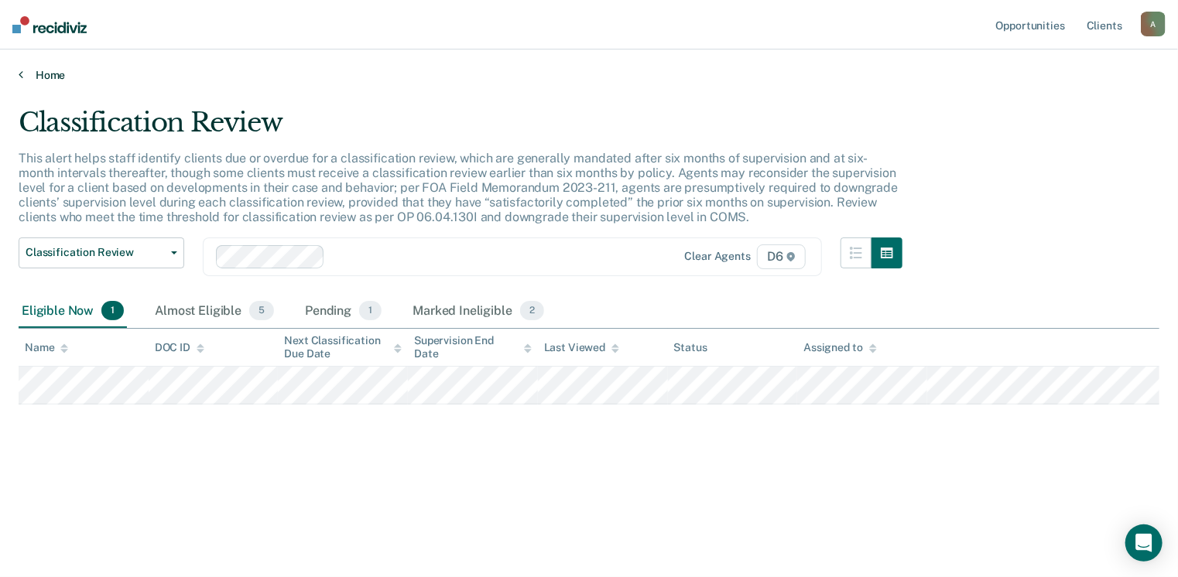
click at [43, 70] on link "Home" at bounding box center [589, 75] width 1141 height 14
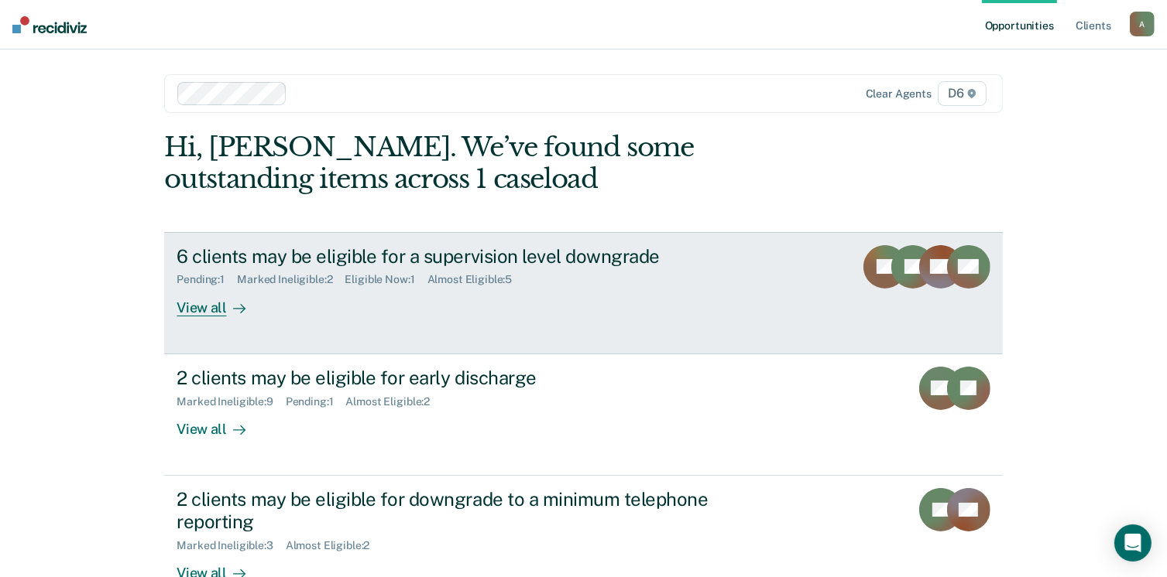
scroll to position [77, 0]
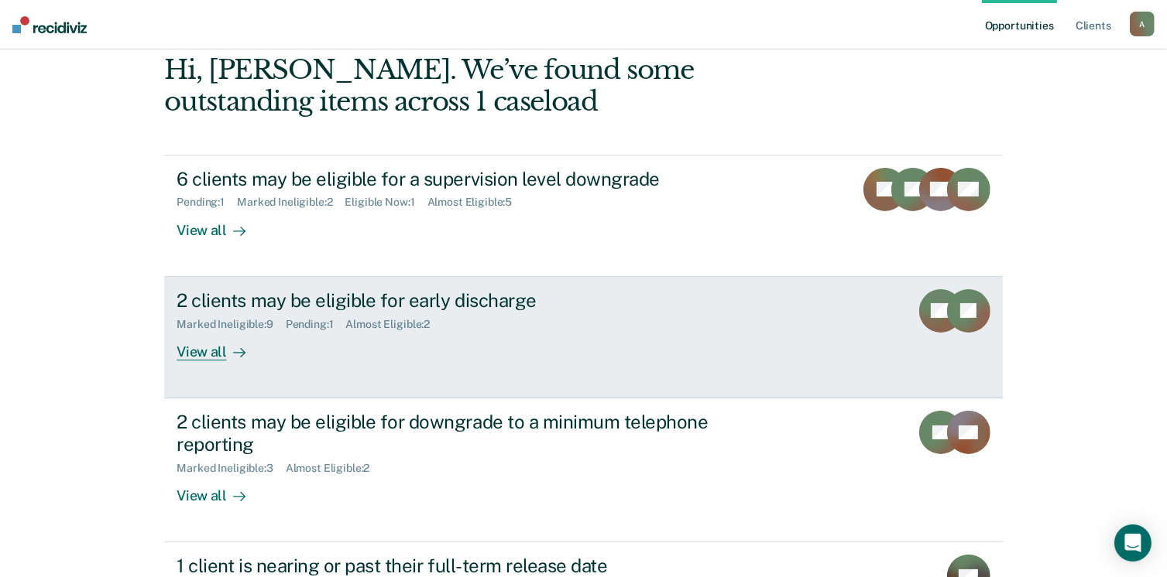
click at [201, 355] on div "View all" at bounding box center [219, 346] width 87 height 30
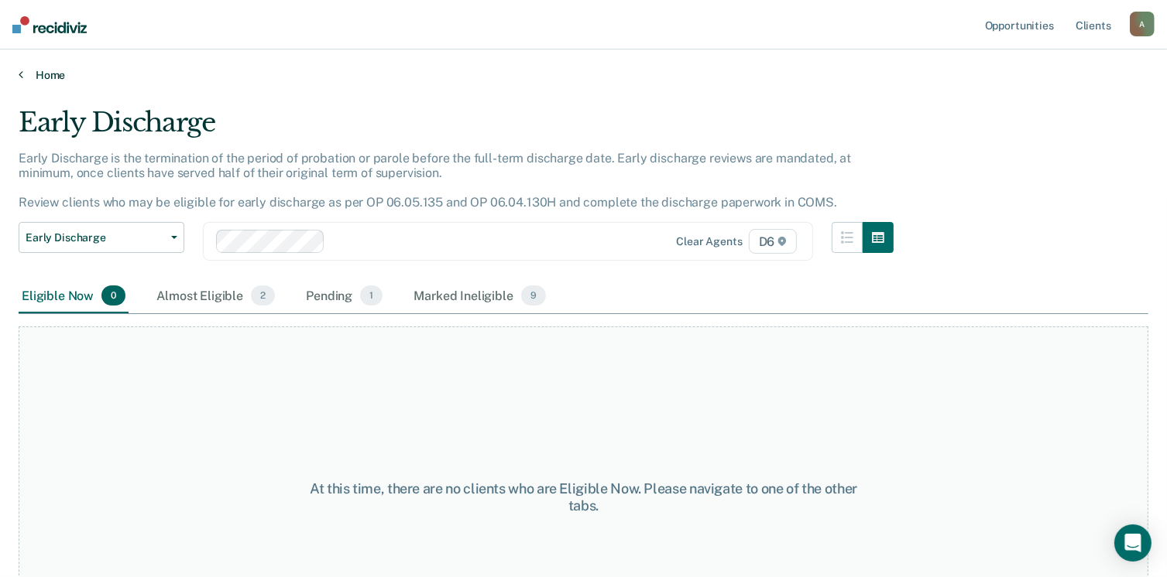
click at [54, 74] on link "Home" at bounding box center [583, 75] width 1129 height 14
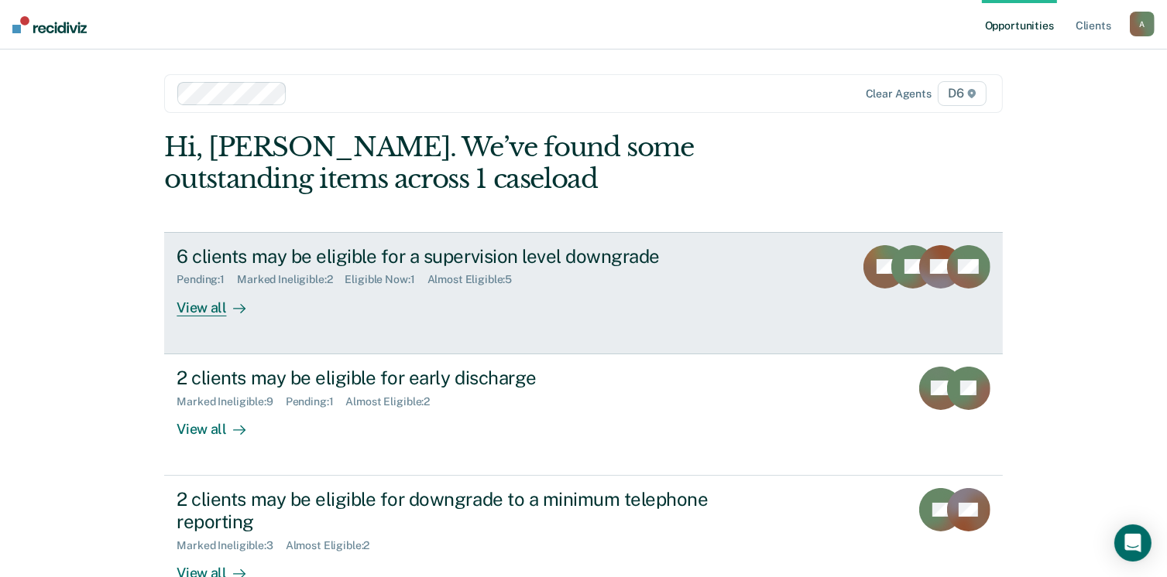
click at [211, 310] on div "View all" at bounding box center [219, 301] width 87 height 30
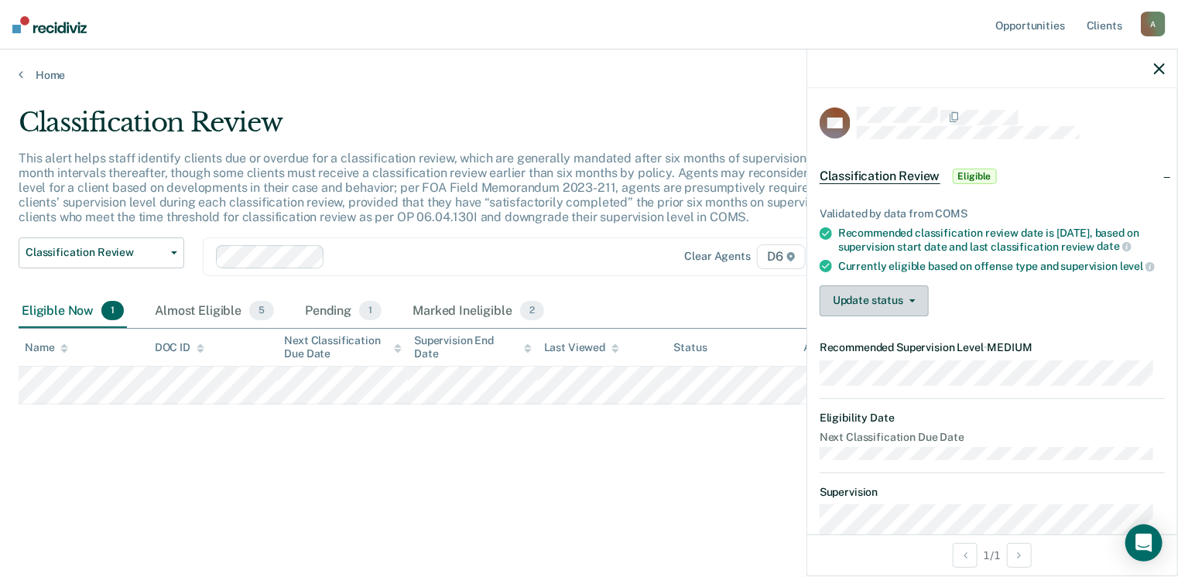
click at [861, 317] on button "Update status" at bounding box center [874, 301] width 109 height 31
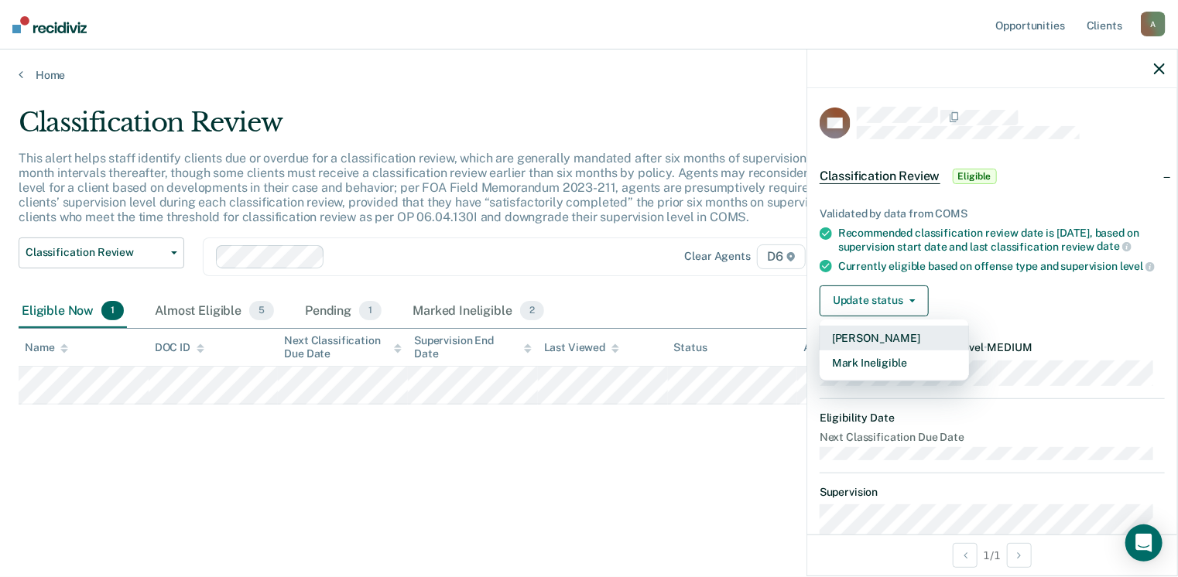
click at [885, 351] on button "[PERSON_NAME]" at bounding box center [894, 338] width 149 height 25
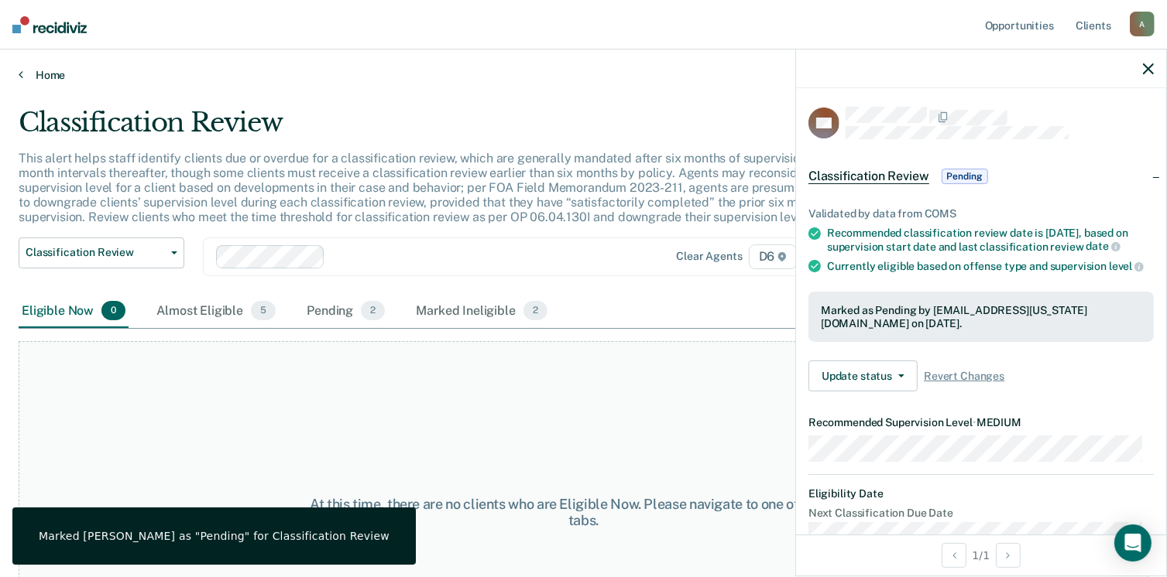
click at [52, 70] on link "Home" at bounding box center [583, 75] width 1129 height 14
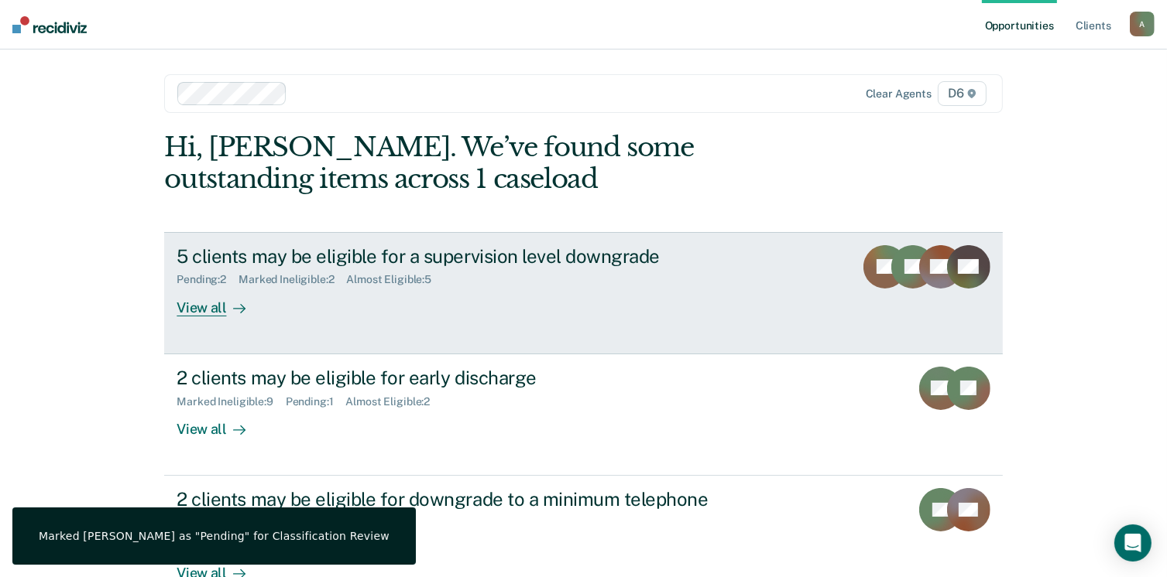
click at [212, 301] on div "View all" at bounding box center [219, 301] width 87 height 30
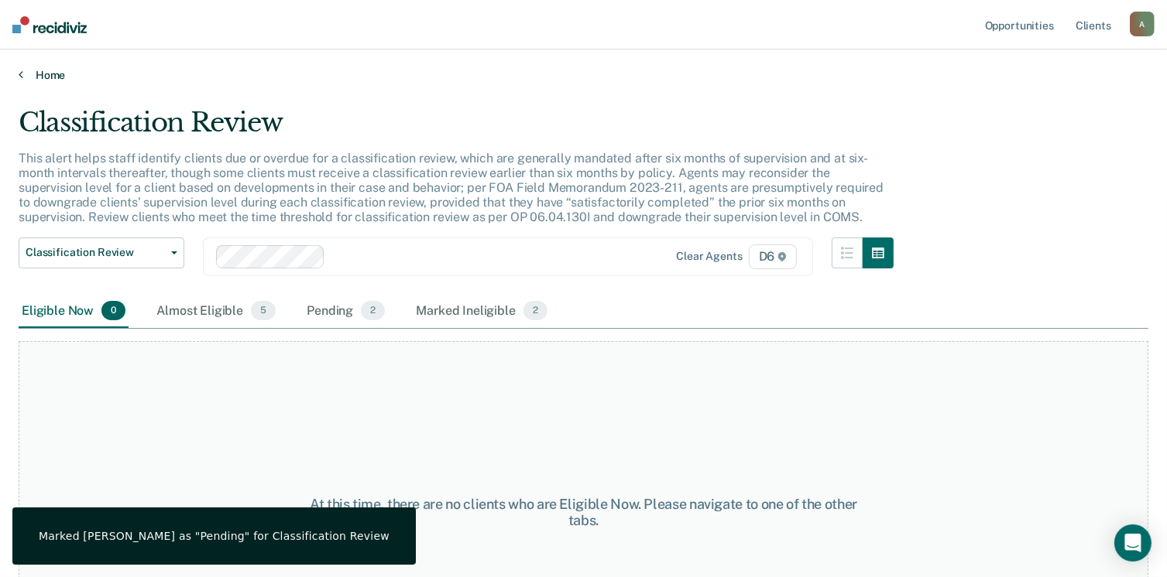
click at [46, 73] on link "Home" at bounding box center [583, 75] width 1129 height 14
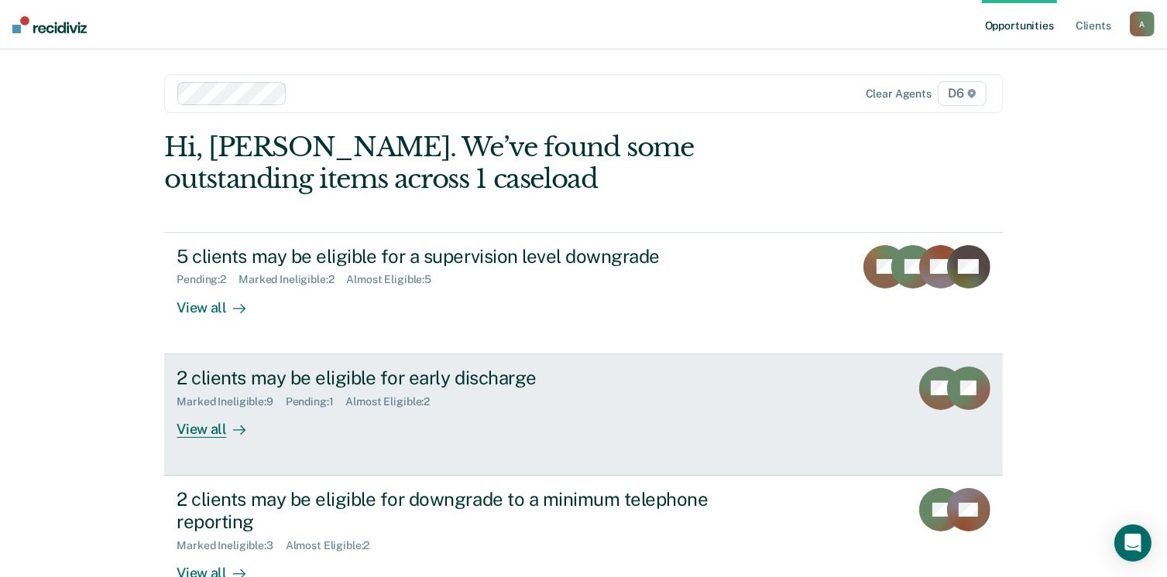
click at [208, 427] on div "View all" at bounding box center [219, 423] width 87 height 30
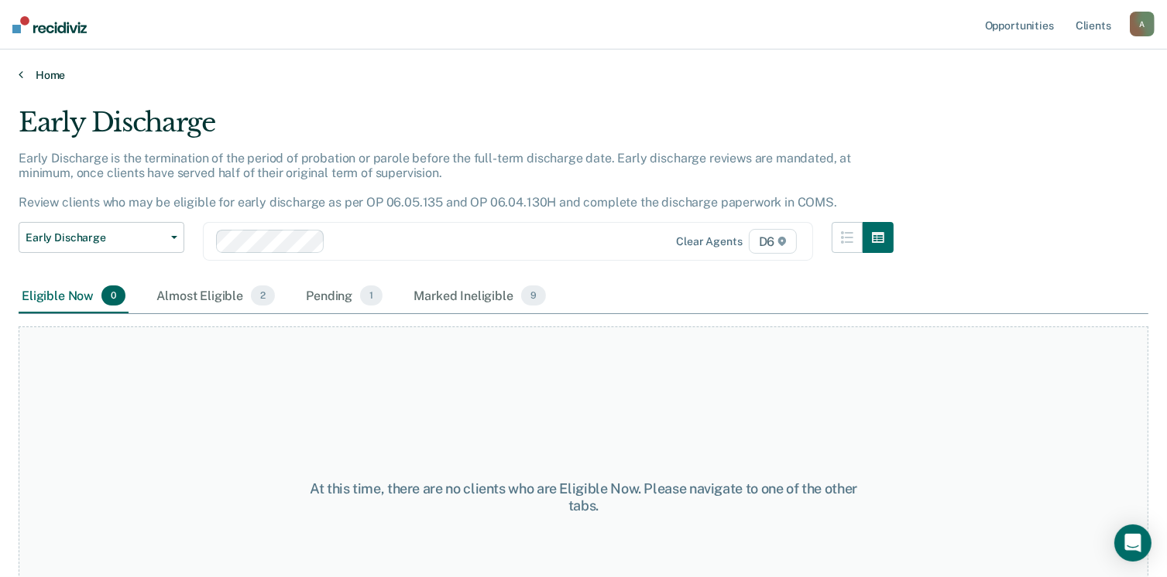
click at [42, 75] on link "Home" at bounding box center [583, 75] width 1129 height 14
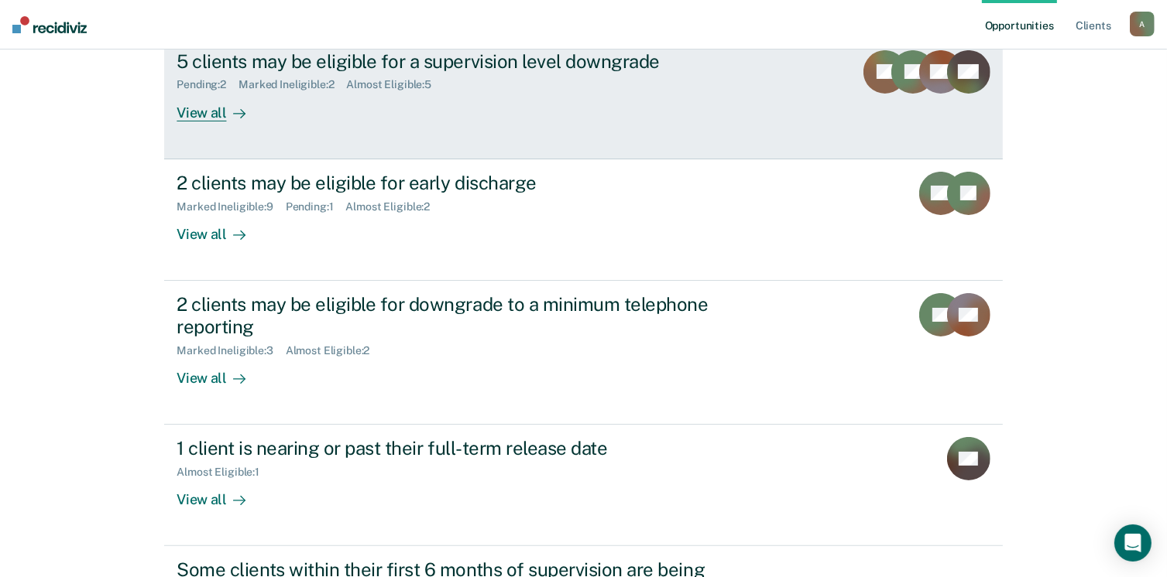
scroll to position [232, 0]
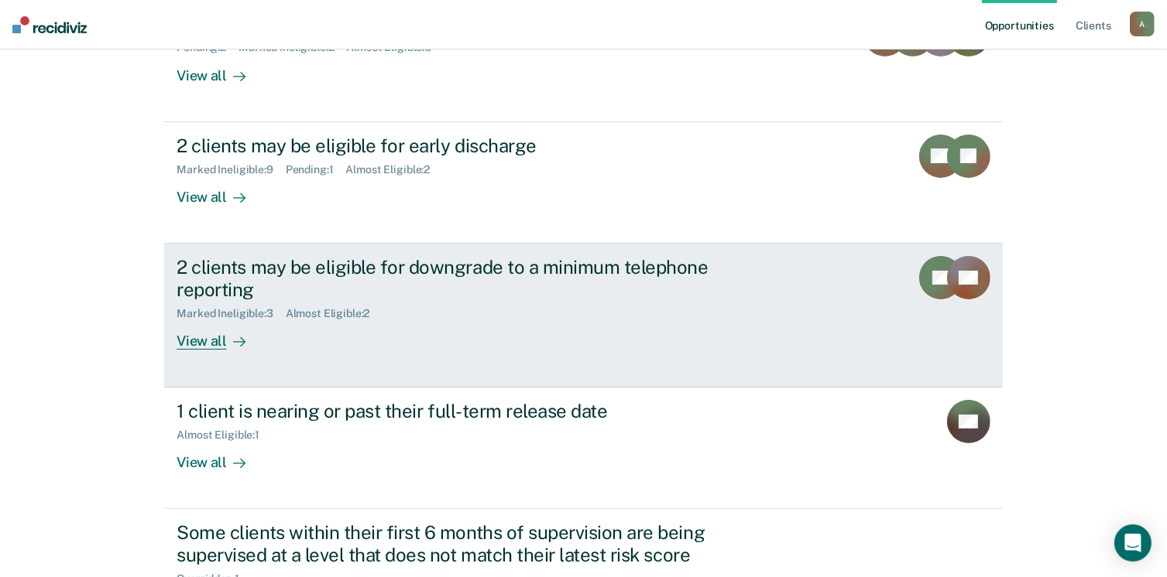
click at [201, 340] on div "View all" at bounding box center [219, 335] width 87 height 30
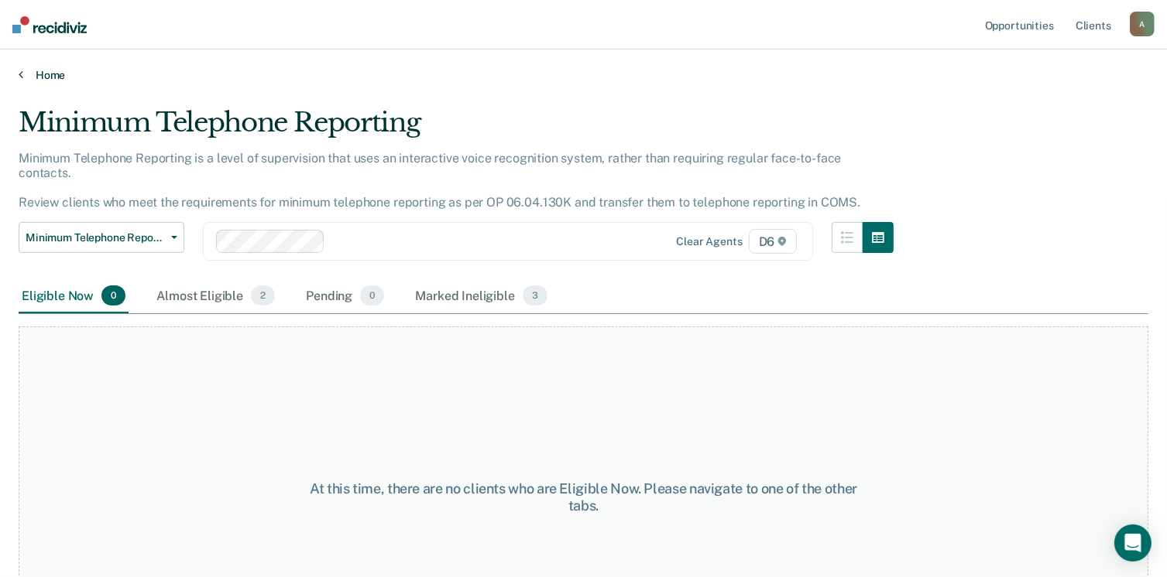
click at [59, 69] on link "Home" at bounding box center [583, 75] width 1129 height 14
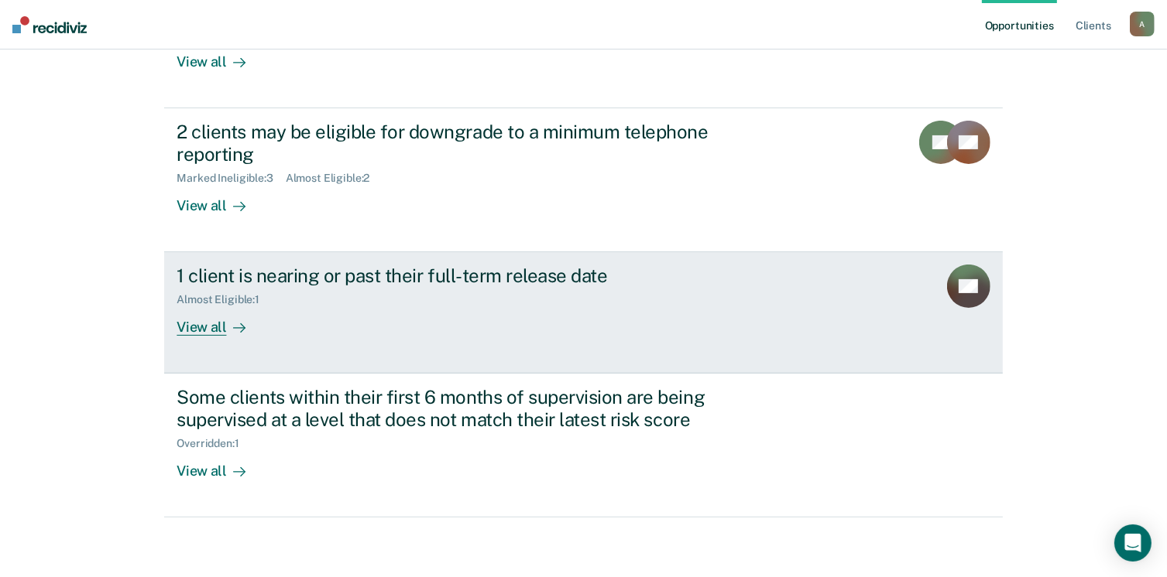
scroll to position [368, 0]
click at [207, 320] on div "View all" at bounding box center [219, 321] width 87 height 30
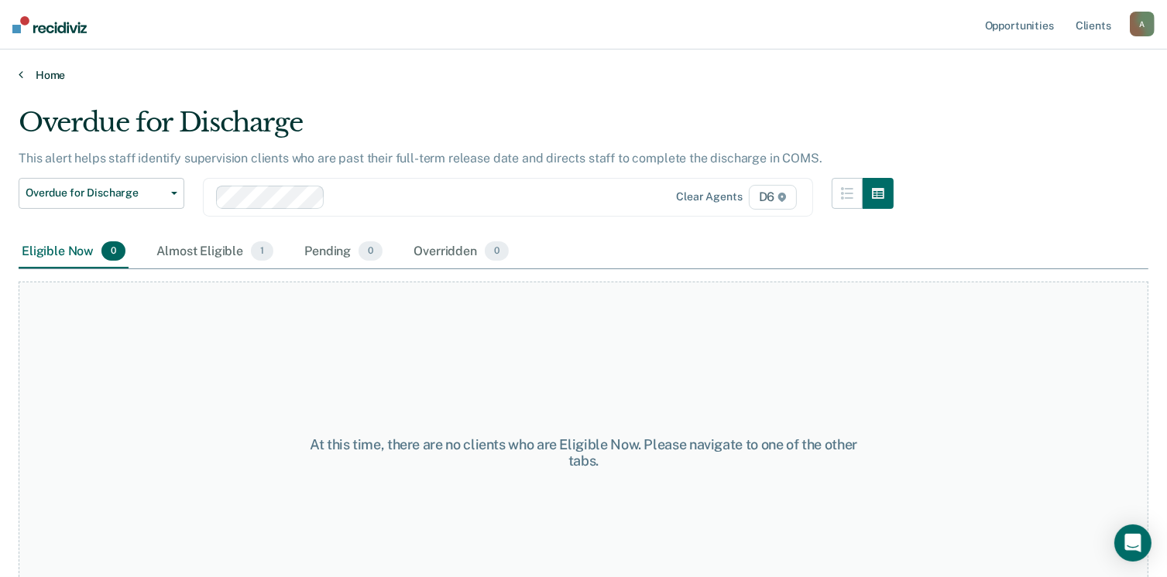
click at [52, 74] on link "Home" at bounding box center [583, 75] width 1129 height 14
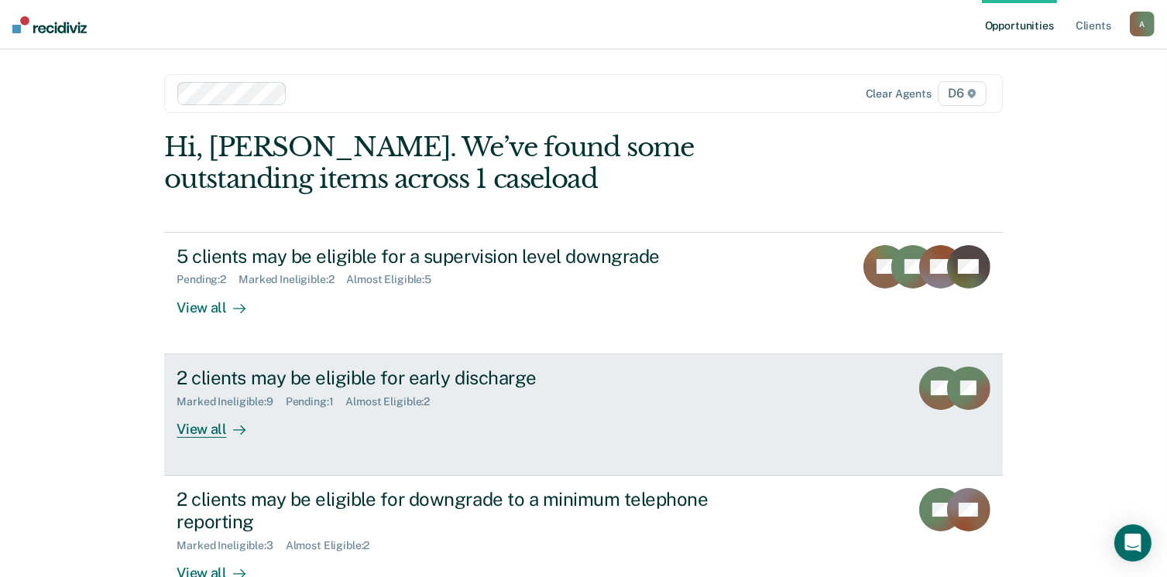
scroll to position [368, 0]
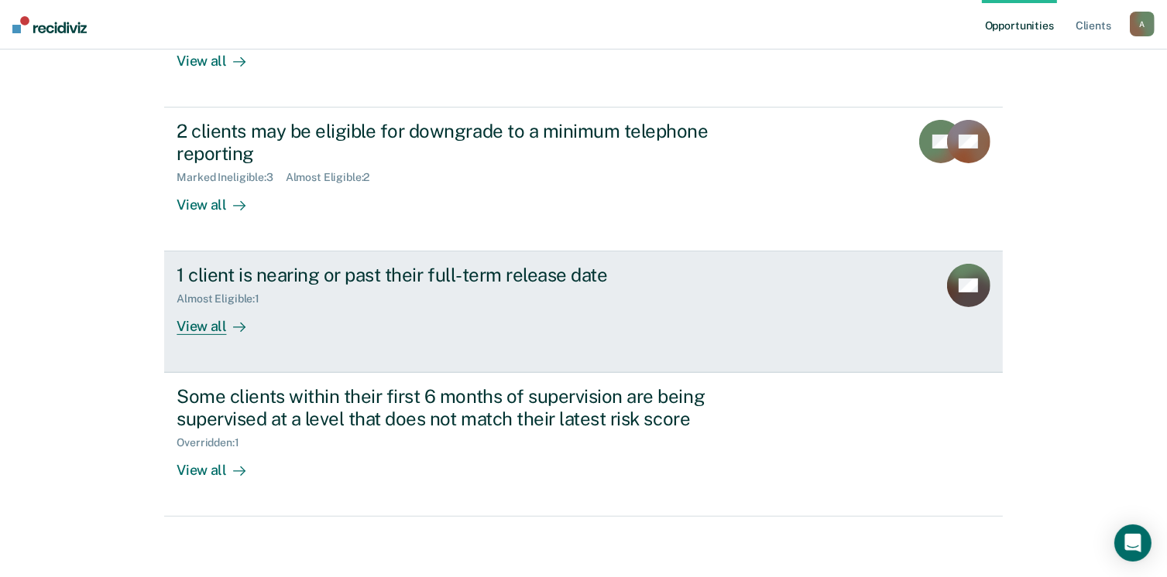
click at [189, 325] on div "View all" at bounding box center [219, 321] width 87 height 30
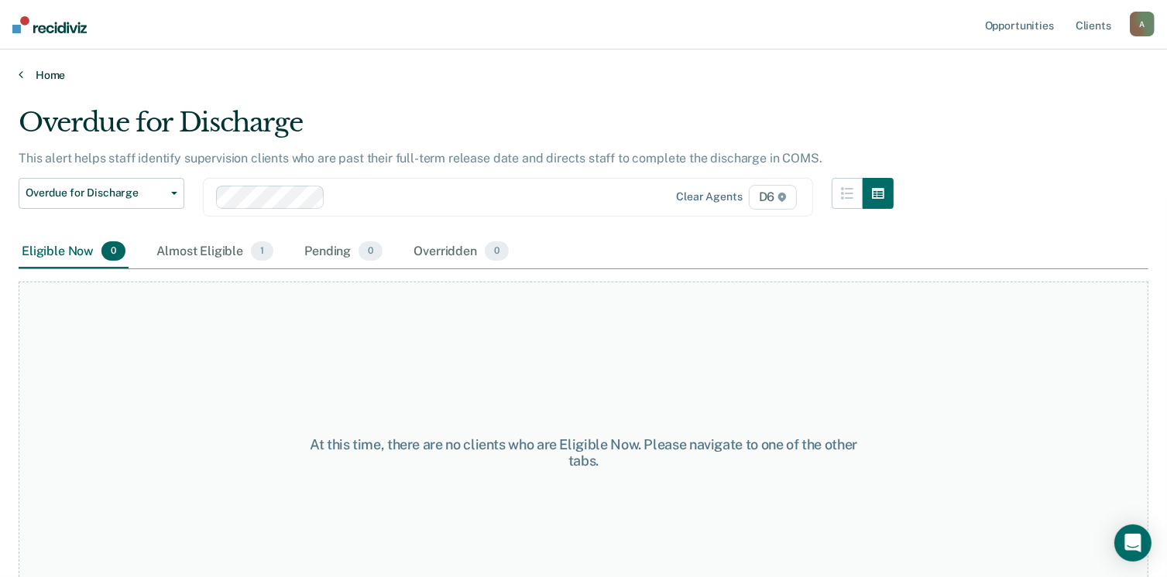
click at [50, 70] on link "Home" at bounding box center [583, 75] width 1129 height 14
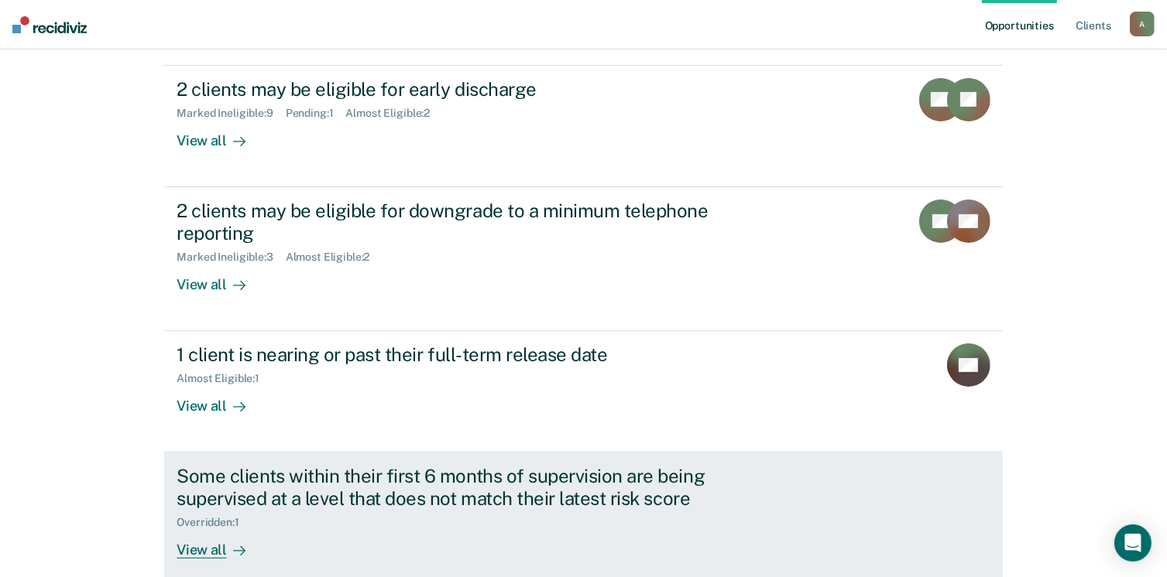
scroll to position [368, 0]
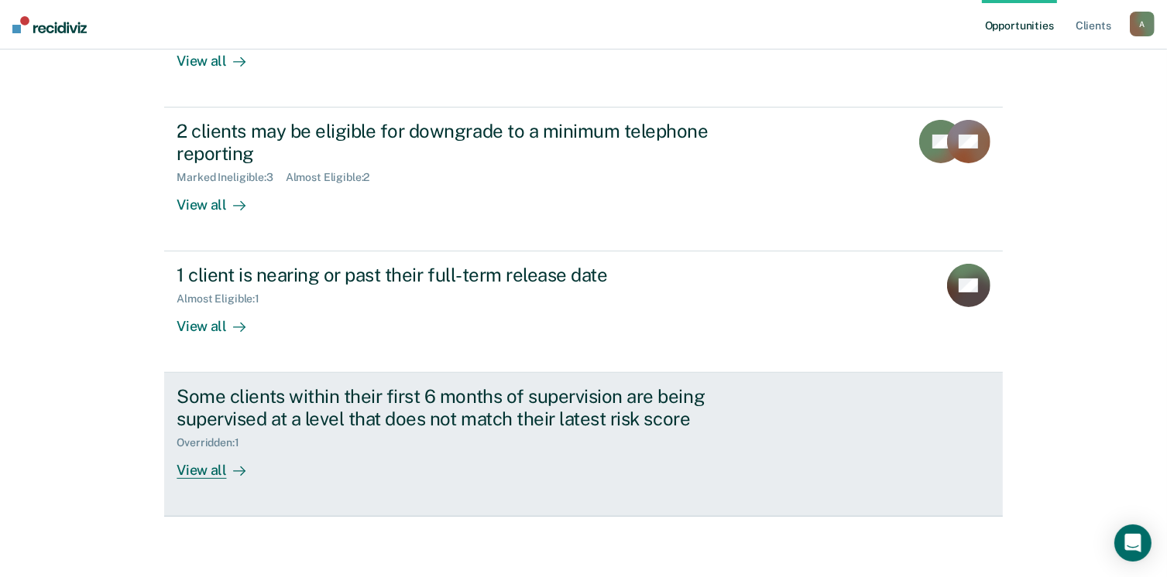
click at [201, 475] on div "View all" at bounding box center [219, 465] width 87 height 30
